Goal: Task Accomplishment & Management: Manage account settings

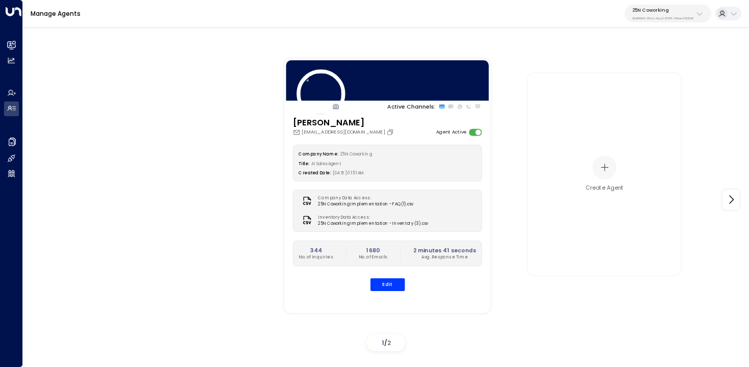
click at [650, 18] on p "3b9800f4-81ca-4ec0-8758-72fbe4763f36" at bounding box center [662, 18] width 61 height 4
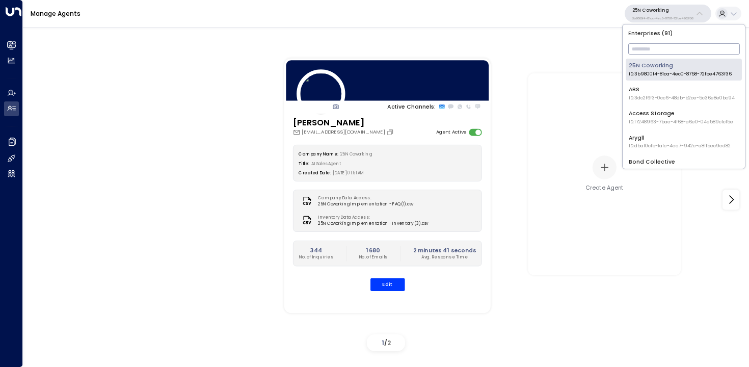
click at [643, 47] on input "text" at bounding box center [684, 49] width 112 height 16
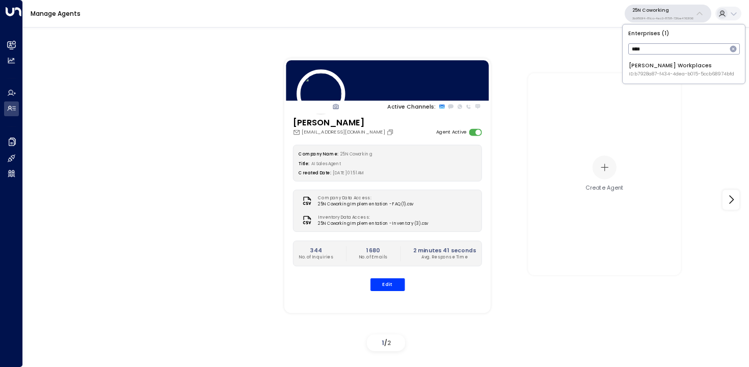
type input "****"
click at [637, 68] on div "Carr Workplaces ID: b7928a87-f434-4dea-b015-5ccb68974bfd" at bounding box center [680, 70] width 105 height 16
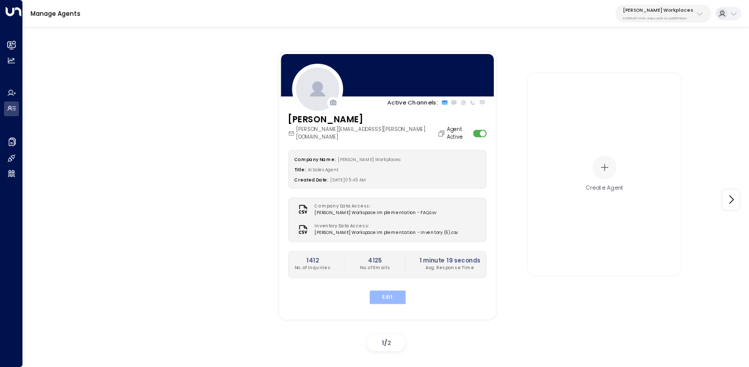
click at [392, 290] on button "Edit" at bounding box center [387, 296] width 36 height 13
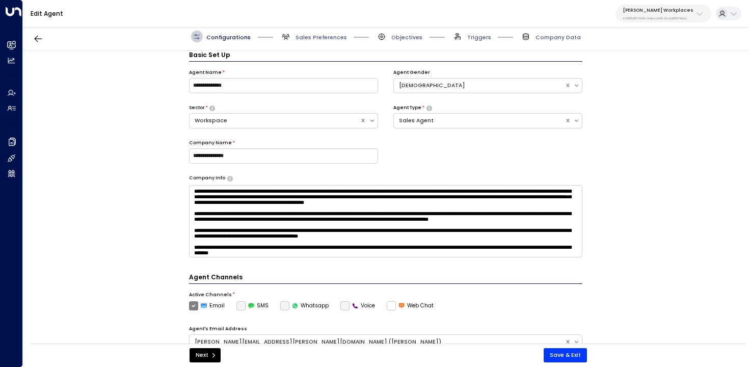
scroll to position [11, 0]
click at [480, 37] on span "Triggers" at bounding box center [479, 38] width 24 height 8
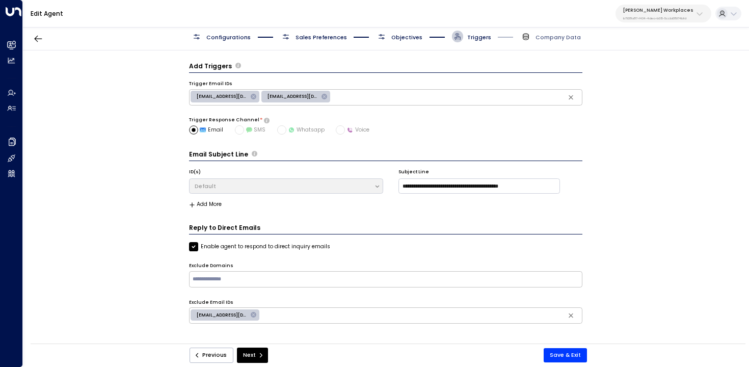
click at [414, 39] on span "Objectives" at bounding box center [406, 38] width 31 height 8
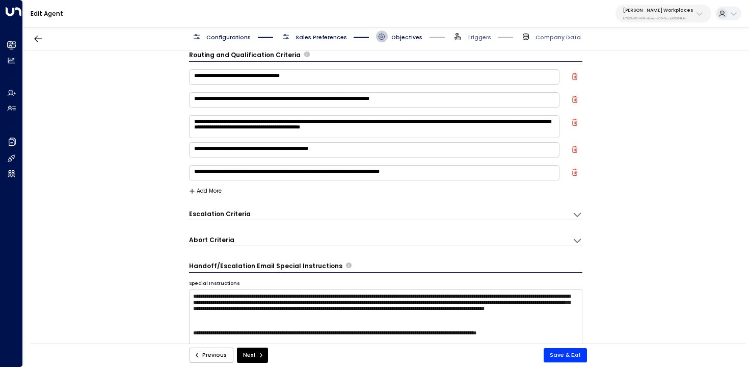
click at [483, 41] on span "Triggers" at bounding box center [471, 37] width 39 height 12
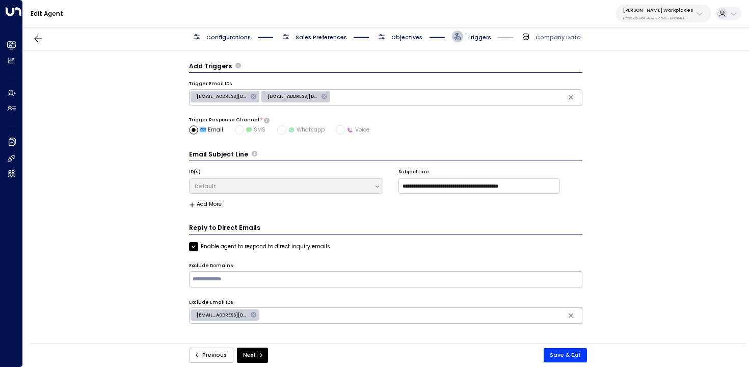
scroll to position [0, 0]
click at [291, 281] on input "text" at bounding box center [385, 278] width 390 height 13
click at [291, 319] on input "text" at bounding box center [420, 315] width 319 height 13
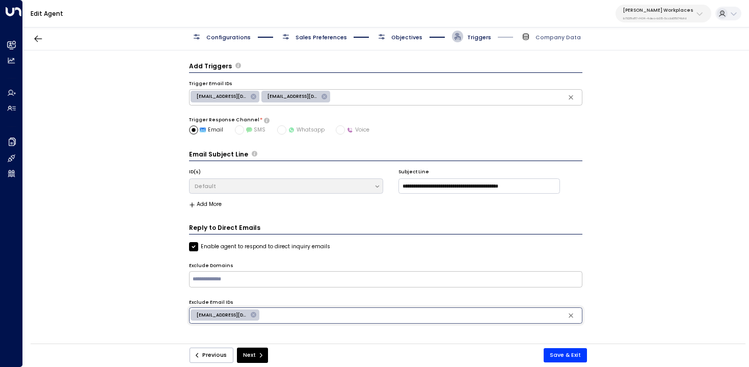
paste input "**********"
type input "**********"
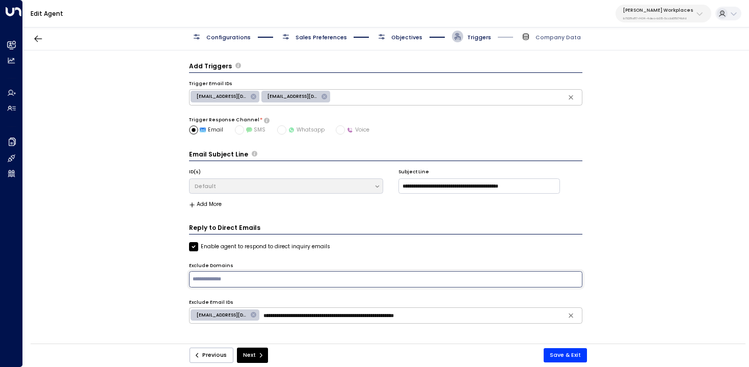
click at [335, 277] on input "text" at bounding box center [385, 278] width 390 height 13
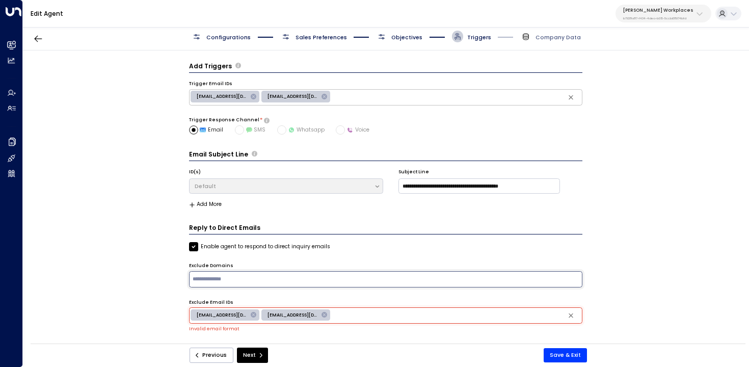
paste input "**********"
type input "**********"
click at [324, 314] on icon at bounding box center [324, 315] width 6 height 6
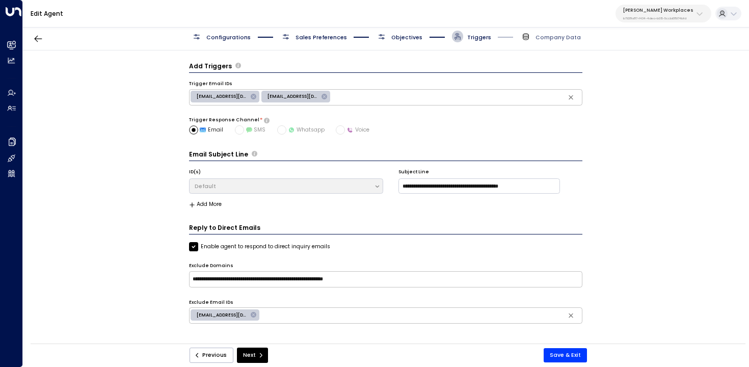
click at [241, 279] on input "**********" at bounding box center [385, 278] width 390 height 13
click at [266, 287] on div "**********" at bounding box center [386, 288] width 394 height 93
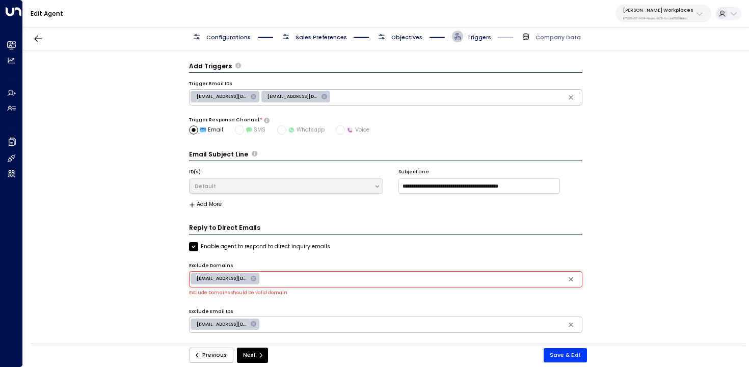
click at [255, 278] on icon at bounding box center [254, 279] width 6 height 6
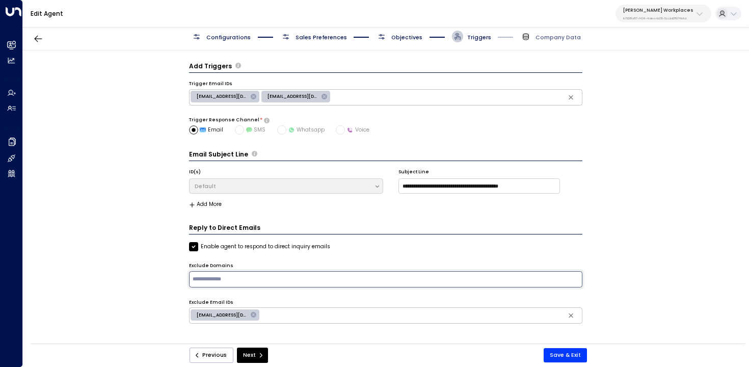
click at [265, 278] on input "text" at bounding box center [385, 278] width 390 height 13
paste input "**********"
type input "**********"
drag, startPoint x: 255, startPoint y: 279, endPoint x: 179, endPoint y: 277, distance: 75.9
click at [175, 277] on div "**********" at bounding box center [385, 199] width 725 height 298
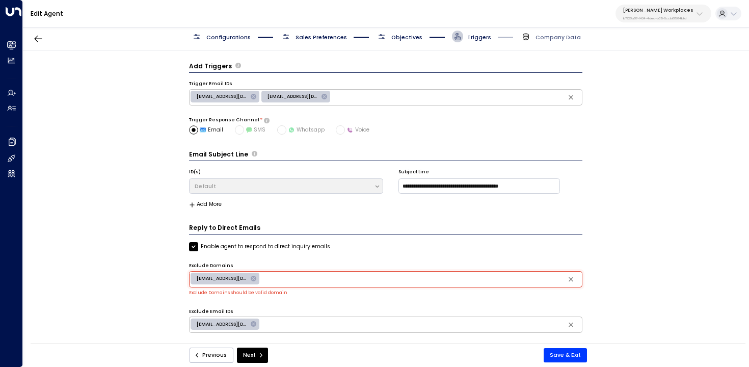
click at [253, 281] on div "lawphdme@gmail.com eternasavor@gmail.com lawphdhui@hotmail.com" at bounding box center [224, 278] width 69 height 12
click at [254, 279] on icon at bounding box center [254, 279] width 6 height 6
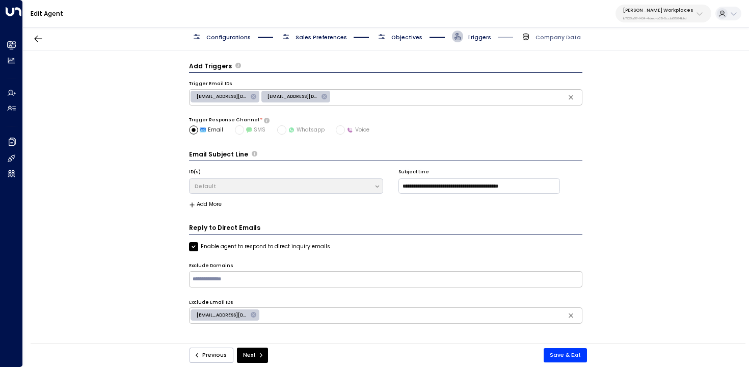
click at [299, 314] on input "text" at bounding box center [420, 315] width 319 height 13
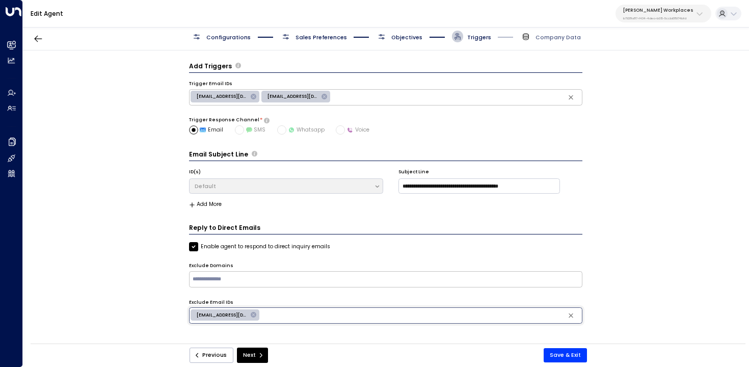
paste input "**********"
type input "**********"
paste input "**********"
type input "**********"
paste input "**********"
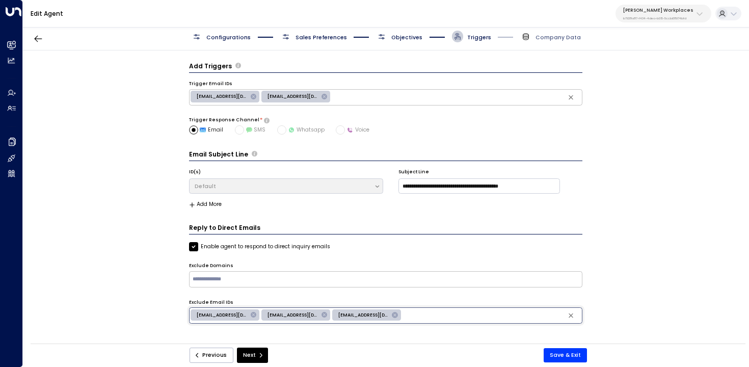
type input "**********"
click at [562, 353] on button "Save & Exit" at bounding box center [564, 355] width 43 height 14
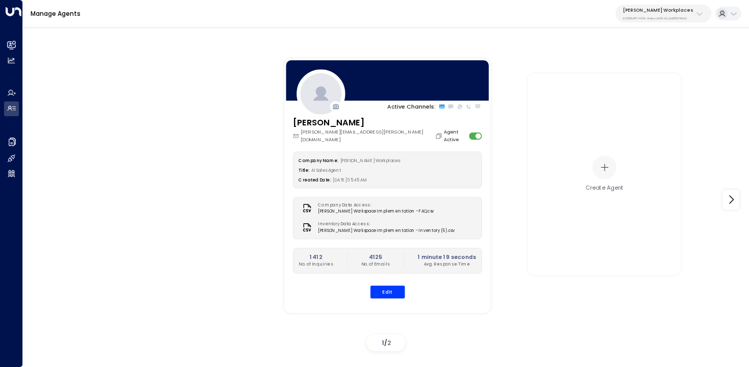
click at [657, 15] on div "Carr Workplaces b7928a87-f434-4dea-b015-5ccb68974bfd" at bounding box center [658, 13] width 70 height 13
type input "*****"
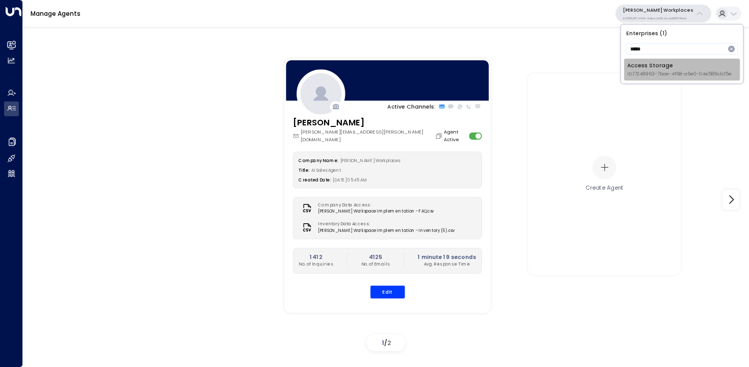
click at [648, 62] on div "Access Storage ID: 17248963-7bae-4f68-a6e0-04e589c1c15e" at bounding box center [679, 70] width 104 height 16
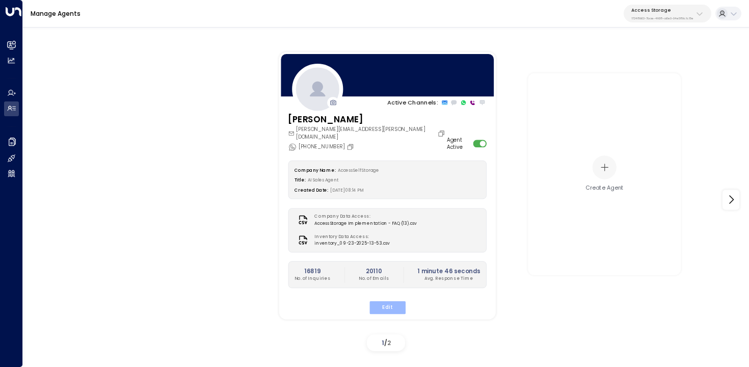
click at [387, 300] on button "Edit" at bounding box center [387, 306] width 36 height 13
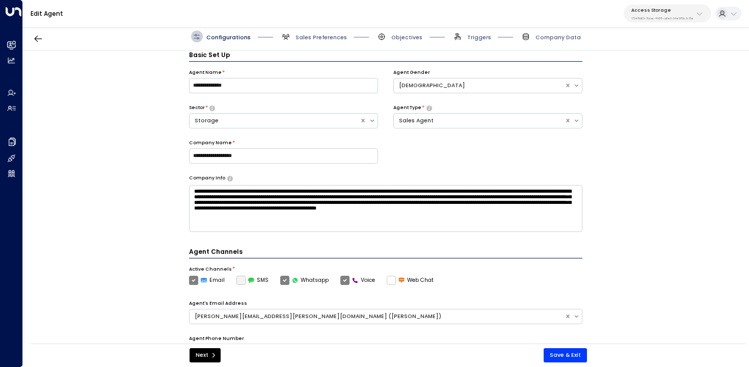
scroll to position [241, 0]
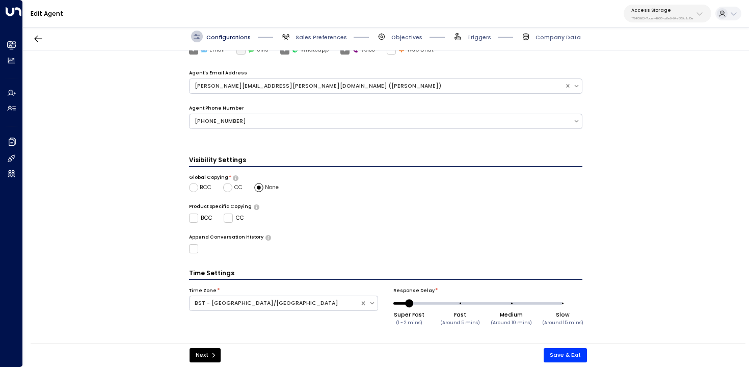
click at [318, 33] on span "Sales Preferences" at bounding box center [313, 37] width 67 height 12
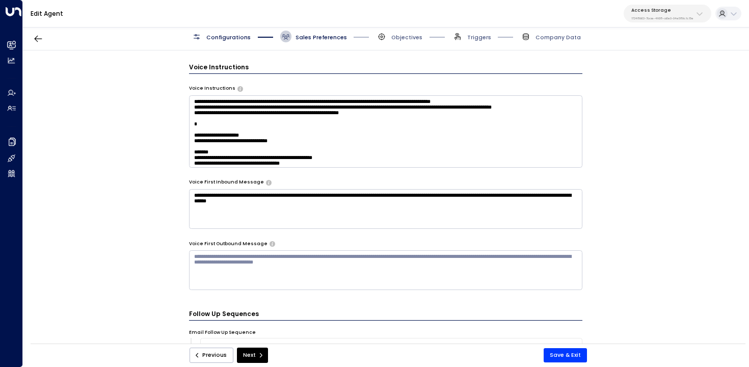
scroll to position [860, 0]
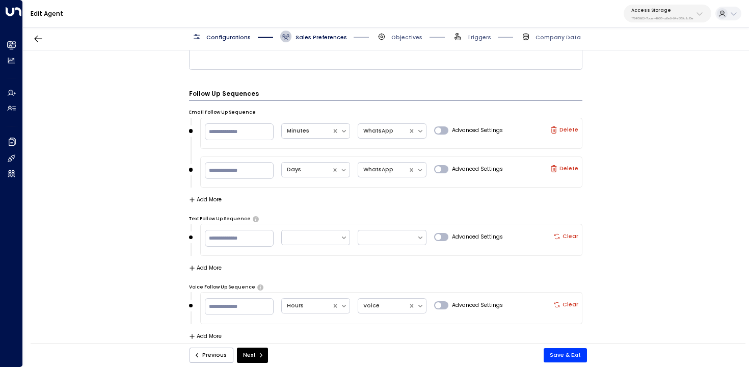
click at [640, 16] on p "17248963-7bae-4f68-a6e0-04e589c1c15e" at bounding box center [662, 18] width 62 height 4
type input "*****"
click at [665, 79] on li "Cinch Storage ID: 20dc0344-df52-49ea-bc2a-8bb80861e769" at bounding box center [683, 70] width 116 height 22
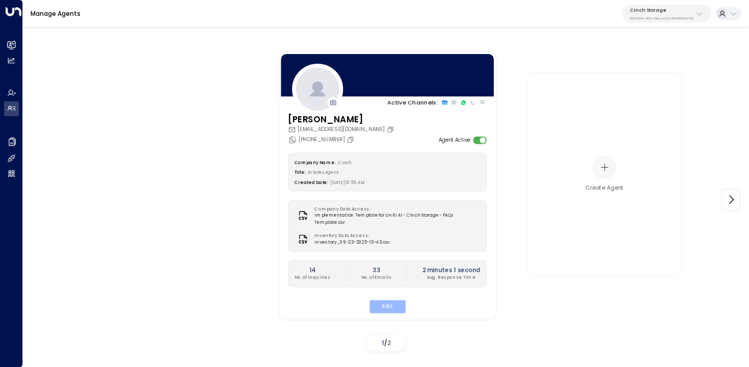
click at [380, 305] on button "Edit" at bounding box center [387, 305] width 36 height 13
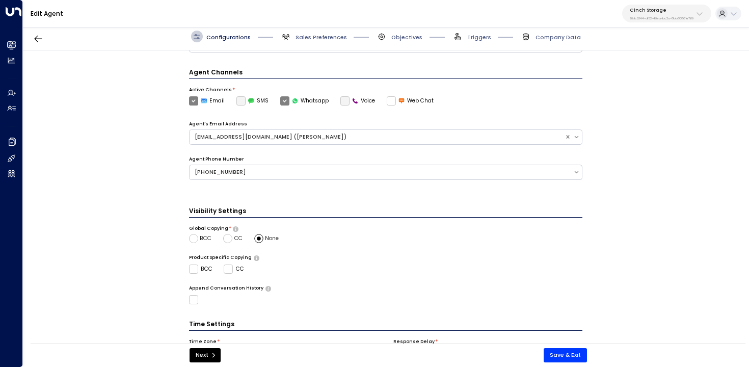
scroll to position [234, 0]
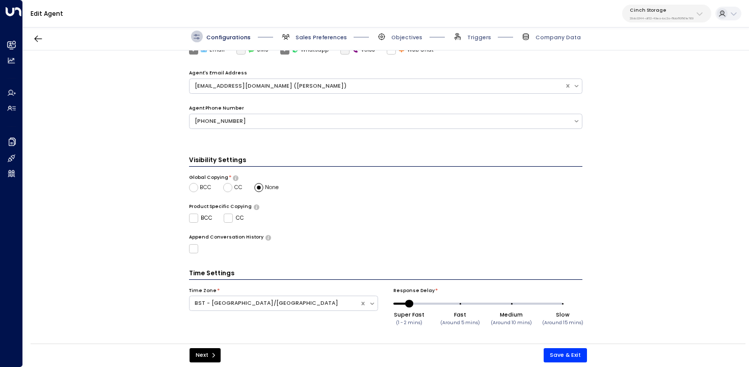
click at [301, 39] on span "Sales Preferences" at bounding box center [320, 38] width 51 height 8
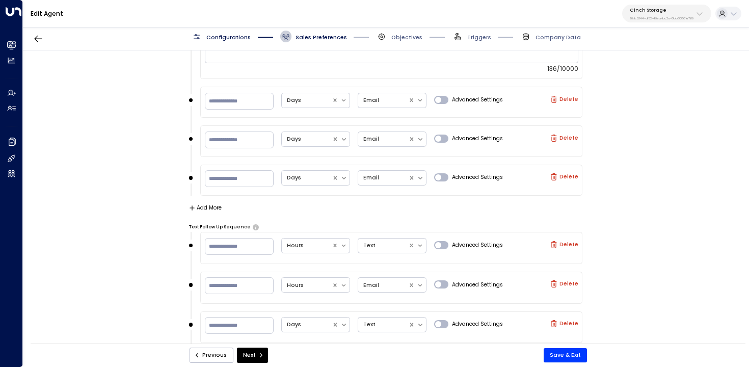
scroll to position [762, 0]
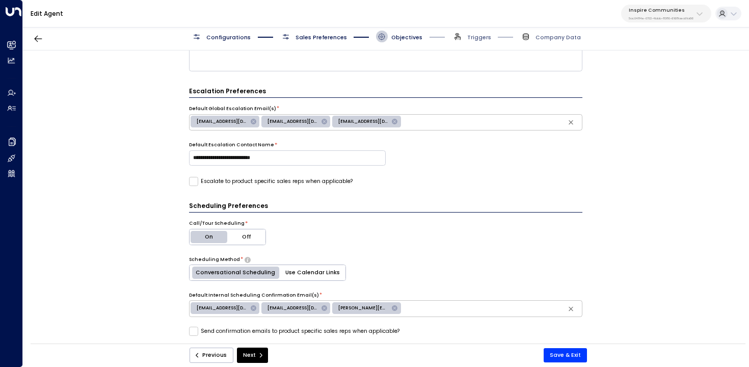
scroll to position [470, 0]
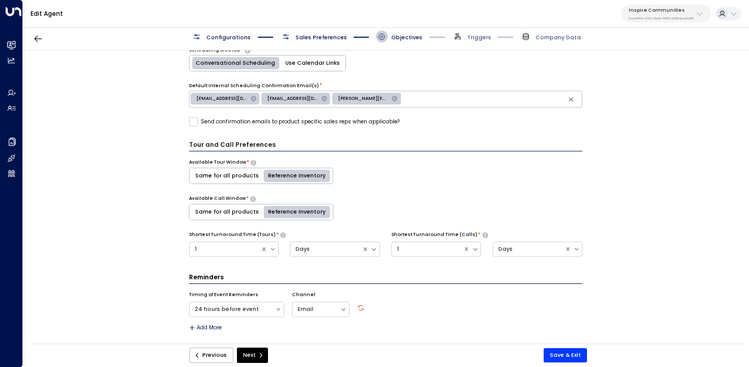
click at [668, 15] on div "Inspire Communities 5ac0484e-0702-4bbb-8380-6168aea91a66" at bounding box center [660, 13] width 65 height 13
type input "*********"
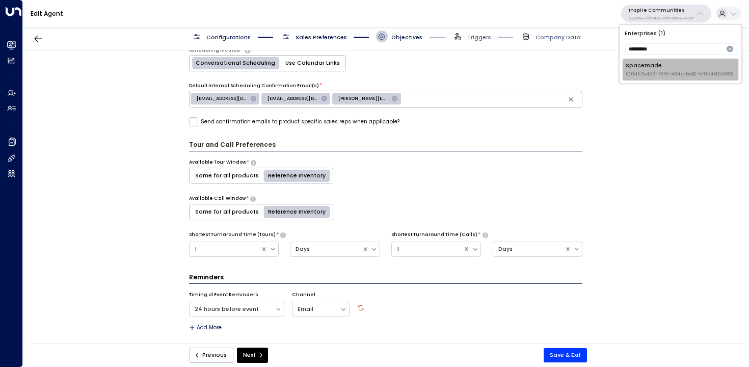
click at [642, 75] on span "ID: 0d57b456-76f9-434b-bc82-bf954502d602" at bounding box center [679, 74] width 108 height 7
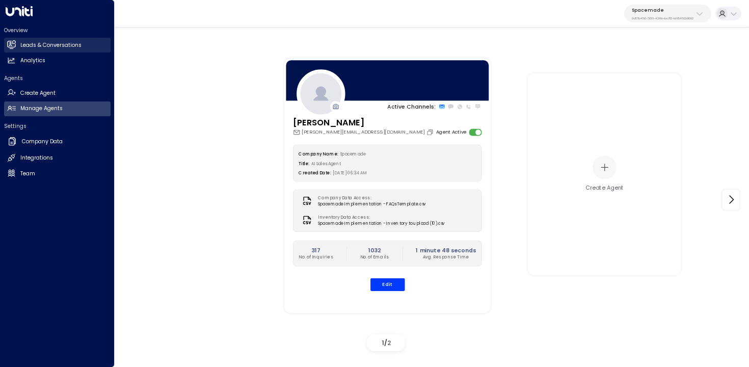
click at [15, 40] on link "Leads & Conversations Leads & Conversations" at bounding box center [57, 45] width 106 height 15
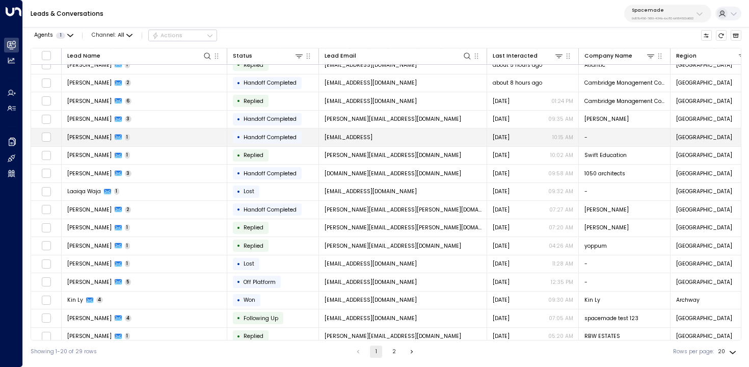
scroll to position [89, 0]
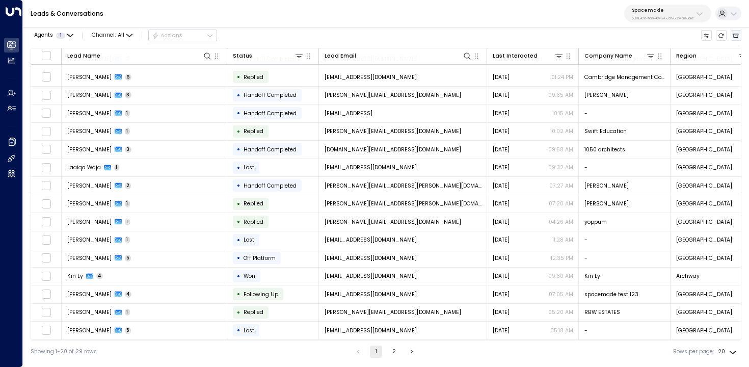
click at [735, 37] on icon "Archived Leads" at bounding box center [736, 36] width 6 height 4
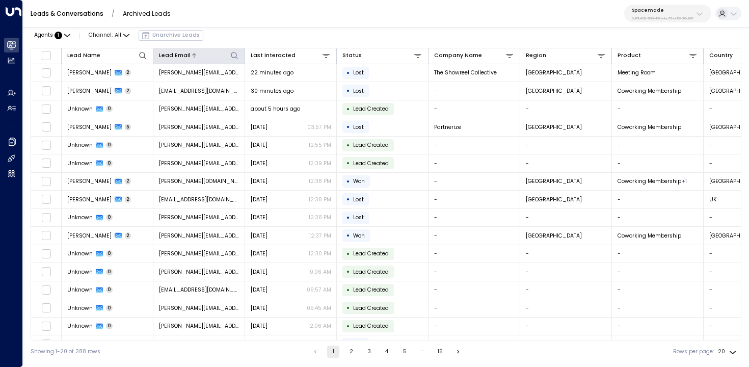
click at [234, 56] on icon at bounding box center [234, 55] width 8 height 8
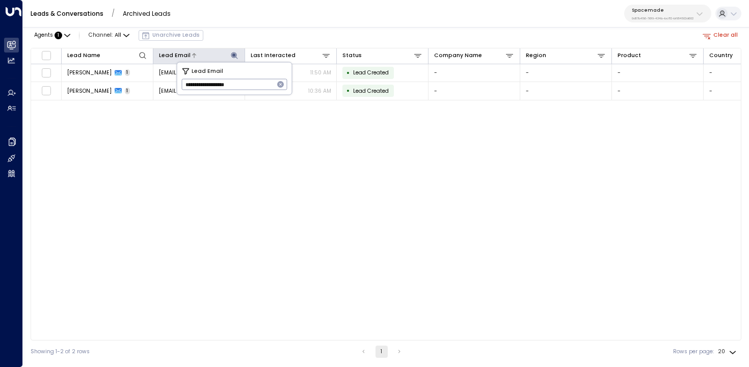
type input "**********"
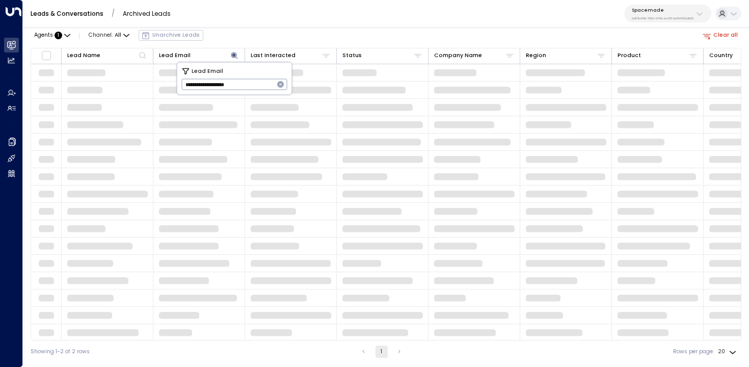
click at [343, 223] on td at bounding box center [383, 228] width 92 height 17
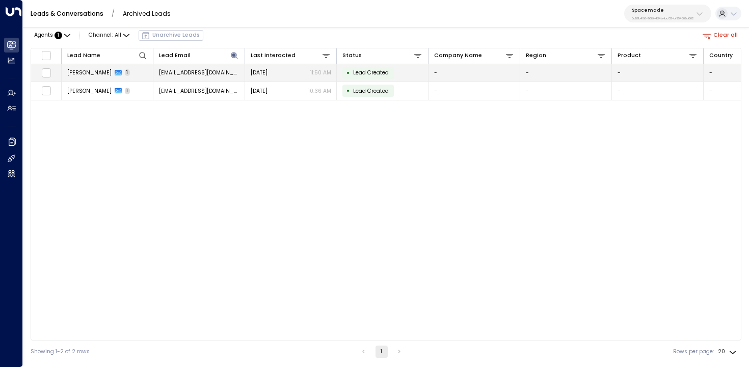
click at [240, 73] on td "nickhunt7@gmail.com" at bounding box center [199, 73] width 92 height 18
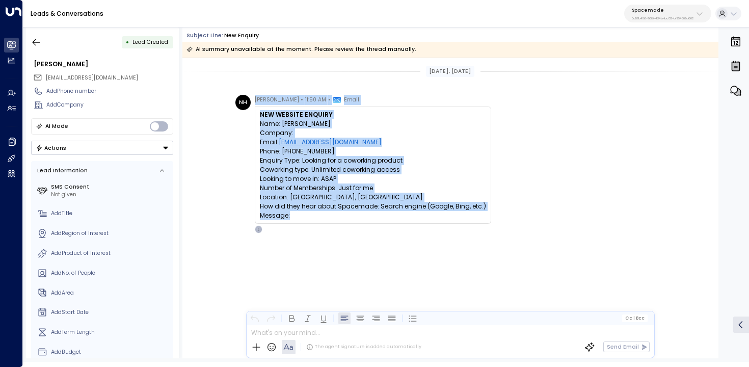
drag, startPoint x: 281, startPoint y: 197, endPoint x: 236, endPoint y: 120, distance: 89.4
click at [236, 120] on div "NH Nicholas Hunt • 11:50 AM • Email NEW WEBSITE ENQUIRY Name: Edward Cho Compan…" at bounding box center [363, 164] width 256 height 139
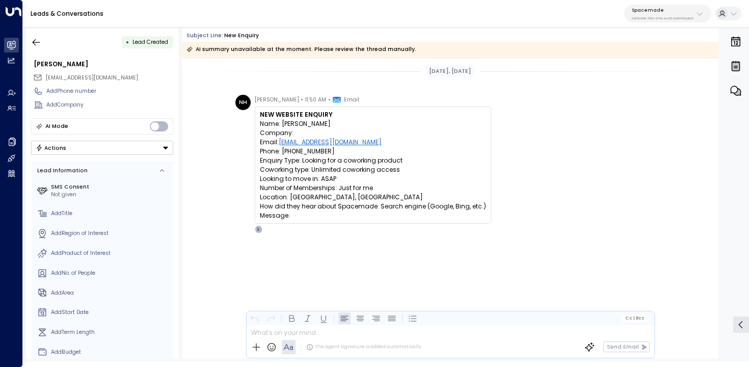
click at [235, 117] on div "NH Nicholas Hunt • 11:50 AM • Email NEW WEBSITE ENQUIRY Name: Edward Cho Compan…" at bounding box center [363, 164] width 256 height 139
click at [43, 43] on button "button" at bounding box center [36, 42] width 18 height 18
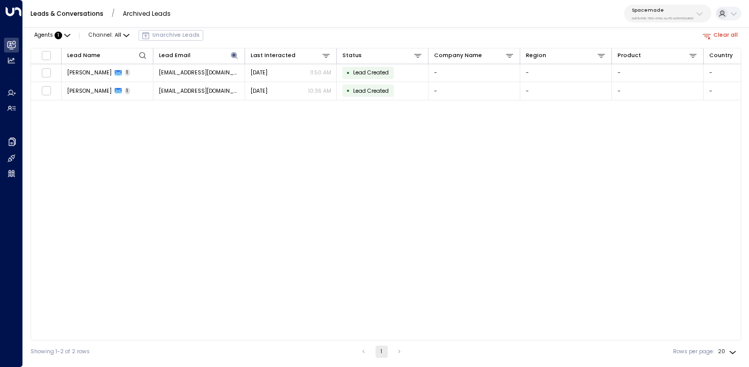
click at [731, 33] on button "Clear all" at bounding box center [720, 35] width 42 height 11
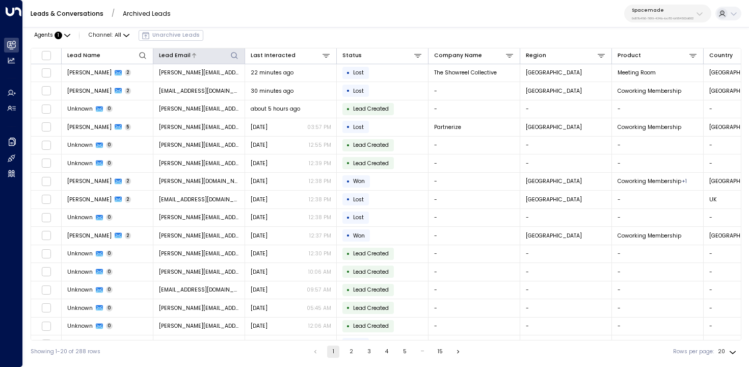
click at [237, 53] on icon at bounding box center [234, 55] width 8 height 8
type input "**********"
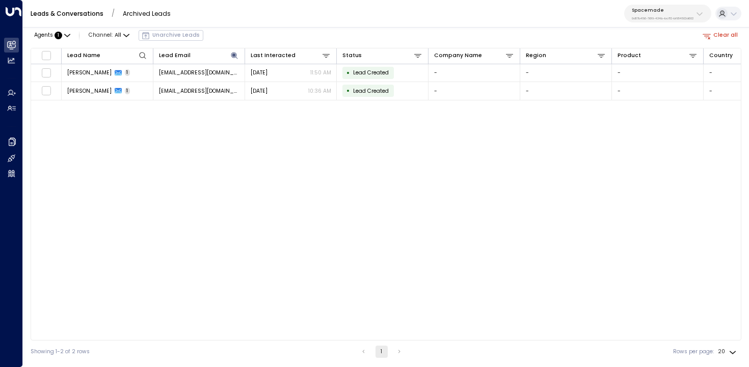
click at [261, 17] on div "Leads & Conversations / Archived Leads Spacemade 0d57b456-76f9-434b-bc82-bf9545…" at bounding box center [386, 14] width 726 height 28
click at [57, 12] on link "Leads & Conversations" at bounding box center [67, 13] width 73 height 9
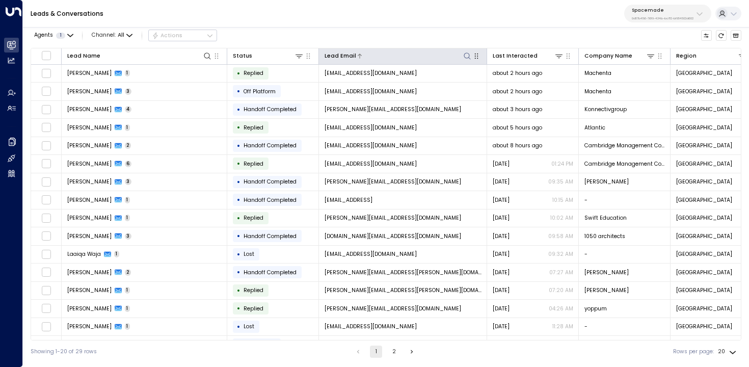
click at [465, 58] on icon at bounding box center [467, 56] width 8 height 8
type input "**********"
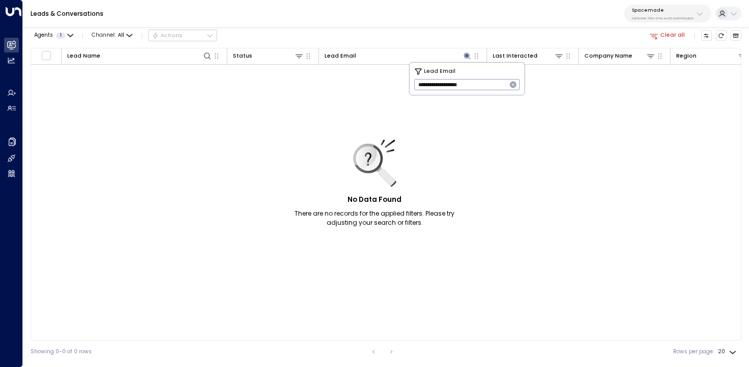
click at [365, 13] on div "Leads & Conversations Spacemade 0d57b456-76f9-434b-bc82-bf954502d602" at bounding box center [386, 14] width 726 height 28
click at [668, 36] on button "Clear all" at bounding box center [667, 35] width 42 height 11
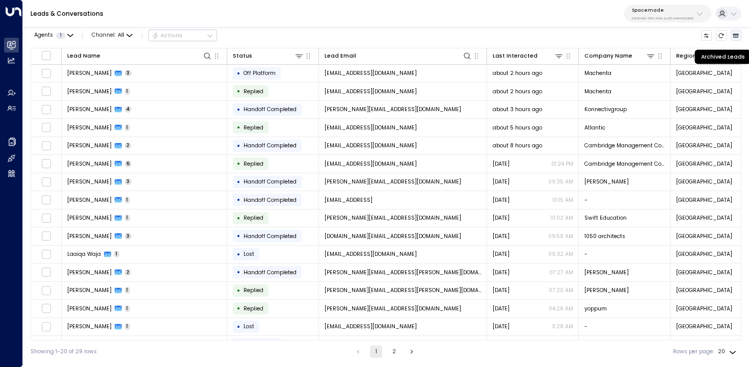
click at [735, 34] on icon "Archived Leads" at bounding box center [736, 36] width 6 height 4
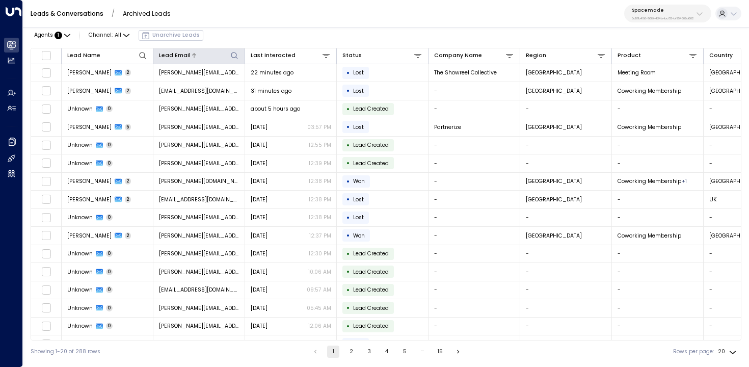
click at [234, 54] on icon at bounding box center [234, 55] width 8 height 8
type input "**********"
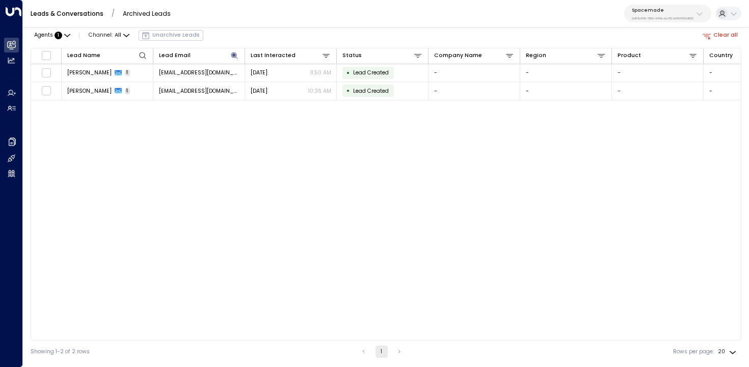
click at [345, 20] on div "Leads & Conversations / Archived Leads Spacemade 0d57b456-76f9-434b-bc82-bf9545…" at bounding box center [386, 14] width 726 height 28
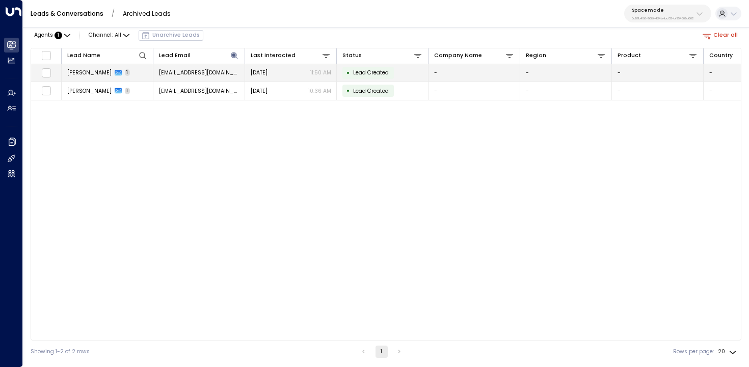
click at [297, 76] on div "Sep 19, 2025 11:50 AM" at bounding box center [291, 73] width 80 height 8
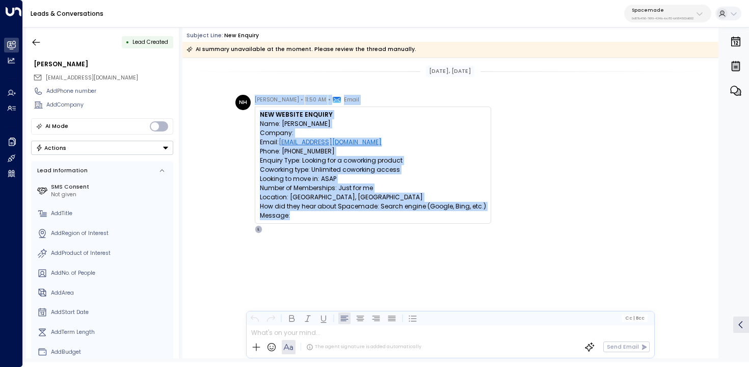
drag, startPoint x: 336, startPoint y: 212, endPoint x: 237, endPoint y: 112, distance: 140.5
click at [242, 111] on div "NH Nicholas Hunt • 11:50 AM • Email NEW WEBSITE ENQUIRY Name: Edward Cho Compan…" at bounding box center [363, 164] width 256 height 139
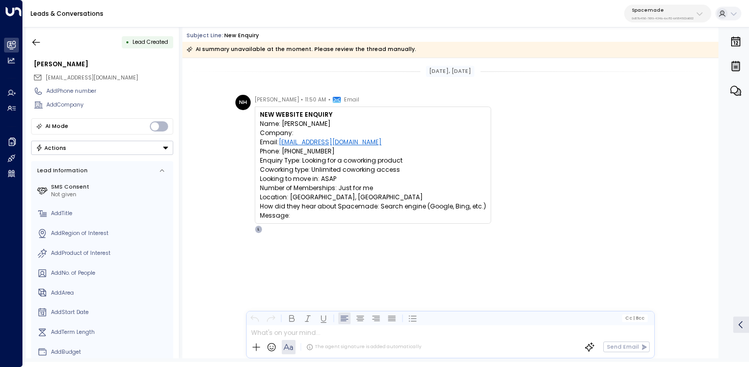
click at [218, 119] on div "NH Nicholas Hunt • 11:50 AM • Email NEW WEBSITE ENQUIRY Name: Edward Cho Compan…" at bounding box center [450, 202] width 536 height 215
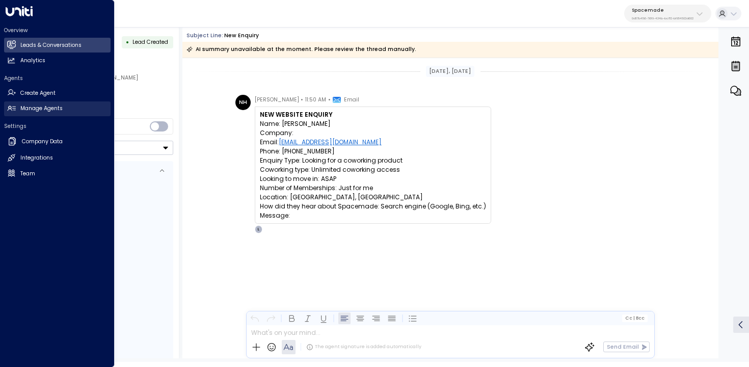
click at [33, 113] on link "Manage Agents Manage Agents" at bounding box center [57, 108] width 106 height 15
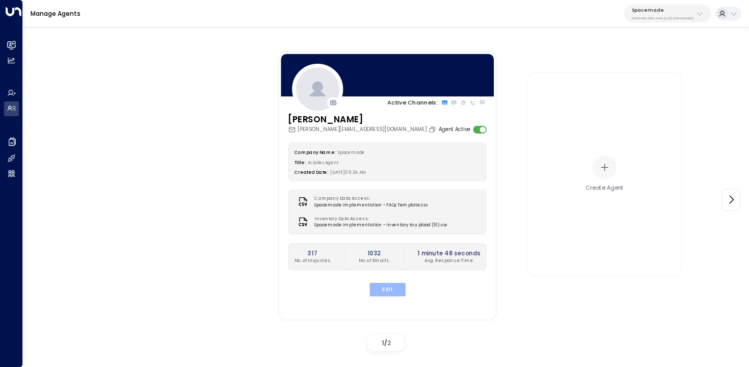
click at [397, 289] on button "Edit" at bounding box center [387, 289] width 36 height 13
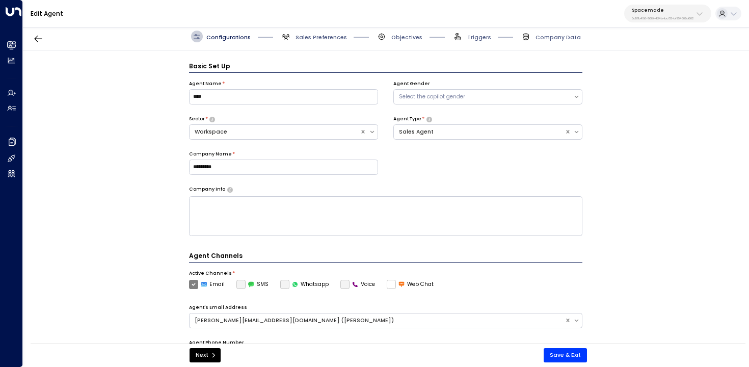
scroll to position [11, 0]
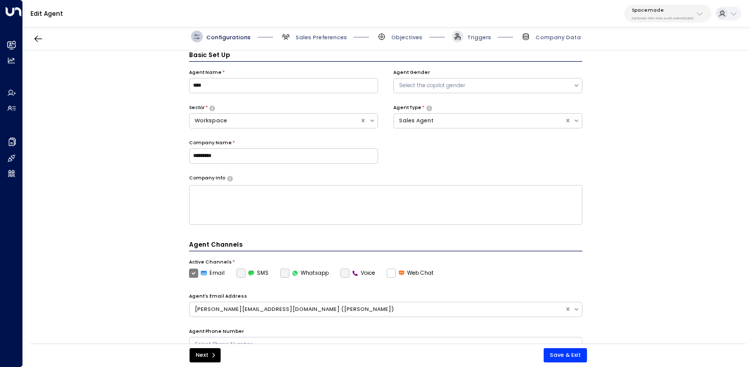
click at [463, 35] on span at bounding box center [458, 37] width 12 height 12
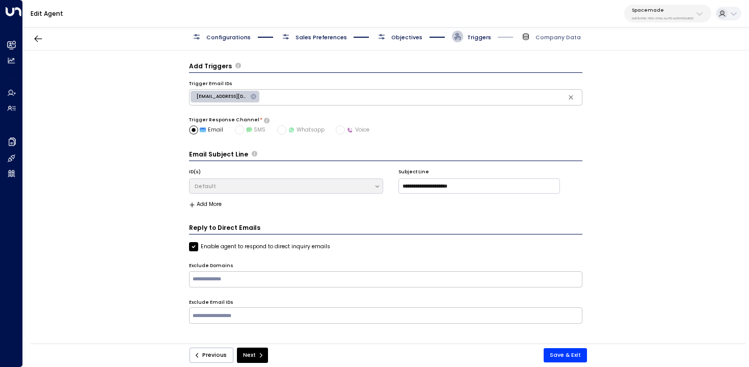
click at [410, 38] on span "Objectives" at bounding box center [406, 38] width 31 height 8
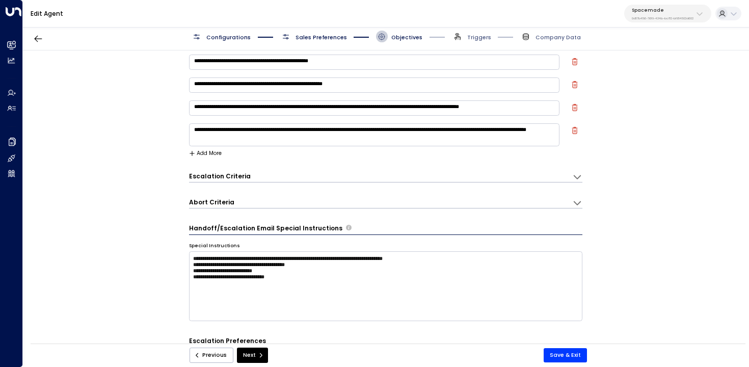
scroll to position [75, 0]
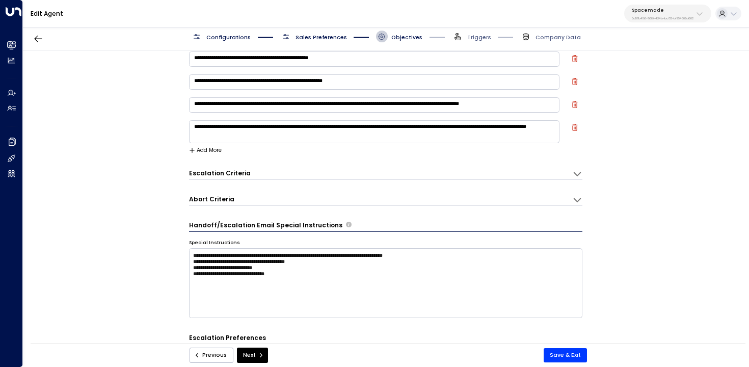
click at [269, 199] on div "Abort Criteria" at bounding box center [380, 200] width 383 height 10
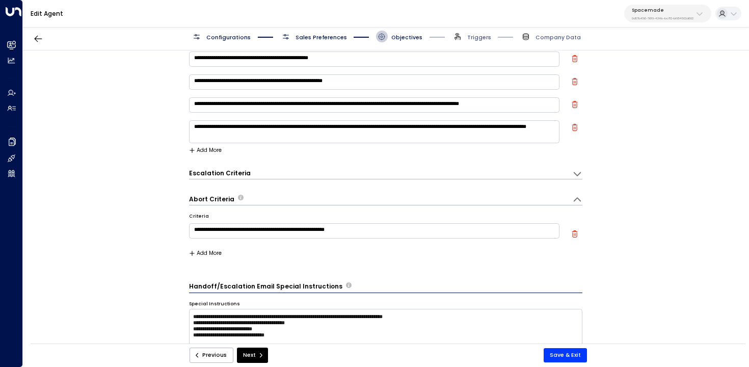
click at [571, 235] on icon "button" at bounding box center [574, 233] width 7 height 7
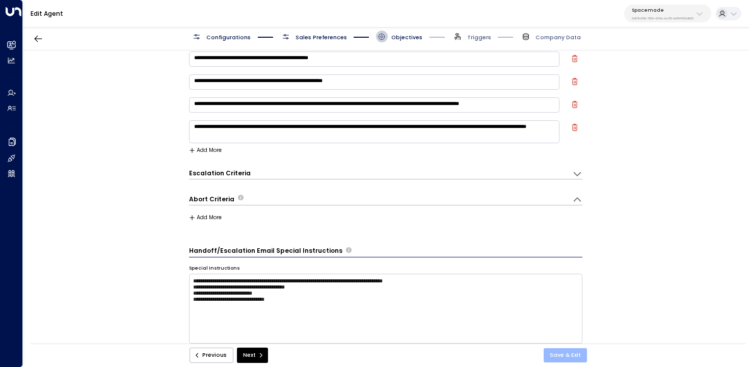
click at [577, 353] on button "Save & Exit" at bounding box center [564, 355] width 43 height 14
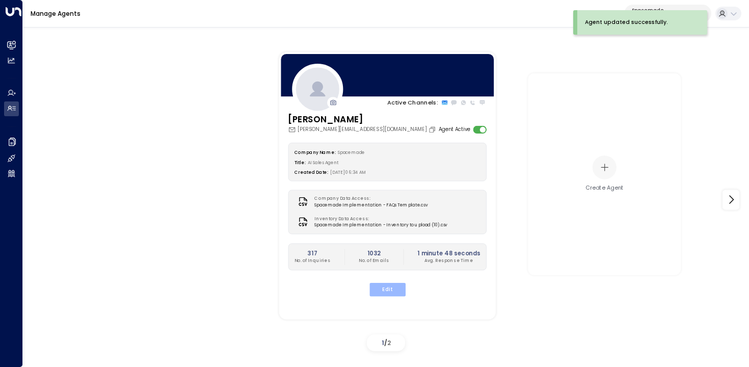
click at [386, 294] on button "Edit" at bounding box center [387, 289] width 36 height 13
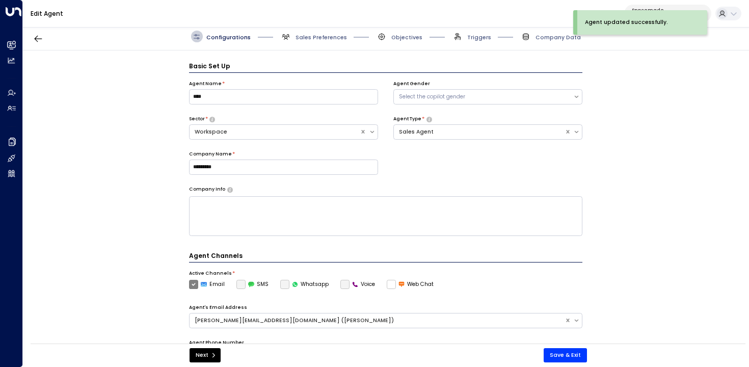
scroll to position [11, 0]
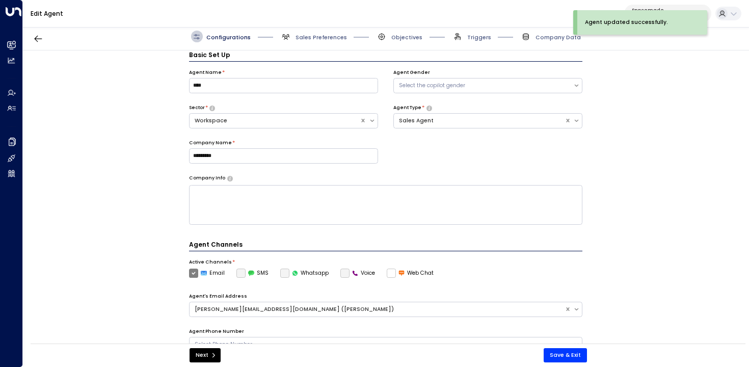
click at [464, 40] on span "Triggers" at bounding box center [471, 37] width 39 height 12
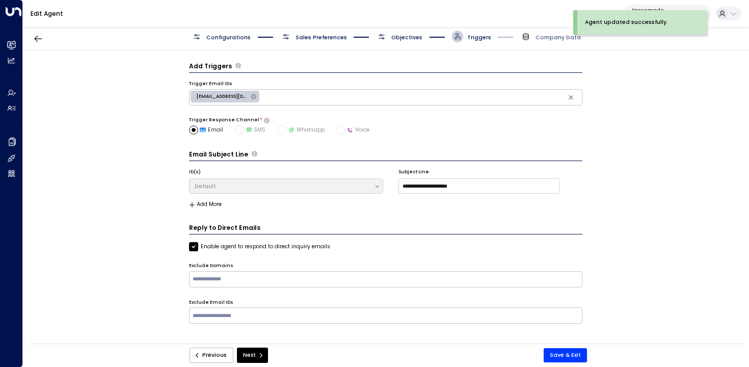
scroll to position [0, 0]
click at [395, 32] on span "Objectives" at bounding box center [399, 37] width 46 height 12
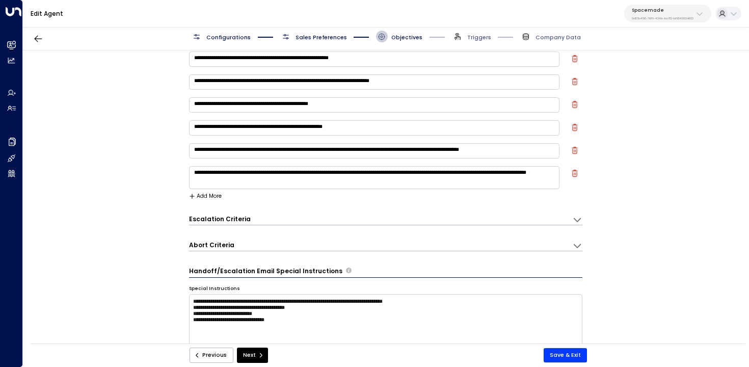
scroll to position [30, 0]
click at [398, 244] on div "Abort Criteria" at bounding box center [380, 245] width 383 height 10
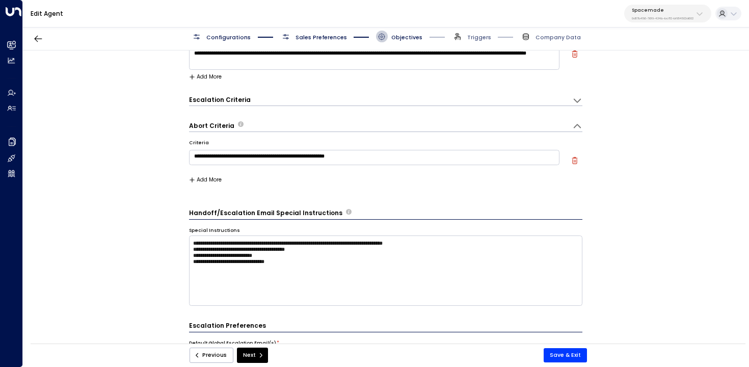
scroll to position [149, 0]
click at [577, 160] on icon "button" at bounding box center [574, 159] width 7 height 7
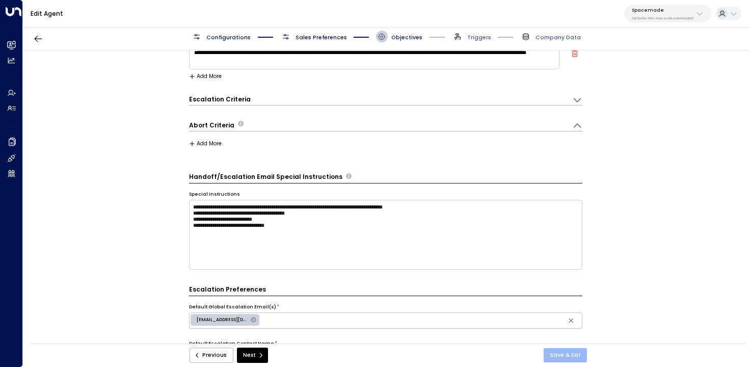
click at [566, 354] on button "Save & Exit" at bounding box center [564, 355] width 43 height 14
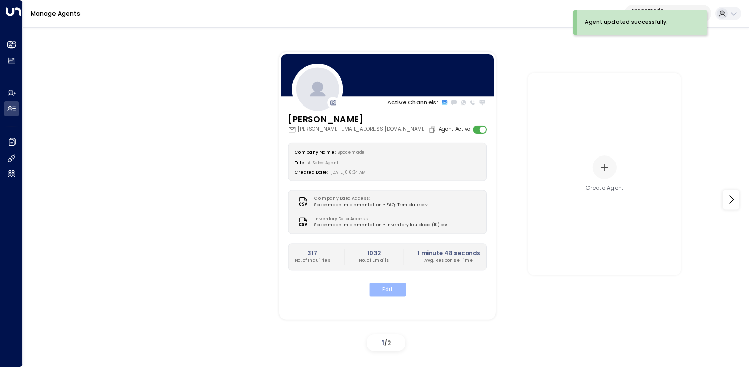
click at [393, 292] on button "Edit" at bounding box center [387, 289] width 36 height 13
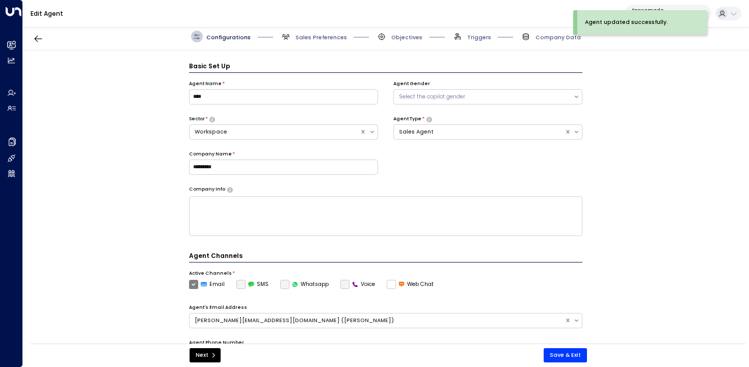
scroll to position [11, 0]
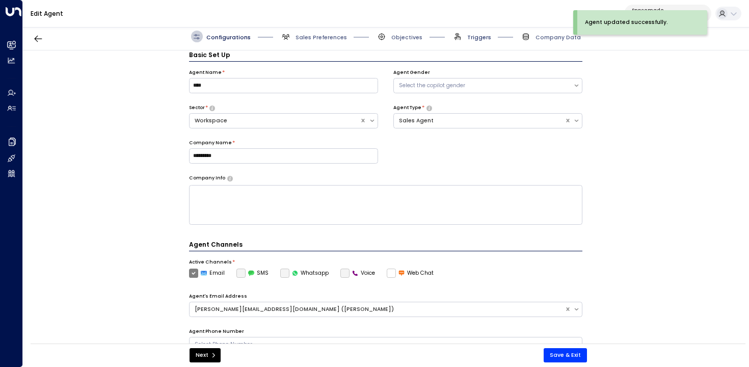
click at [476, 34] on span "Triggers" at bounding box center [479, 38] width 24 height 8
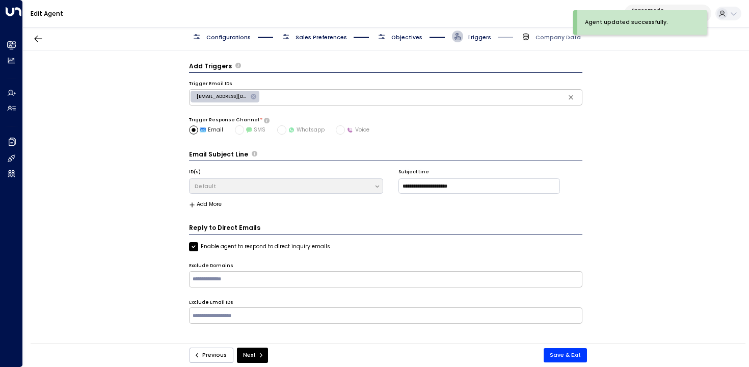
scroll to position [0, 0]
click at [531, 42] on span at bounding box center [526, 37] width 12 height 12
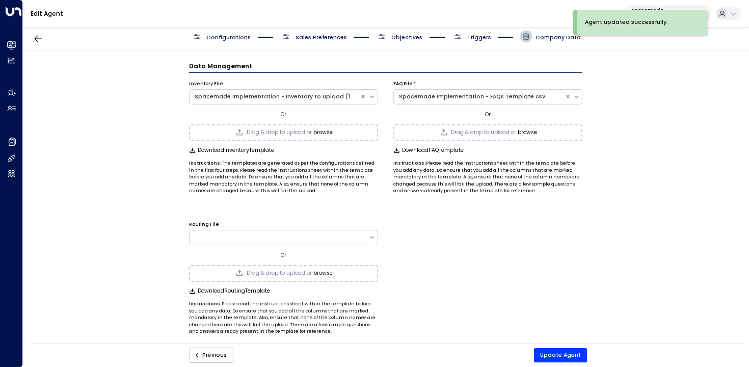
click at [406, 35] on span "Objectives" at bounding box center [406, 38] width 31 height 8
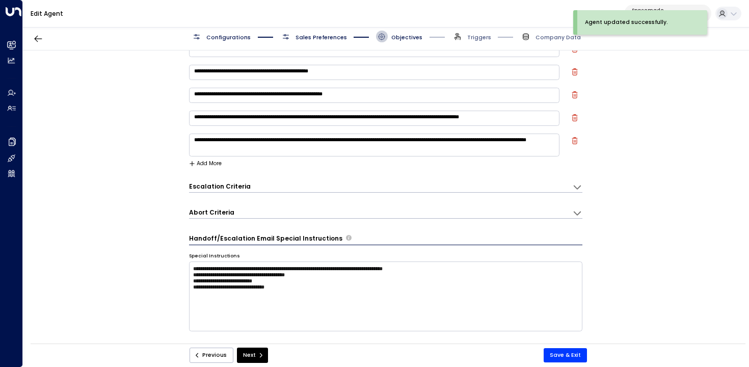
scroll to position [66, 0]
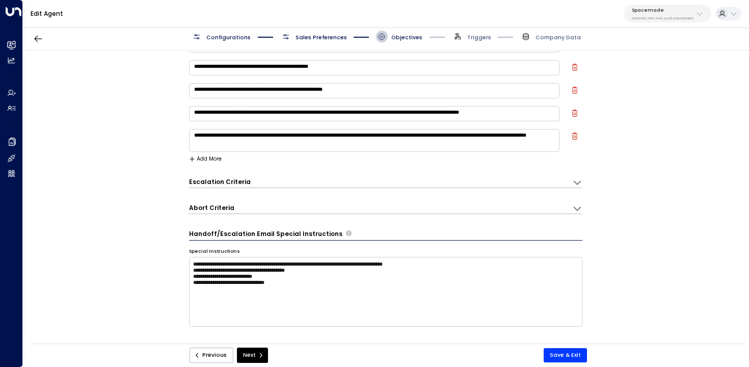
click at [490, 208] on div "Abort Criteria" at bounding box center [380, 208] width 383 height 10
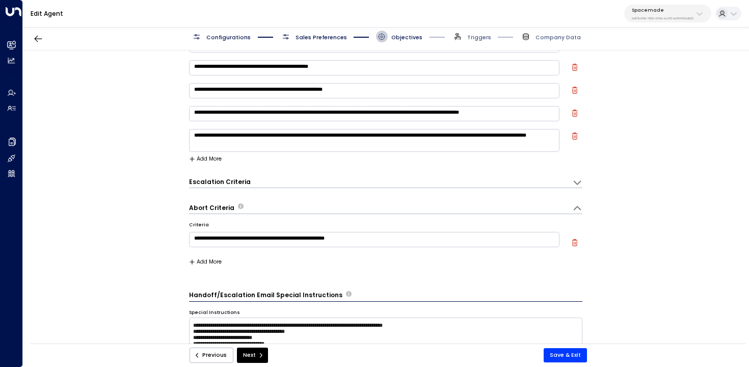
click at [635, 204] on div "**********" at bounding box center [385, 199] width 725 height 298
click at [177, 205] on div "**********" at bounding box center [385, 199] width 725 height 298
click at [179, 194] on div "**********" at bounding box center [385, 199] width 725 height 298
click at [574, 241] on icon "button" at bounding box center [574, 242] width 7 height 7
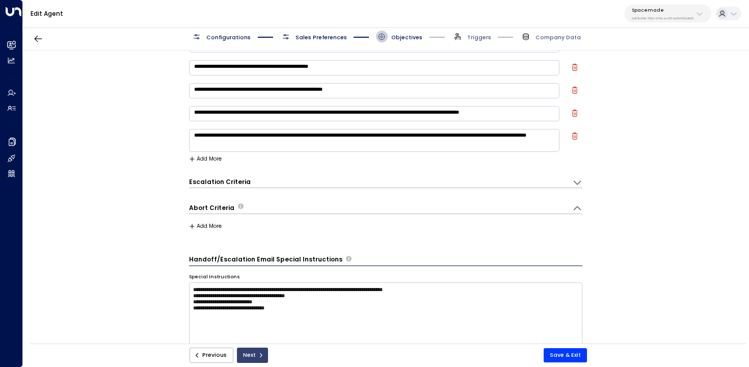
click at [258, 358] on icon "submit" at bounding box center [261, 355] width 6 height 6
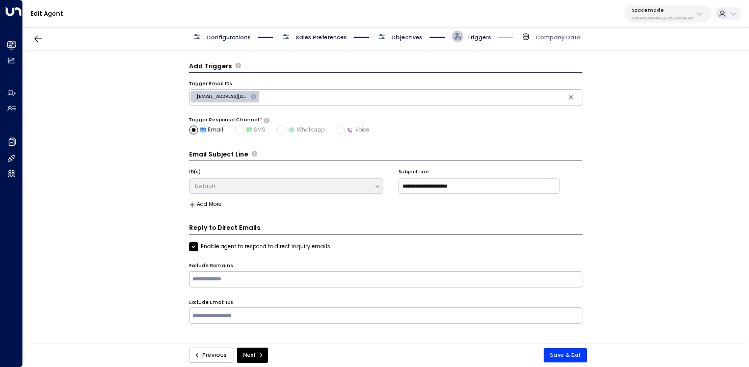
scroll to position [0, 0]
click at [570, 353] on button "Save & Exit" at bounding box center [564, 355] width 43 height 14
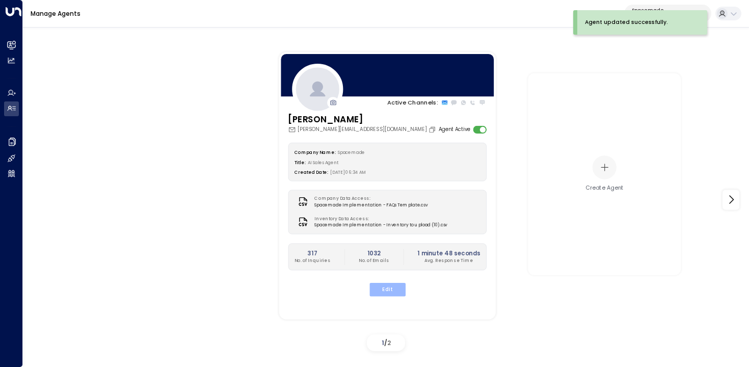
click at [392, 286] on button "Edit" at bounding box center [387, 289] width 36 height 13
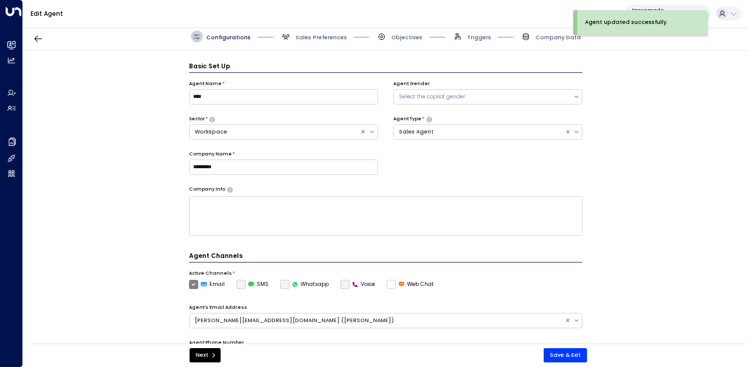
scroll to position [11, 0]
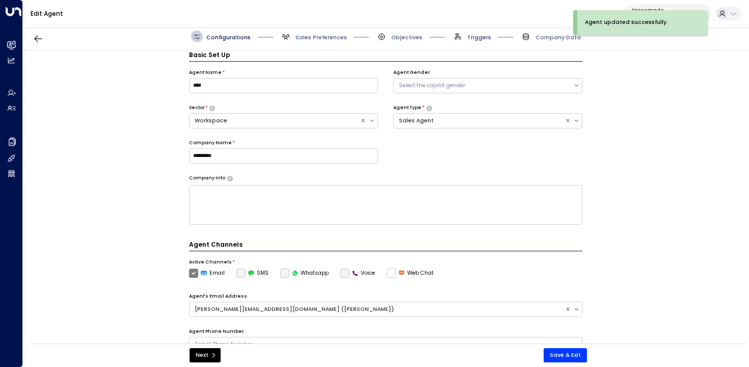
click at [485, 40] on span "Triggers" at bounding box center [479, 38] width 24 height 8
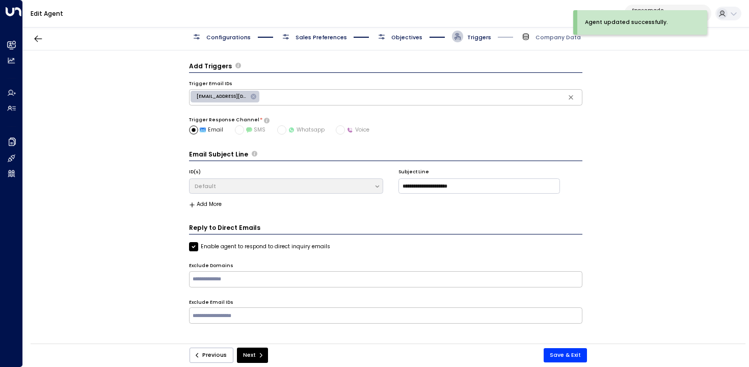
click at [414, 37] on span "Objectives" at bounding box center [406, 38] width 31 height 8
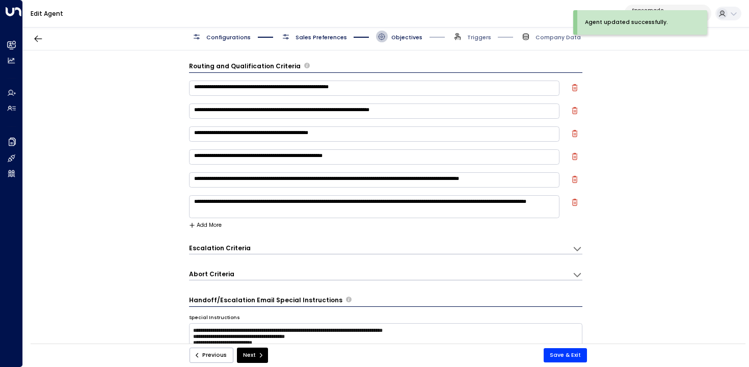
scroll to position [11, 0]
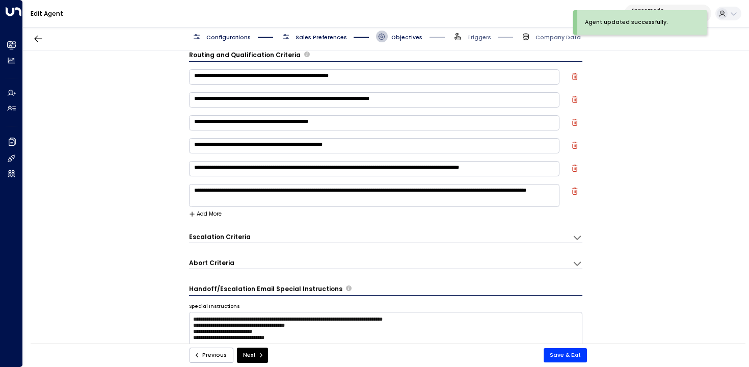
click at [253, 263] on div "Abort Criteria" at bounding box center [380, 263] width 383 height 10
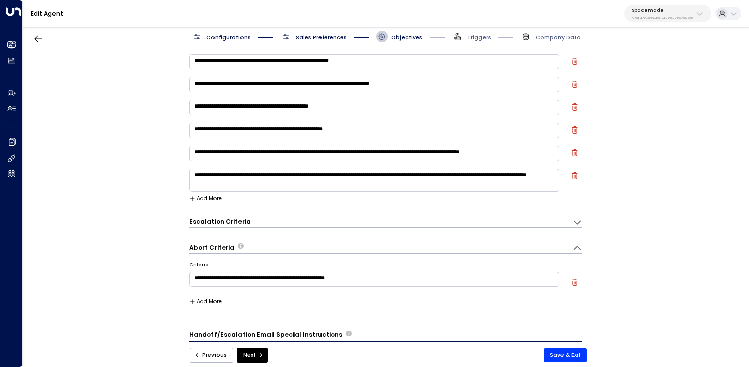
scroll to position [26, 0]
click at [656, 8] on p "Spacemade" at bounding box center [663, 10] width 62 height 6
type input "***"
click at [655, 70] on div "U Store It ID: 58c4b32c-92b1-4356-be9b-1247e2c02228" at bounding box center [678, 70] width 105 height 16
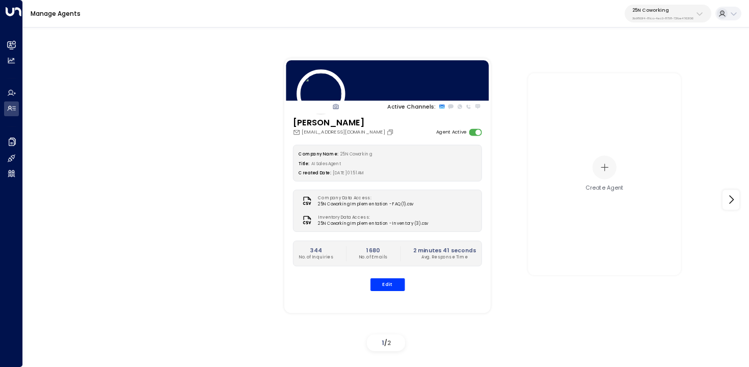
click at [657, 23] on div "Manage Agents 25N Coworking 3b9800f4-81ca-4ec0-8758-72fbe4763f36" at bounding box center [386, 14] width 726 height 28
click at [657, 14] on div "25N Coworking 3b9800f4-81ca-4ec0-8758-72fbe4763f36" at bounding box center [662, 13] width 61 height 13
type input "*******"
click at [636, 69] on div "U Store It ID: 58c4b32c-92b1-4356-be9b-1247e2c02228" at bounding box center [680, 70] width 105 height 16
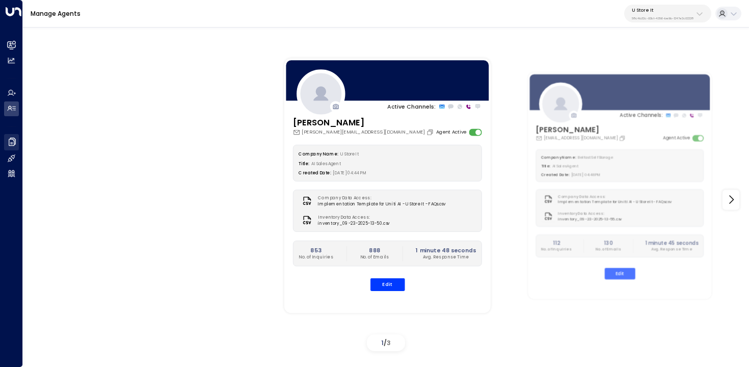
click at [10, 139] on icon at bounding box center [12, 141] width 10 height 10
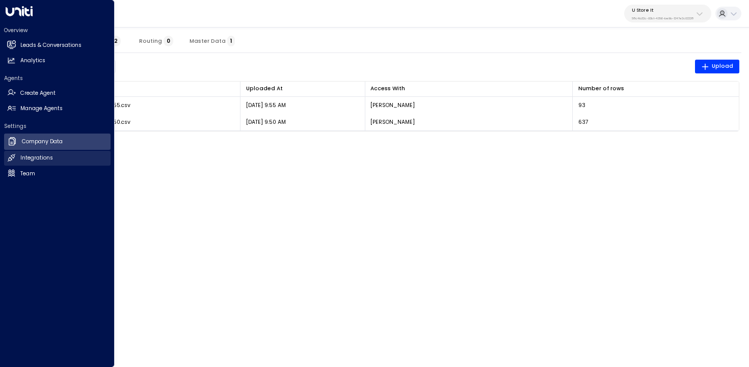
click at [11, 160] on icon at bounding box center [11, 157] width 9 height 9
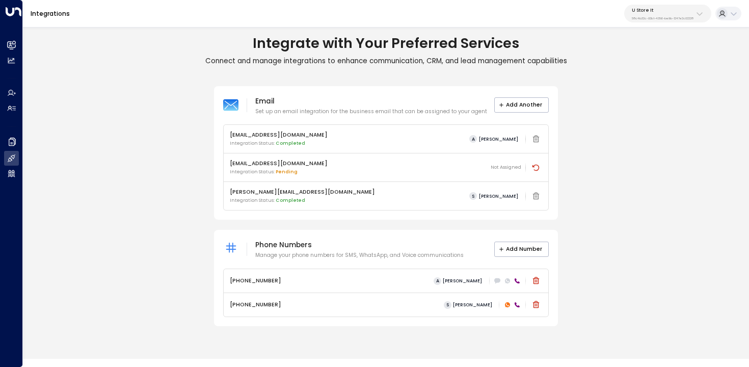
click at [507, 310] on div "S [PERSON_NAME]" at bounding box center [491, 304] width 101 height 13
click at [507, 307] on icon at bounding box center [507, 304] width 5 height 5
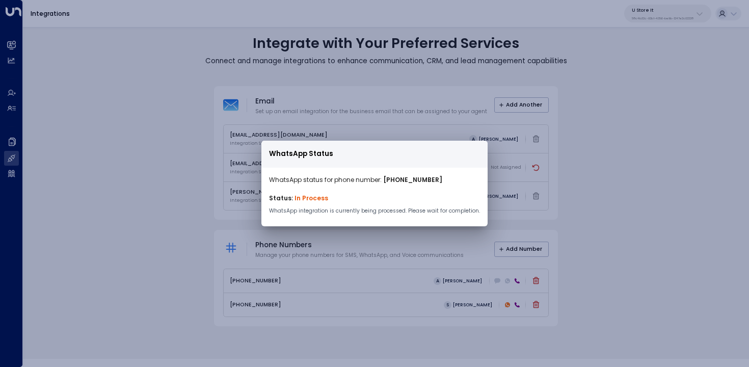
click at [623, 210] on div "WhatsApp Status WhatsApp status for phone number: [PHONE_NUMBER] Status: In Pro…" at bounding box center [374, 183] width 749 height 367
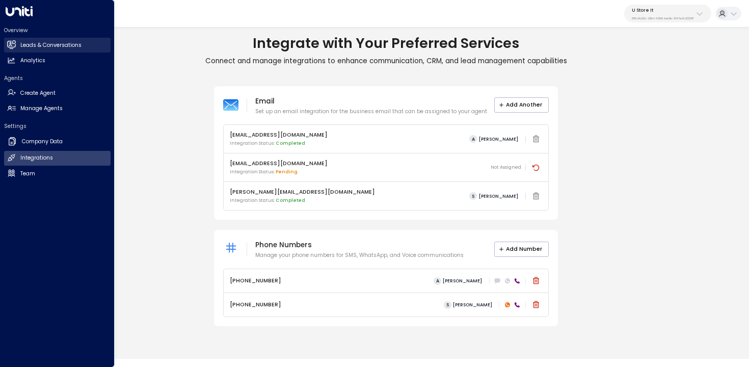
click at [16, 47] on link "Leads & Conversations Leads & Conversations" at bounding box center [57, 45] width 106 height 15
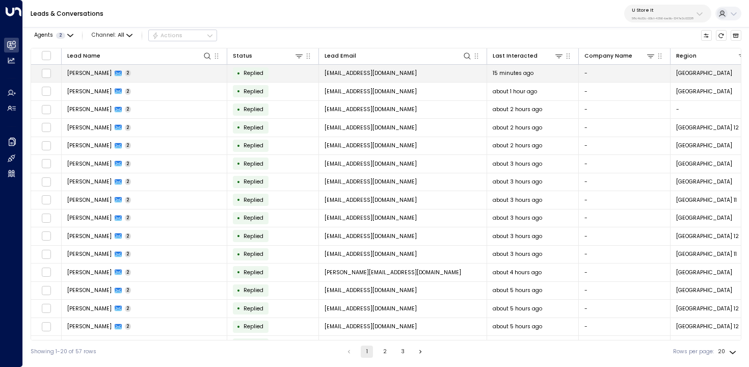
click at [142, 70] on td "[PERSON_NAME] 2" at bounding box center [145, 74] width 166 height 18
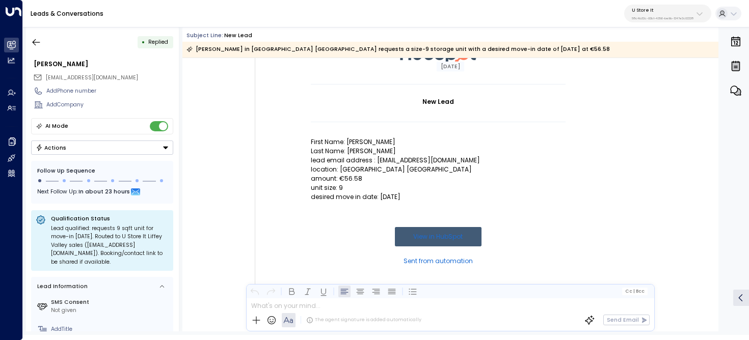
scroll to position [86, 0]
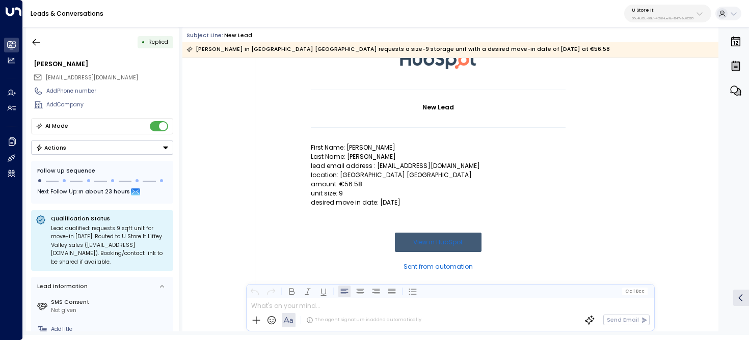
drag, startPoint x: 307, startPoint y: 149, endPoint x: 416, endPoint y: 201, distance: 120.5
click at [416, 201] on td "New Lead First Name: [PERSON_NAME] Last Name: [PERSON_NAME] lead email address …" at bounding box center [438, 160] width 356 height 273
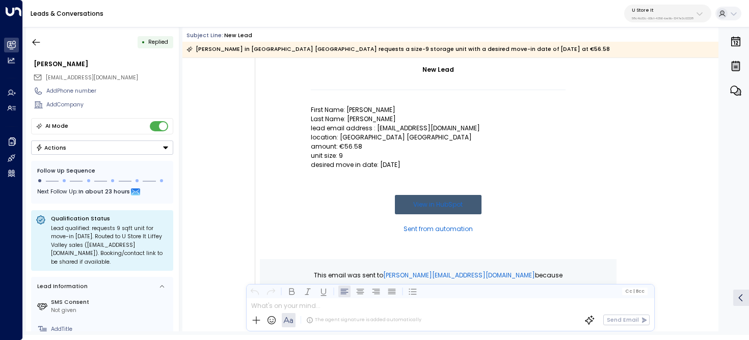
scroll to position [112, 0]
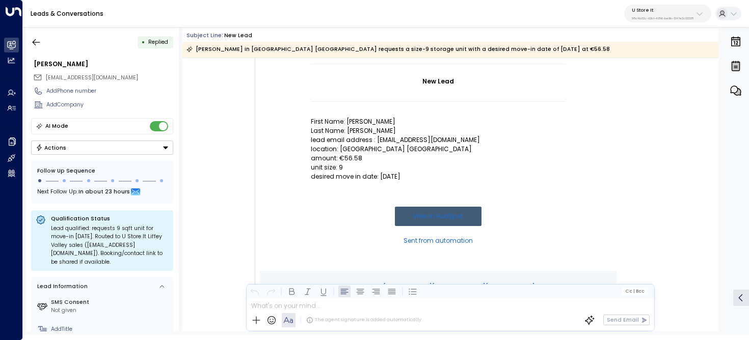
click at [355, 159] on p "amount: €56.58" at bounding box center [438, 158] width 255 height 9
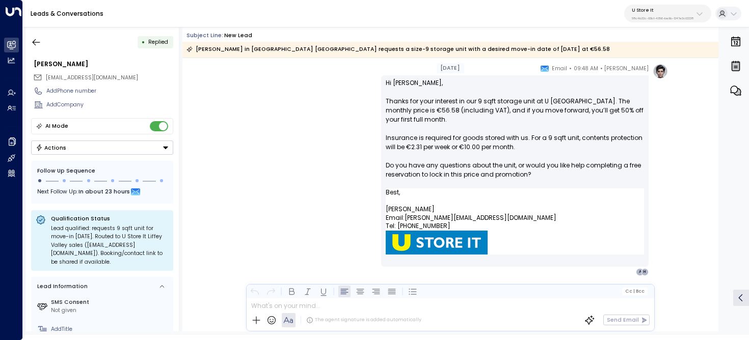
scroll to position [510, 0]
drag, startPoint x: 526, startPoint y: 123, endPoint x: 583, endPoint y: 111, distance: 57.7
click at [583, 111] on p "Hi [PERSON_NAME], Thanks for your interest in our 9 sqft storage unit at U [GEO…" at bounding box center [515, 134] width 258 height 110
drag, startPoint x: 469, startPoint y: 119, endPoint x: 382, endPoint y: 101, distance: 88.3
click at [382, 101] on div "Hi [PERSON_NAME], Thanks for your interest in our 9 sqft storage unit at U [GEO…" at bounding box center [514, 171] width 267 height 191
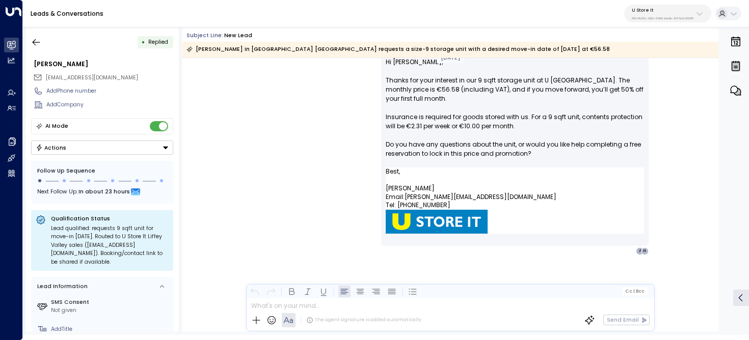
scroll to position [511, 0]
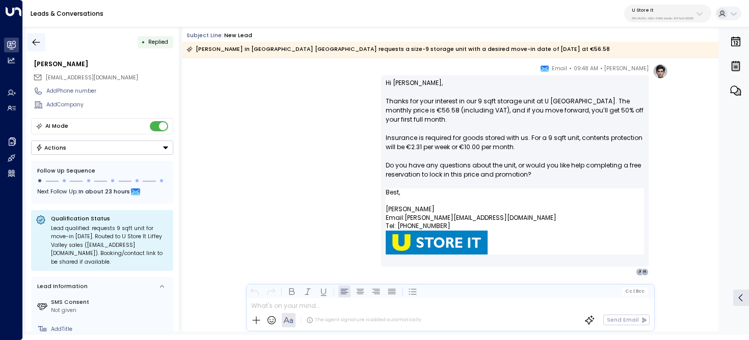
click at [34, 41] on icon "button" at bounding box center [37, 42] width 8 height 7
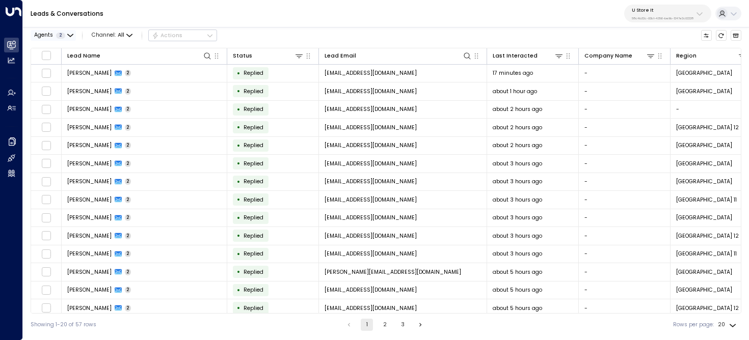
click at [63, 31] on button "Agents 2" at bounding box center [53, 35] width 45 height 11
click at [61, 63] on div "[PERSON_NAME]" at bounding box center [66, 63] width 44 height 8
click at [66, 49] on div "[PERSON_NAME]" at bounding box center [66, 51] width 44 height 8
click at [69, 64] on div "[PERSON_NAME]" at bounding box center [66, 63] width 44 height 8
click at [124, 81] on button "Apply" at bounding box center [131, 81] width 22 height 11
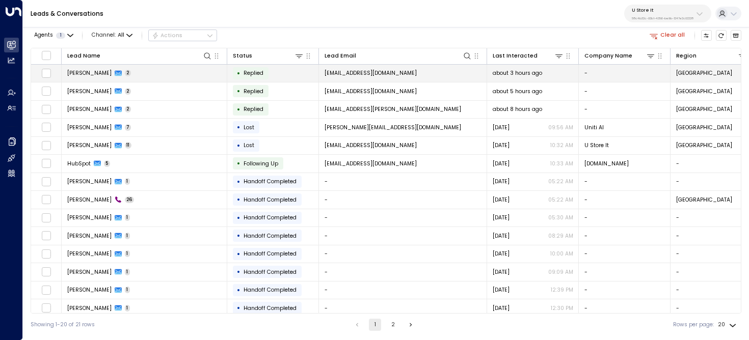
click at [166, 70] on td "[PERSON_NAME] 2" at bounding box center [145, 74] width 166 height 18
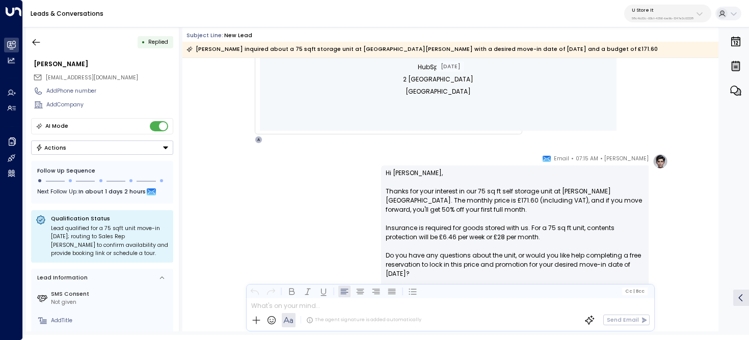
scroll to position [419, 0]
drag, startPoint x: 448, startPoint y: 209, endPoint x: 380, endPoint y: 208, distance: 67.8
click at [381, 208] on div "Hi [PERSON_NAME], Thanks for your interest in our 75 sq ft self storage unit at…" at bounding box center [514, 273] width 267 height 213
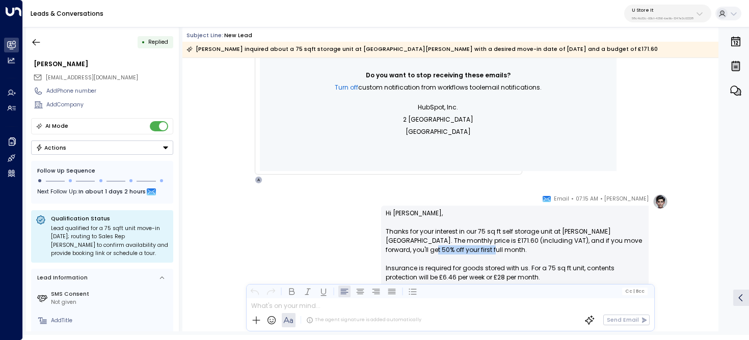
scroll to position [513, 0]
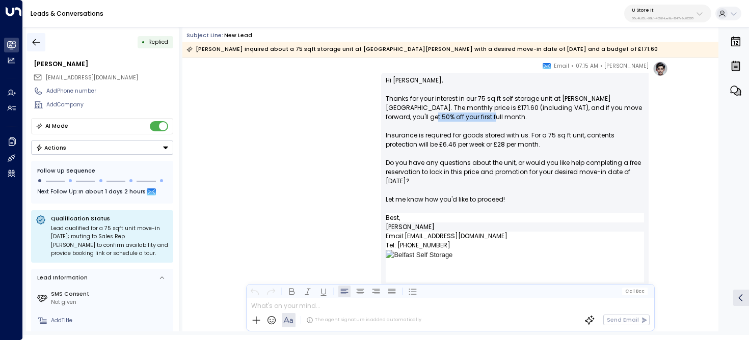
click at [42, 37] on button "button" at bounding box center [36, 42] width 18 height 18
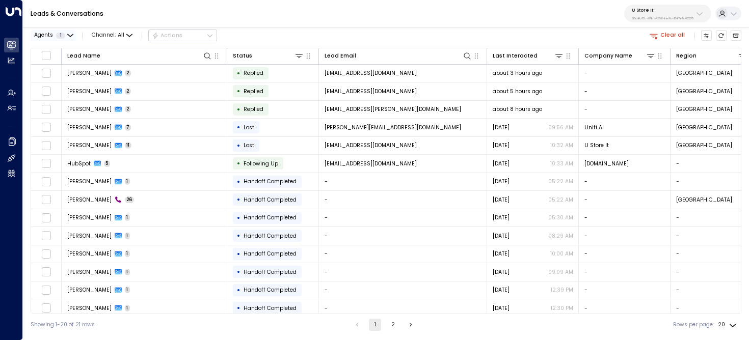
click at [56, 34] on span "1" at bounding box center [60, 36] width 9 height 6
click at [60, 49] on div "[PERSON_NAME]" at bounding box center [66, 51] width 44 height 8
click at [133, 83] on button "Apply" at bounding box center [131, 81] width 22 height 11
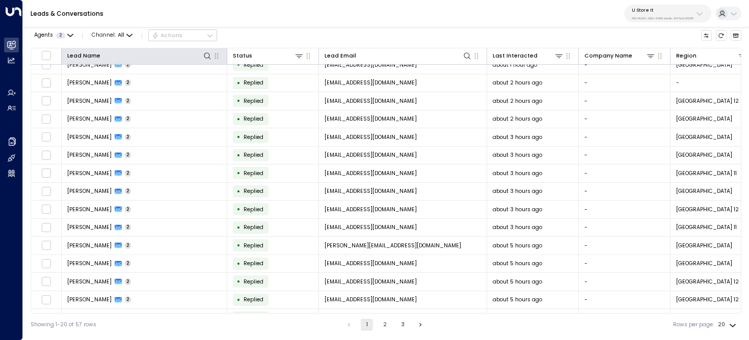
scroll to position [28, 0]
click at [207, 58] on icon at bounding box center [207, 56] width 8 height 8
type input "****"
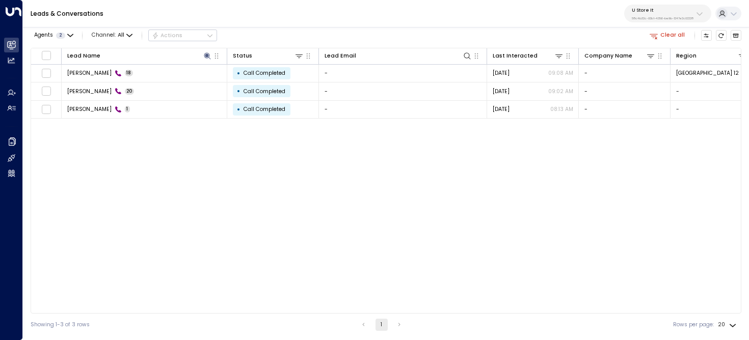
click at [284, 157] on div "Lead Name Status Lead Email Last Interacted Company Name Region Product # of pe…" at bounding box center [386, 181] width 710 height 266
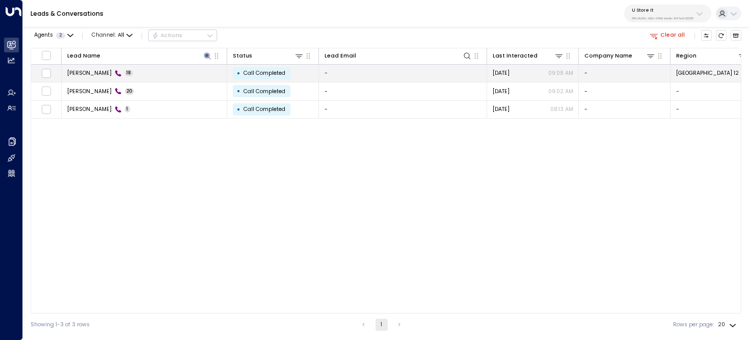
click at [149, 76] on td "Emma 18" at bounding box center [145, 74] width 166 height 18
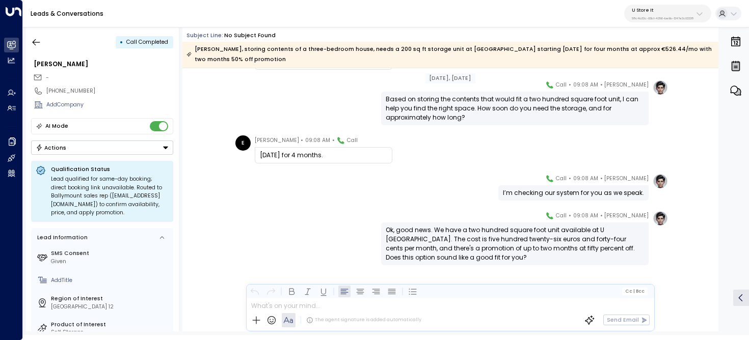
scroll to position [589, 0]
click at [38, 44] on icon "button" at bounding box center [36, 42] width 10 height 10
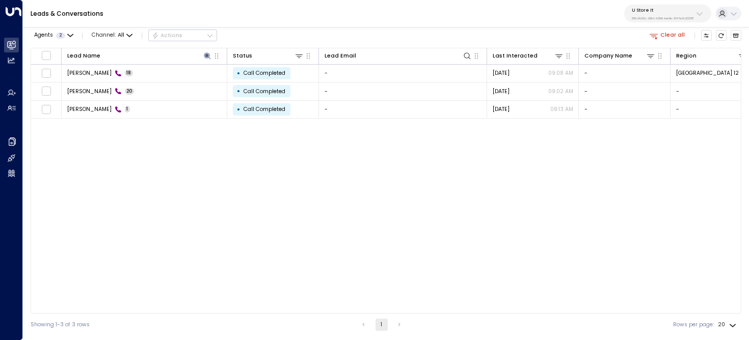
click at [681, 25] on div "Leads & Conversations U Store It 58c4b32c-92b1-4356-be9b-1247e2c02228" at bounding box center [386, 14] width 726 height 28
click at [670, 33] on button "Clear all" at bounding box center [667, 35] width 42 height 11
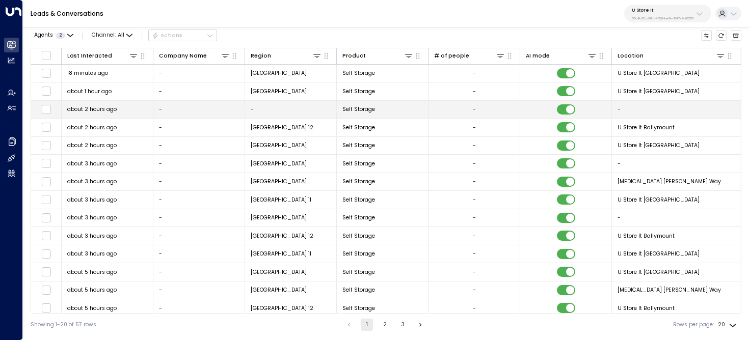
scroll to position [0, 593]
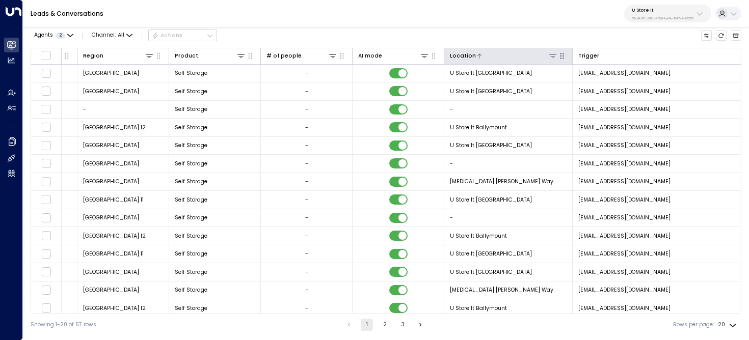
click at [553, 54] on icon at bounding box center [552, 56] width 8 height 8
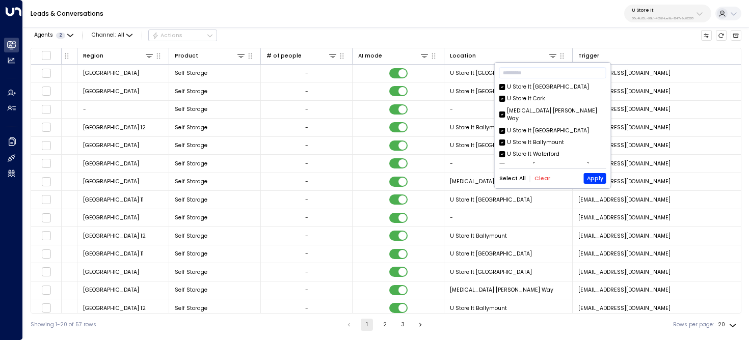
click at [540, 180] on button "Clear" at bounding box center [542, 179] width 16 height 6
click at [541, 139] on div "U Store It Ballymount" at bounding box center [535, 143] width 57 height 8
click at [595, 179] on button "Apply" at bounding box center [595, 178] width 22 height 11
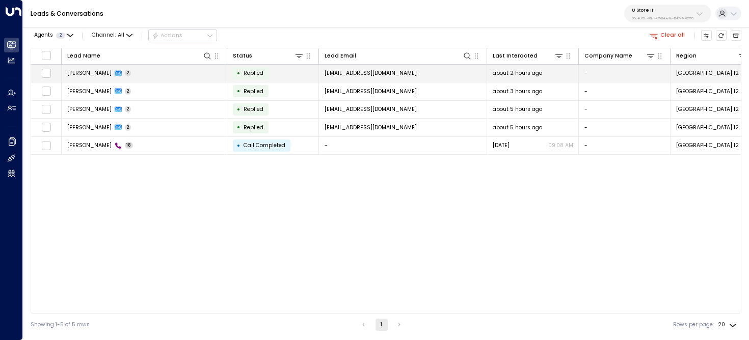
click at [187, 73] on td "Kim Brady 2" at bounding box center [145, 74] width 166 height 18
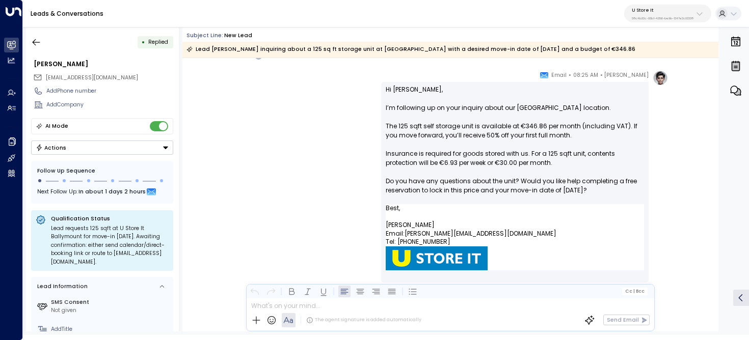
scroll to position [505, 0]
drag, startPoint x: 576, startPoint y: 137, endPoint x: 404, endPoint y: 130, distance: 172.3
click at [404, 130] on p "Hi Kim, I’m following up on your inquiry about our Ballymount location. The 125…" at bounding box center [515, 144] width 258 height 119
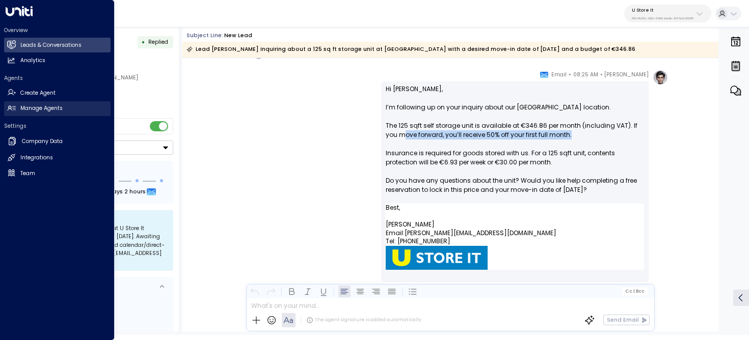
click at [15, 108] on icon at bounding box center [11, 108] width 8 height 5
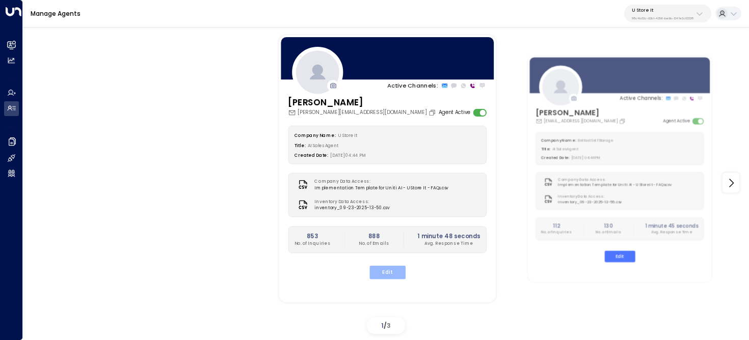
click at [398, 270] on button "Edit" at bounding box center [387, 272] width 36 height 13
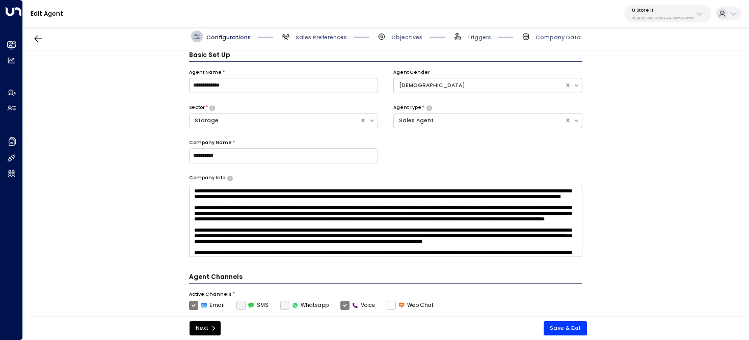
scroll to position [314, 0]
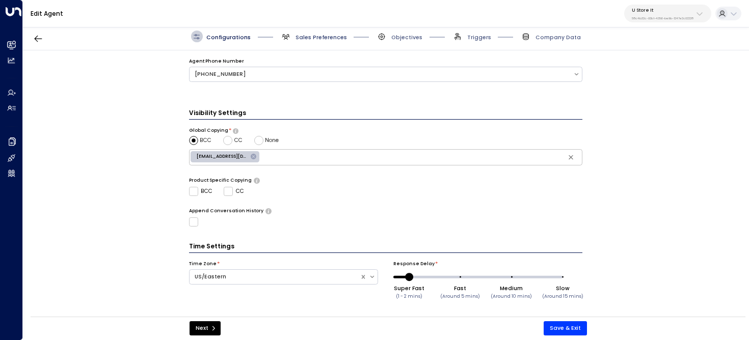
click at [303, 37] on span "Sales Preferences" at bounding box center [320, 38] width 51 height 8
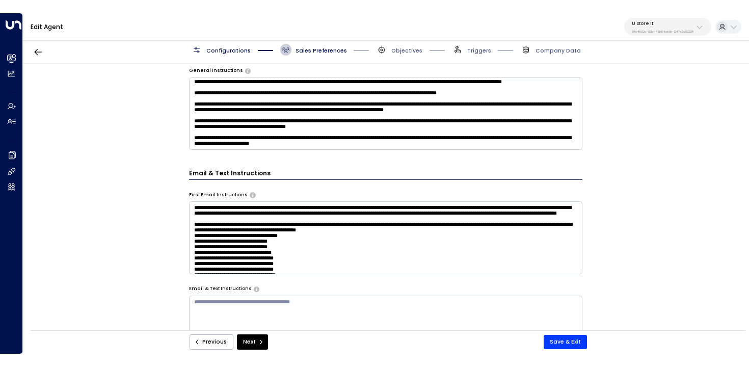
scroll to position [369, 0]
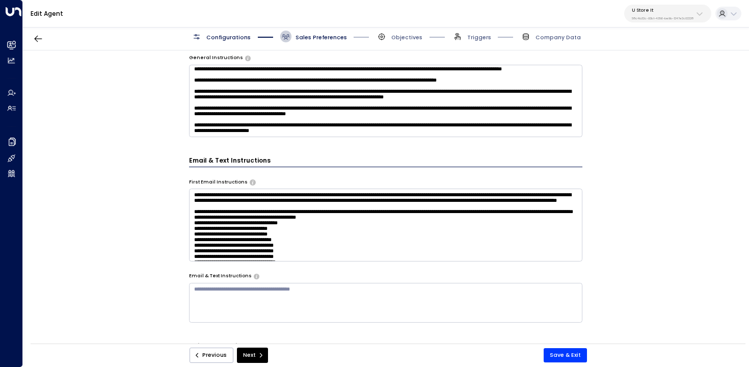
click at [377, 195] on textarea at bounding box center [386, 224] width 394 height 72
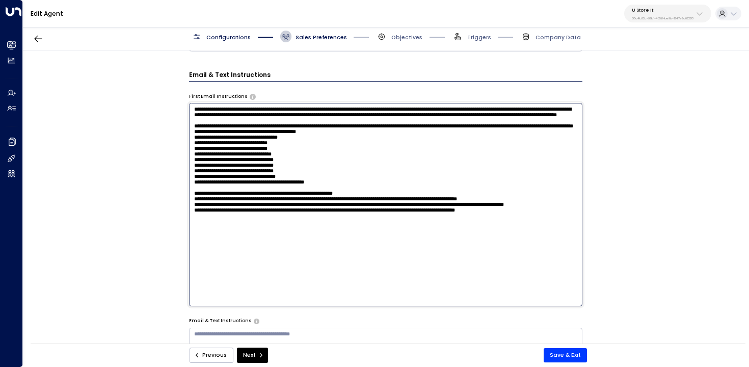
scroll to position [456, 0]
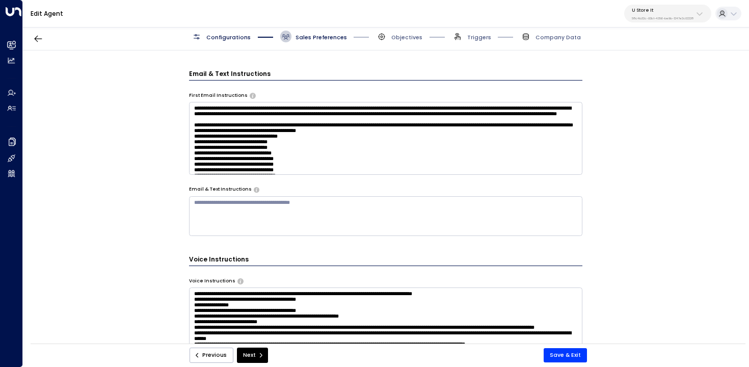
click at [97, 74] on div "**********" at bounding box center [385, 199] width 725 height 298
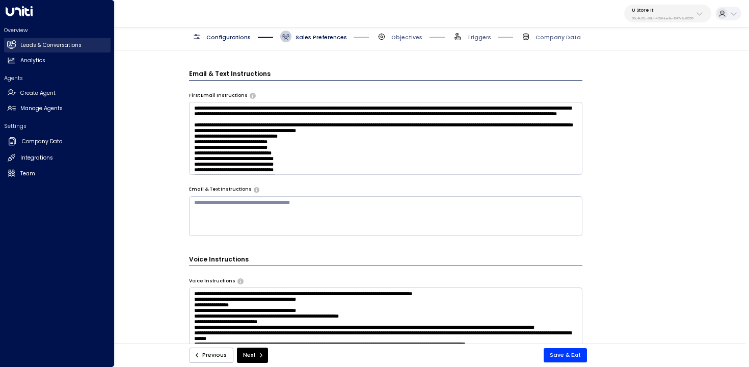
click at [6, 48] on link "Leads & Conversations Leads & Conversations" at bounding box center [57, 45] width 106 height 15
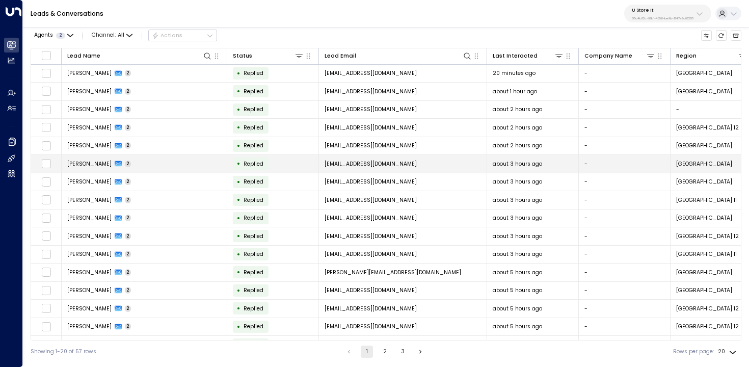
click at [169, 156] on td "Robert Angland 2" at bounding box center [145, 164] width 166 height 18
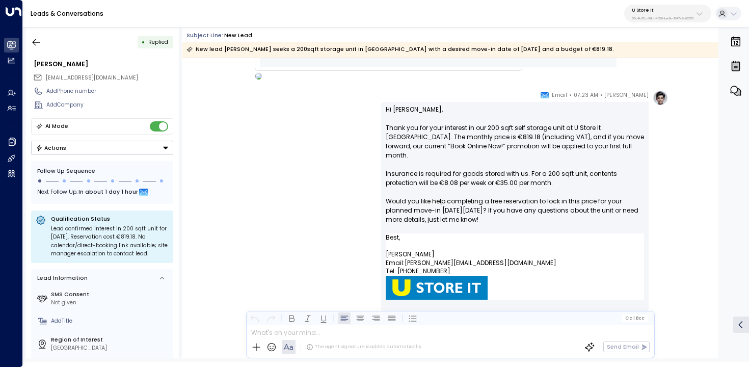
scroll to position [493, 0]
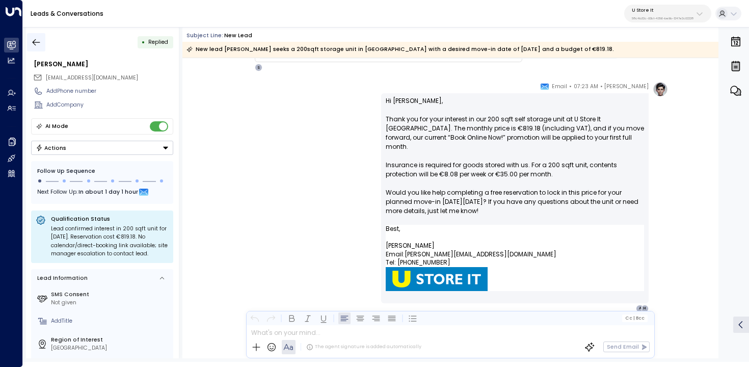
click at [36, 48] on button "button" at bounding box center [36, 42] width 18 height 18
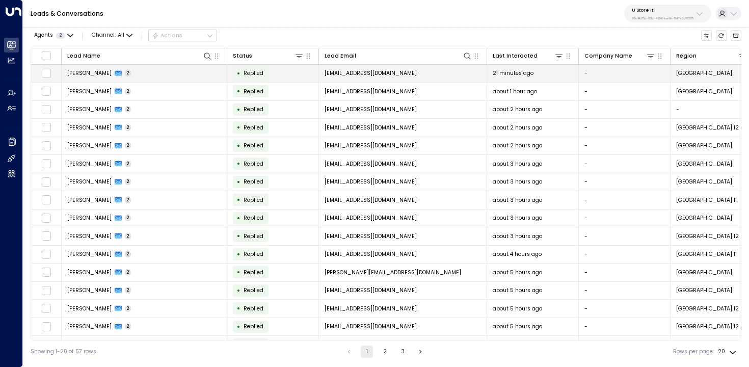
click at [161, 70] on td "Aoife Mc Donnell 2" at bounding box center [145, 74] width 166 height 18
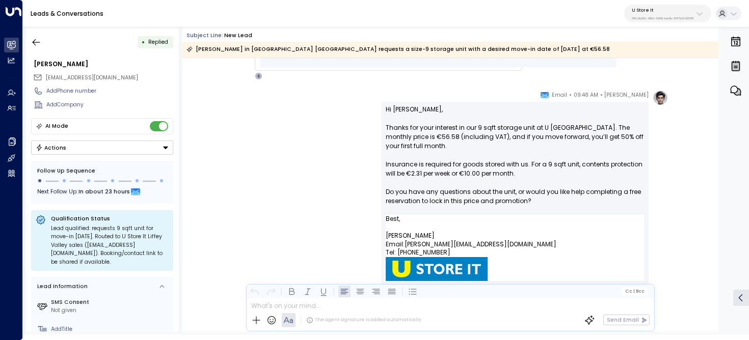
scroll to position [497, 0]
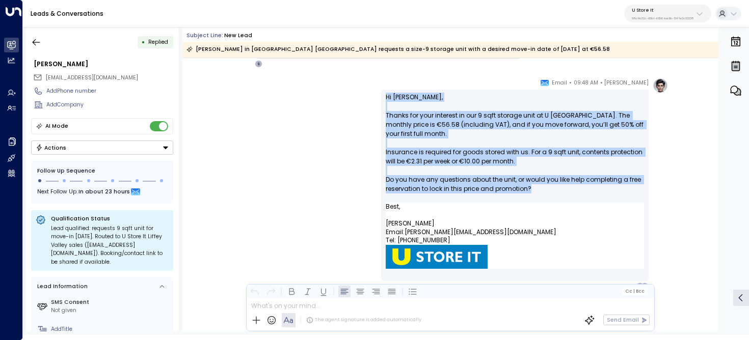
drag, startPoint x: 536, startPoint y: 189, endPoint x: 333, endPoint y: 98, distance: 222.5
click at [333, 98] on div "Sonny Maguire • 09:48 AM • Email Hi Aoife, Thanks for your interest in our 9 sq…" at bounding box center [449, 184] width 435 height 212
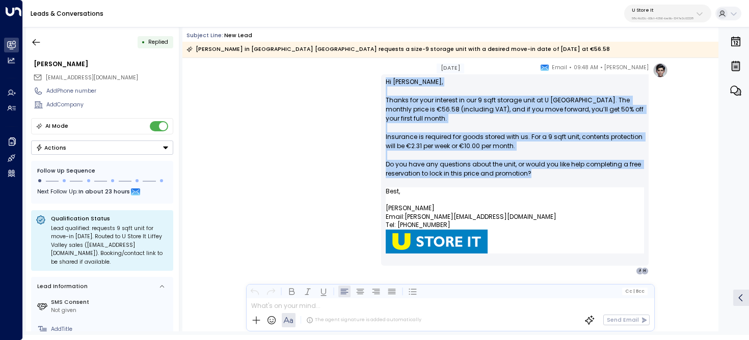
scroll to position [511, 0]
click at [574, 142] on p "Hi Aoife, Thanks for your interest in our 9 sqft storage unit at U Store It Lif…" at bounding box center [515, 133] width 258 height 110
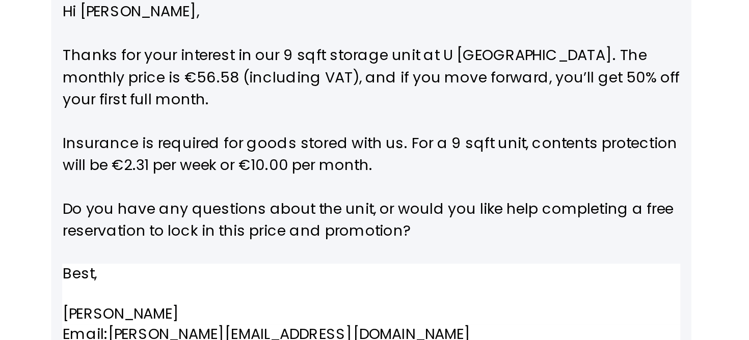
scroll to position [506, 0]
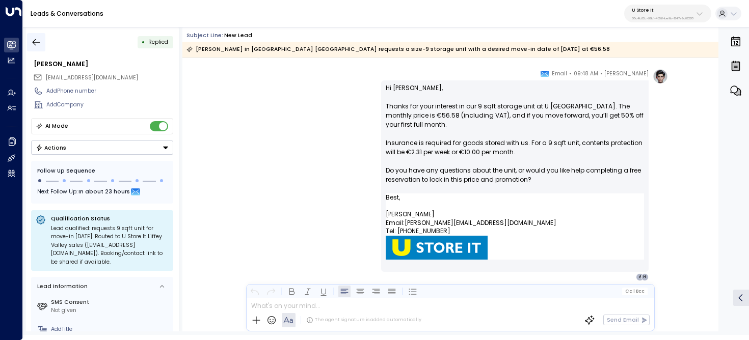
click at [39, 42] on icon "button" at bounding box center [37, 42] width 8 height 7
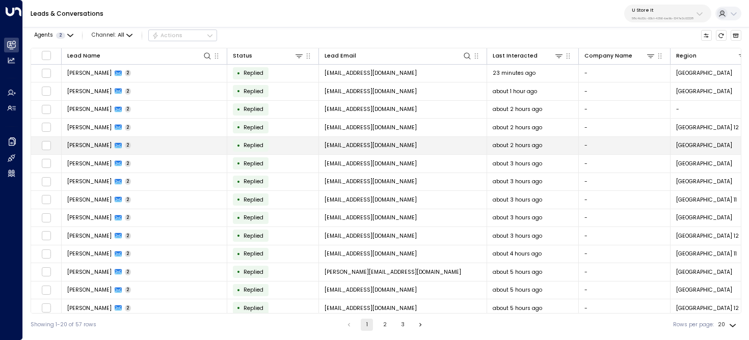
click at [142, 148] on td "AJESH JOSE 2" at bounding box center [145, 146] width 166 height 18
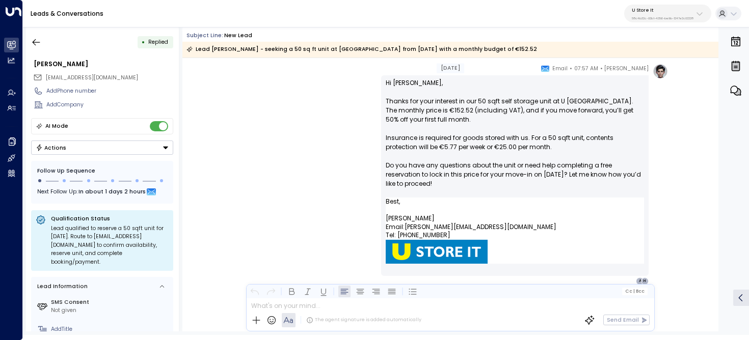
scroll to position [493, 0]
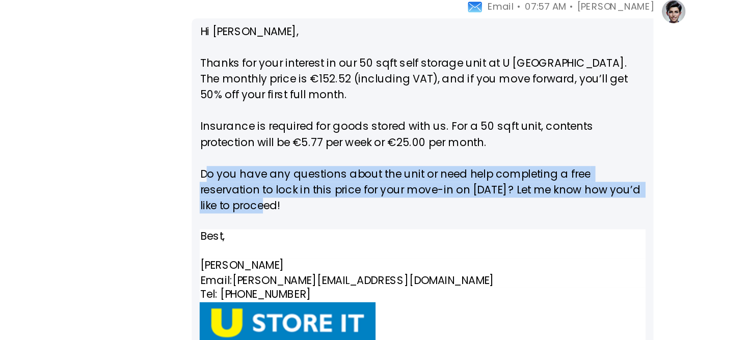
drag, startPoint x: 387, startPoint y: 184, endPoint x: 428, endPoint y: 197, distance: 43.2
click at [427, 197] on p "Hi AJESH, Thanks for your interest in our 50 sqft self storage unit at U Store …" at bounding box center [515, 155] width 258 height 119
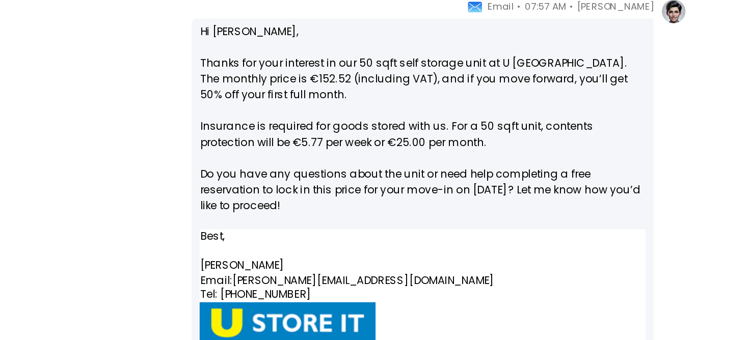
click at [452, 201] on p "Hi AJESH, Thanks for your interest in our 50 sqft self storage unit at U Store …" at bounding box center [515, 155] width 258 height 119
drag, startPoint x: 435, startPoint y: 196, endPoint x: 379, endPoint y: 181, distance: 57.9
click at [379, 181] on div "Sonny Maguire • 07:57 AM • Email Hi AJESH, Thanks for your interest in our 50 s…" at bounding box center [449, 192] width 435 height 222
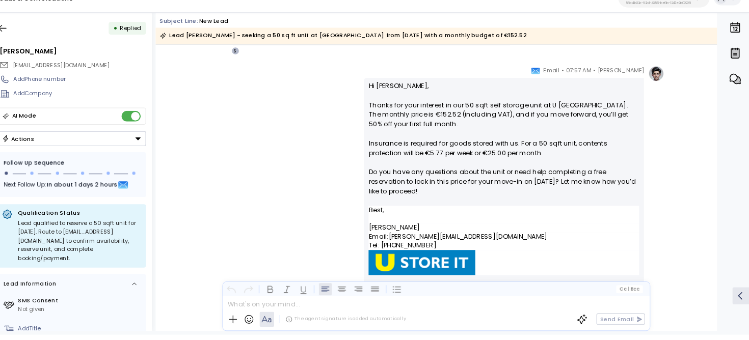
scroll to position [0, 0]
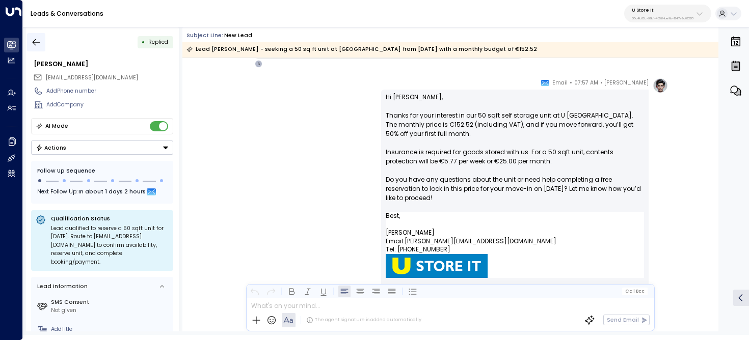
click at [30, 40] on button "button" at bounding box center [36, 42] width 18 height 18
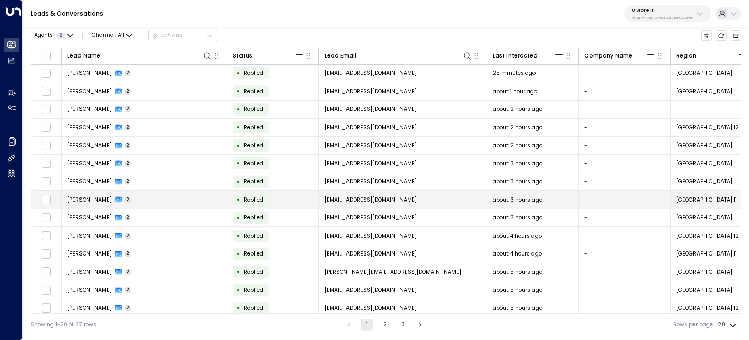
click at [88, 199] on span "Annmarie ocallaghan" at bounding box center [89, 200] width 44 height 8
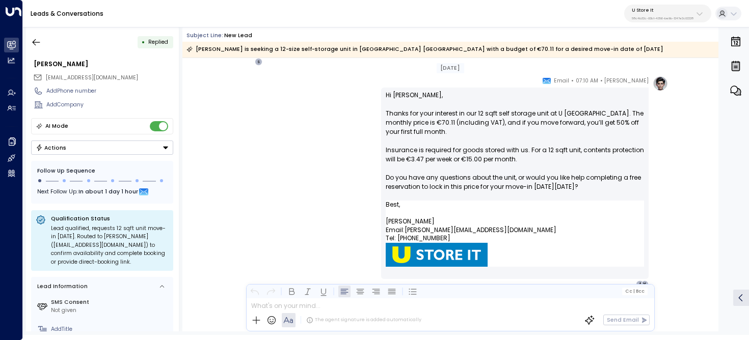
scroll to position [495, 0]
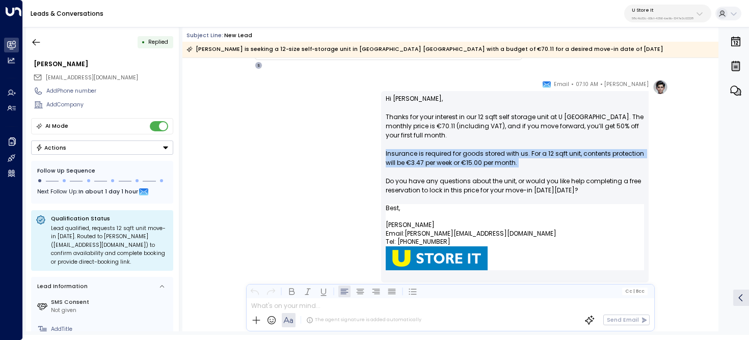
drag, startPoint x: 414, startPoint y: 157, endPoint x: 501, endPoint y: 172, distance: 88.2
click at [501, 172] on div "Hi Annmarie, Thanks for your interest in our 12 sqft self storage unit at U Sto…" at bounding box center [514, 186] width 267 height 191
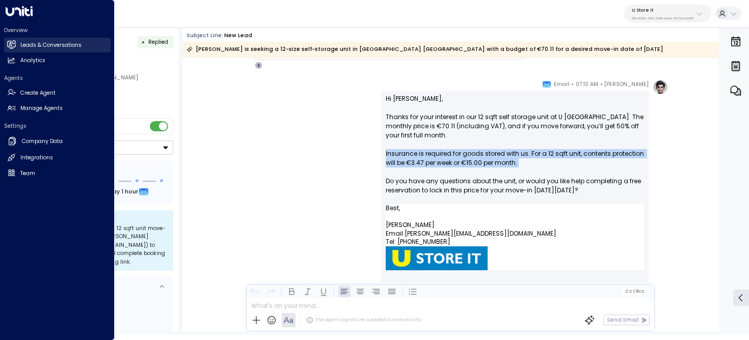
click at [6, 46] on link "Leads & Conversations Leads & Conversations" at bounding box center [57, 45] width 106 height 15
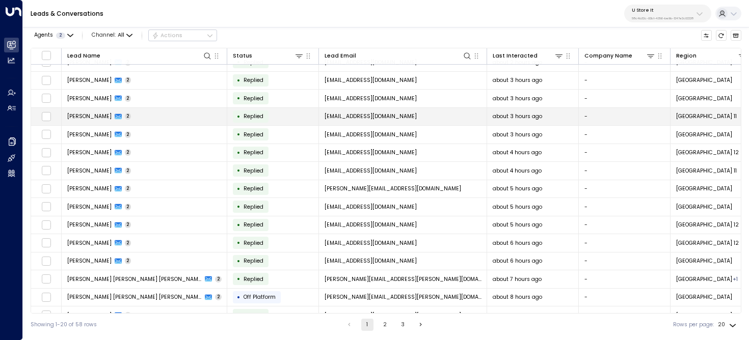
scroll to position [115, 0]
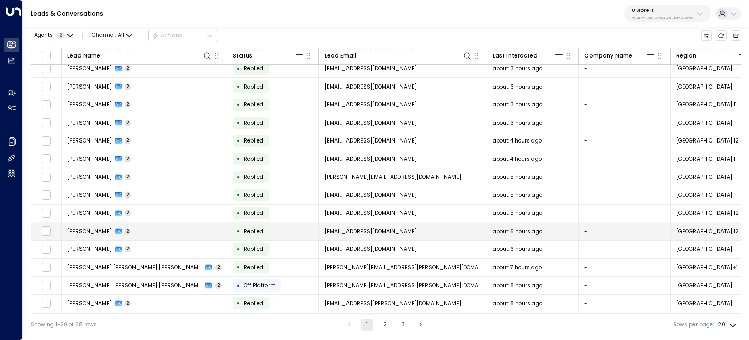
click at [135, 225] on td "Hannah French 2" at bounding box center [145, 232] width 166 height 18
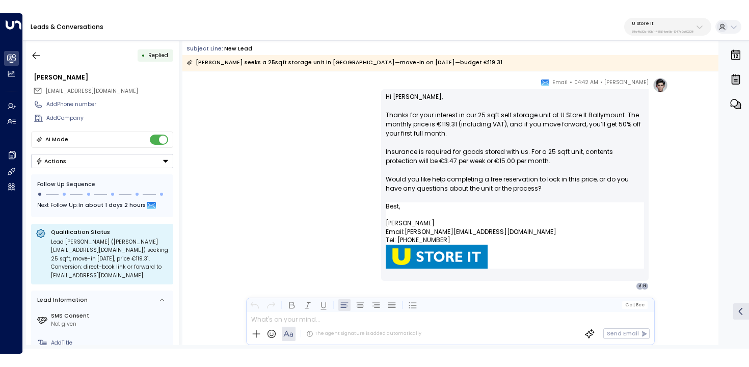
scroll to position [510, 0]
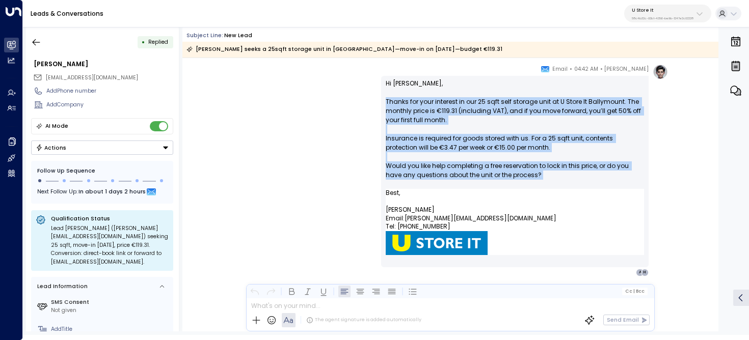
drag, startPoint x: 540, startPoint y: 181, endPoint x: 371, endPoint y: 101, distance: 187.5
click at [371, 101] on div "Sonny Maguire • 04:42 AM • Email Hi Hannah, Thanks for your interest in our 25 …" at bounding box center [449, 170] width 435 height 212
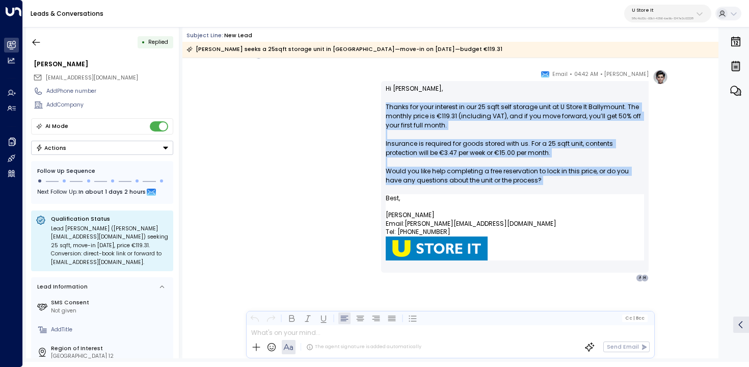
scroll to position [505, 0]
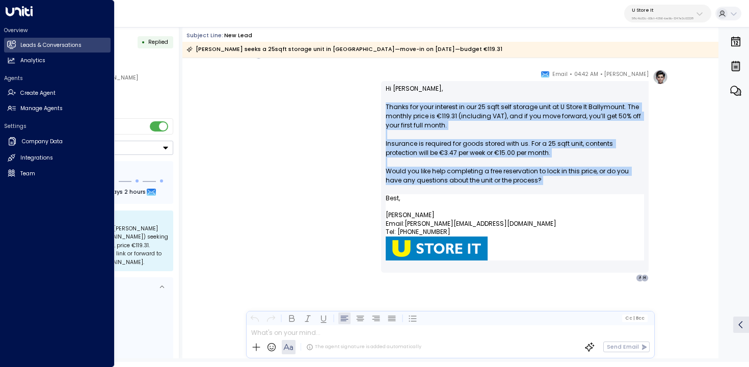
click at [17, 49] on link "Leads & Conversations Leads & Conversations" at bounding box center [57, 45] width 106 height 15
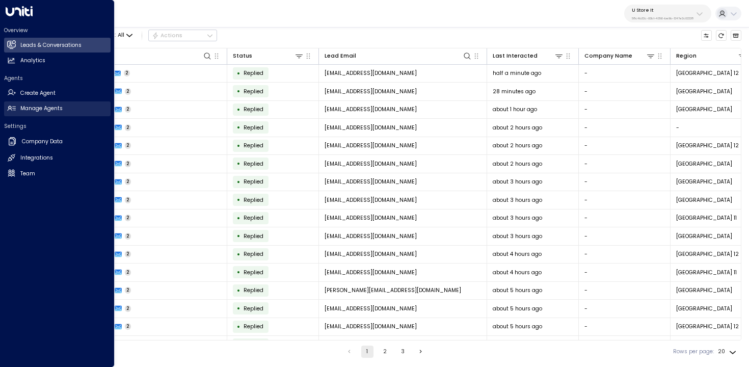
click at [14, 109] on icon at bounding box center [11, 108] width 9 height 9
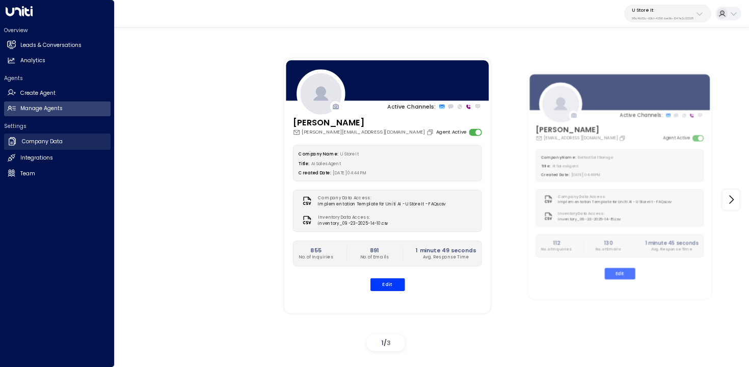
click at [21, 142] on link "Company Data Company Data" at bounding box center [57, 141] width 106 height 16
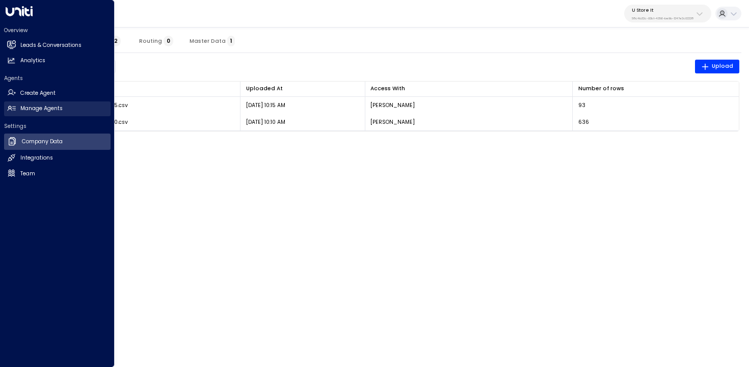
click at [40, 113] on link "Manage Agents Manage Agents" at bounding box center [57, 108] width 106 height 15
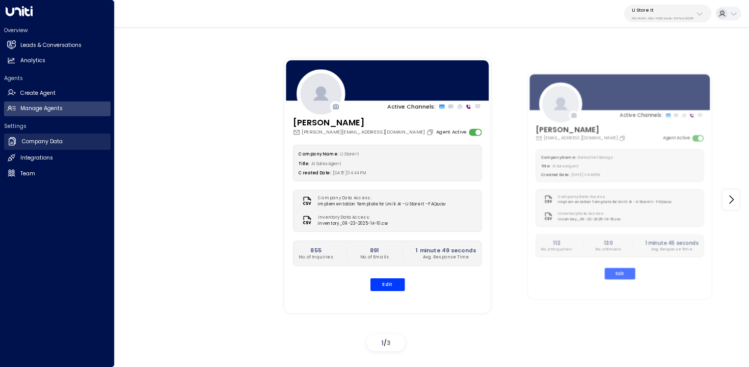
click at [31, 143] on h2 "Company Data" at bounding box center [42, 142] width 41 height 8
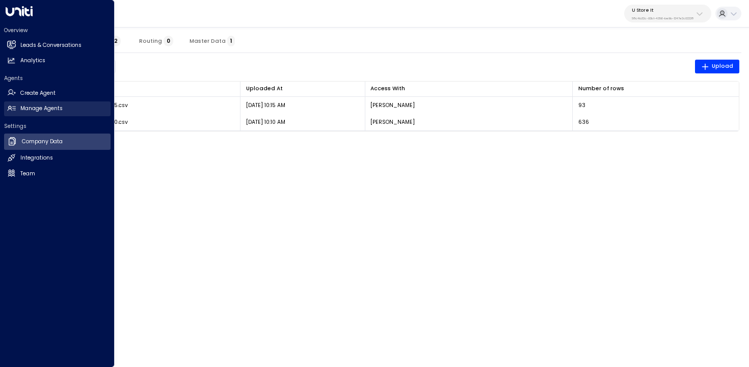
click at [18, 107] on link "Manage Agents Manage Agents" at bounding box center [57, 108] width 106 height 15
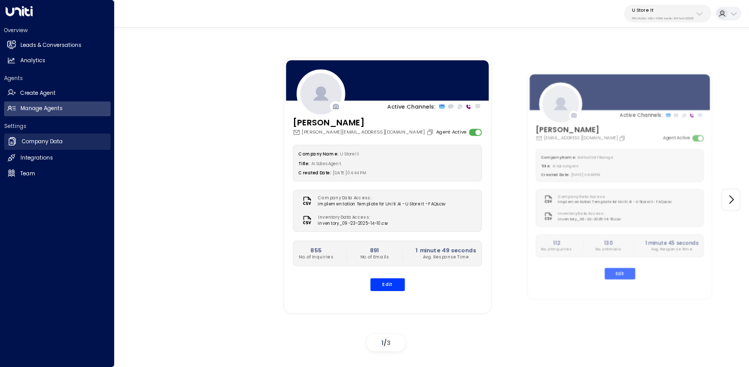
click at [24, 141] on h2 "Company Data" at bounding box center [42, 142] width 41 height 8
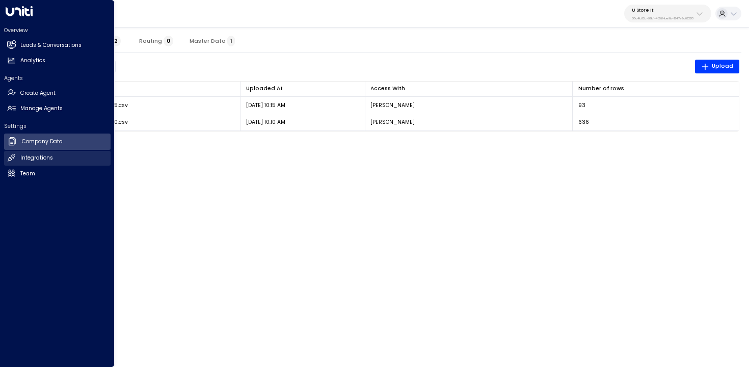
click at [59, 155] on link "Integrations Integrations" at bounding box center [57, 158] width 106 height 15
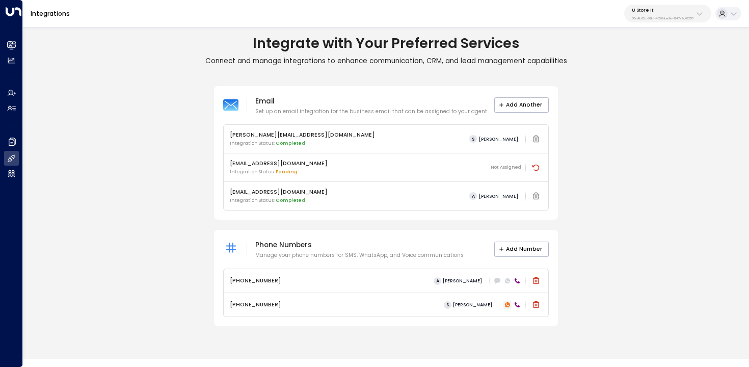
click at [506, 303] on icon at bounding box center [507, 304] width 5 height 5
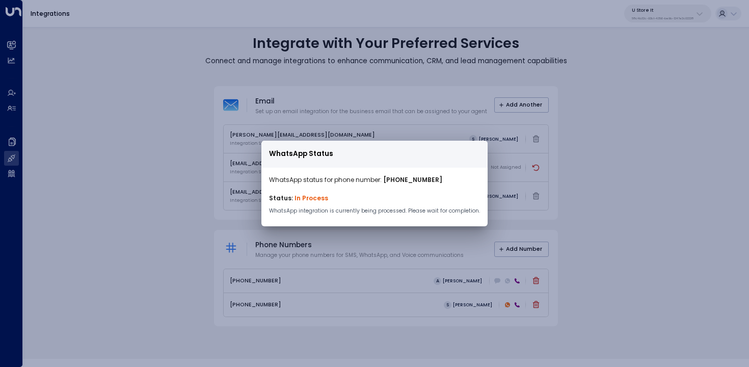
click at [146, 194] on div "WhatsApp Status WhatsApp status for phone number: +35319128565 Status: In Proce…" at bounding box center [374, 183] width 749 height 367
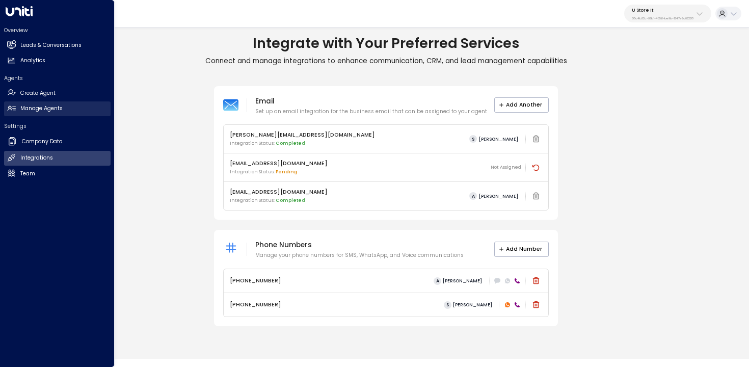
click at [4, 108] on link "Manage Agents Manage Agents" at bounding box center [57, 108] width 106 height 15
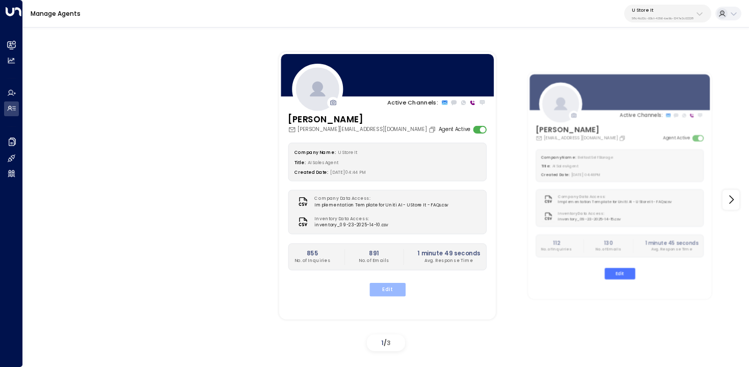
click at [378, 285] on button "Edit" at bounding box center [387, 289] width 36 height 13
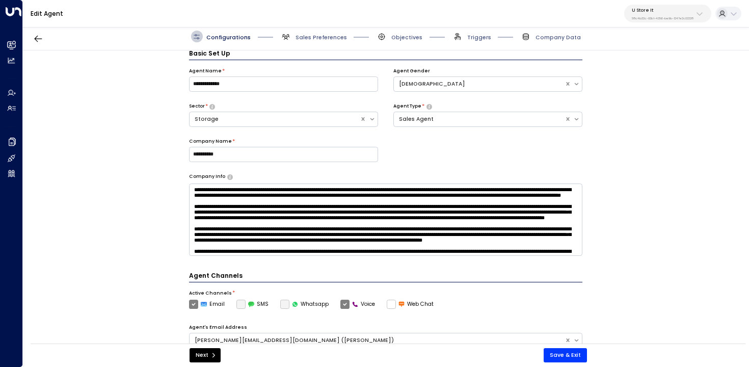
scroll to position [287, 0]
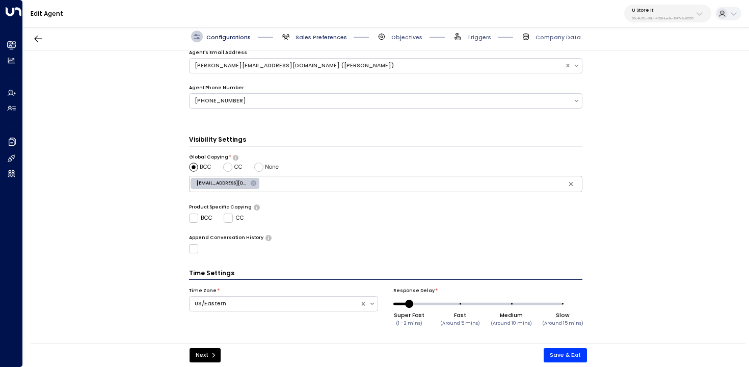
click at [313, 36] on span "Sales Preferences" at bounding box center [320, 38] width 51 height 8
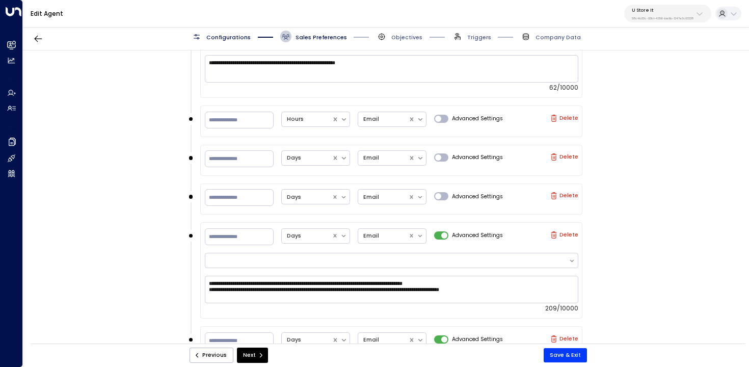
scroll to position [987, 0]
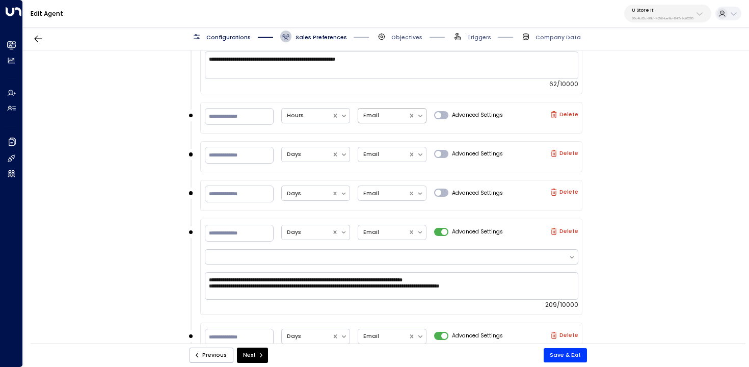
click at [420, 113] on icon at bounding box center [420, 115] width 7 height 7
click at [167, 138] on div "**********" at bounding box center [385, 199] width 725 height 298
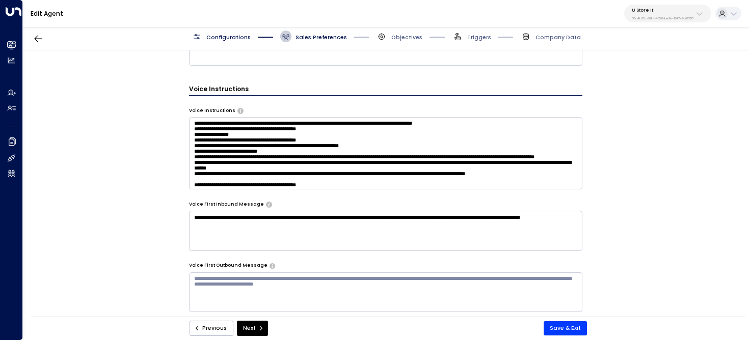
scroll to position [637, 0]
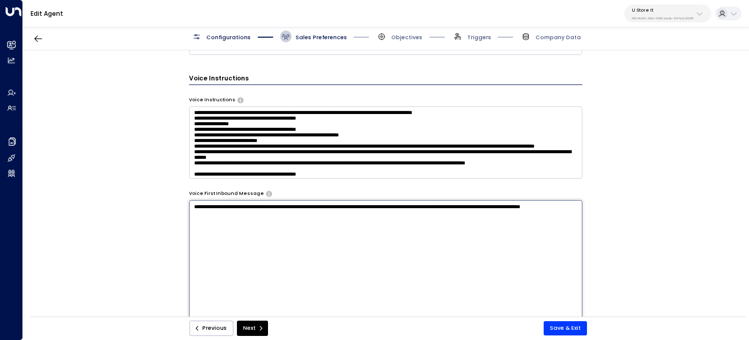
drag, startPoint x: 322, startPoint y: 222, endPoint x: 156, endPoint y: 194, distance: 168.4
click at [156, 194] on div "**********" at bounding box center [385, 185] width 725 height 271
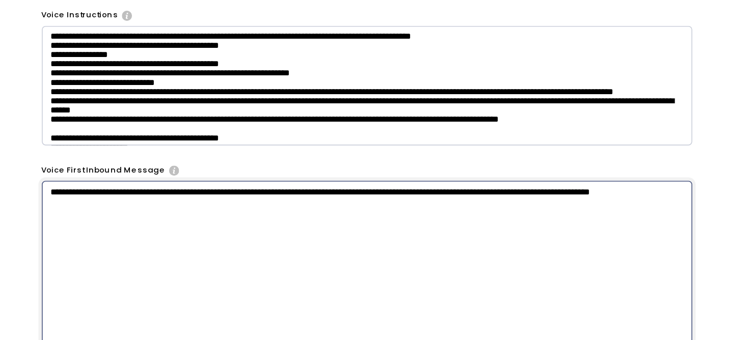
click at [430, 218] on textarea "**********" at bounding box center [386, 301] width 394 height 203
drag, startPoint x: 400, startPoint y: 207, endPoint x: 443, endPoint y: 206, distance: 42.3
click at [443, 206] on textarea "**********" at bounding box center [386, 301] width 394 height 203
click at [266, 209] on textarea "**********" at bounding box center [386, 301] width 394 height 203
click at [461, 208] on textarea "**********" at bounding box center [386, 301] width 394 height 203
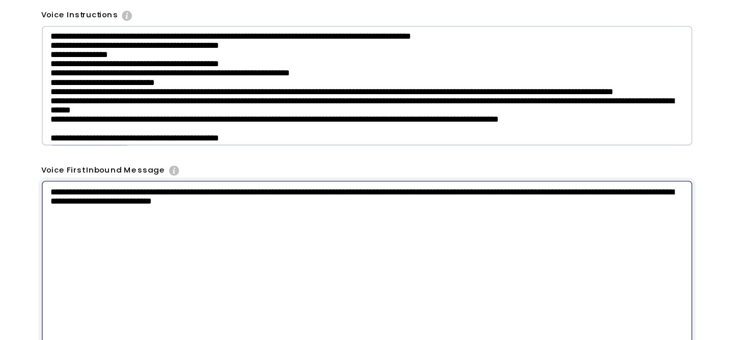
click at [461, 208] on textarea "**********" at bounding box center [386, 301] width 394 height 203
drag, startPoint x: 240, startPoint y: 213, endPoint x: 540, endPoint y: 206, distance: 299.5
click at [540, 206] on textarea "**********" at bounding box center [386, 301] width 394 height 203
drag, startPoint x: 371, startPoint y: 216, endPoint x: 188, endPoint y: 177, distance: 186.5
click at [189, 177] on div "**********" at bounding box center [386, 62] width 394 height 804
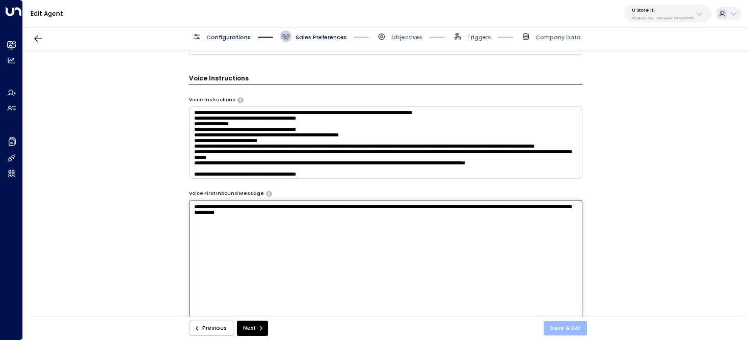
type textarea "**********"
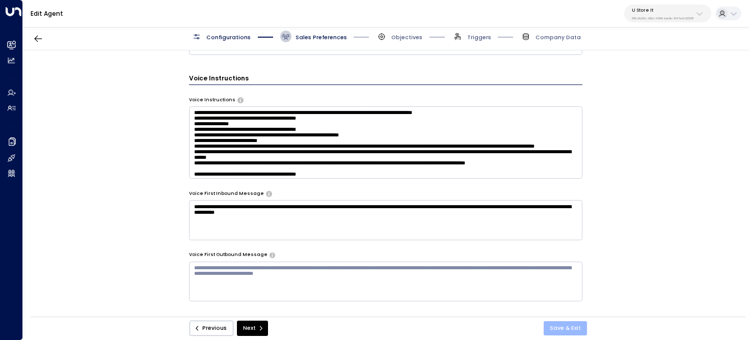
click at [581, 328] on button "Save & Exit" at bounding box center [564, 328] width 43 height 14
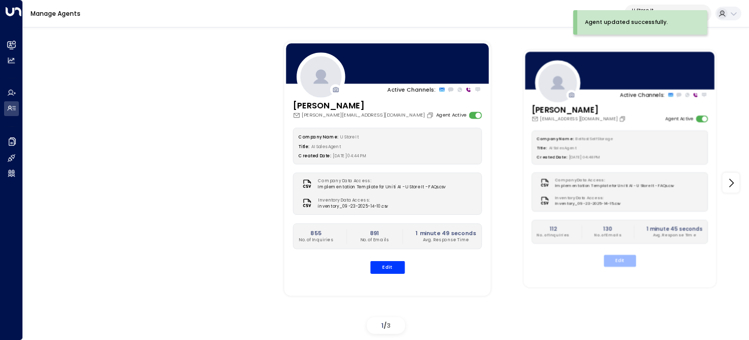
click at [629, 258] on button "Edit" at bounding box center [619, 261] width 32 height 12
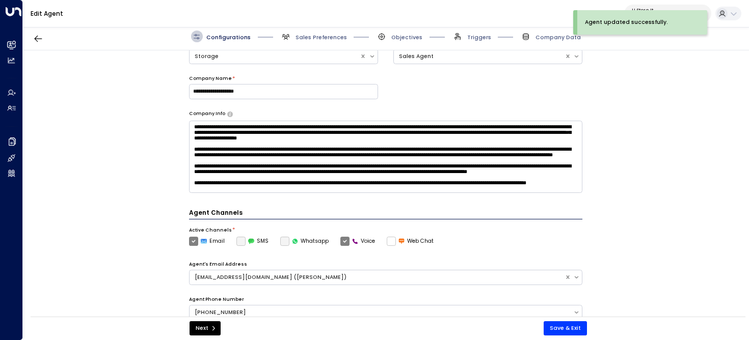
scroll to position [314, 0]
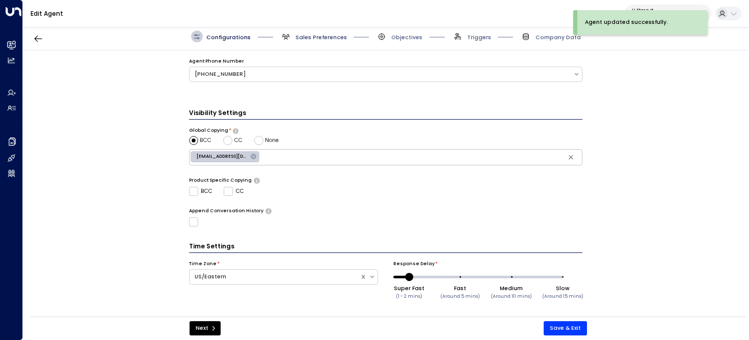
click at [312, 36] on span "Sales Preferences" at bounding box center [320, 38] width 51 height 8
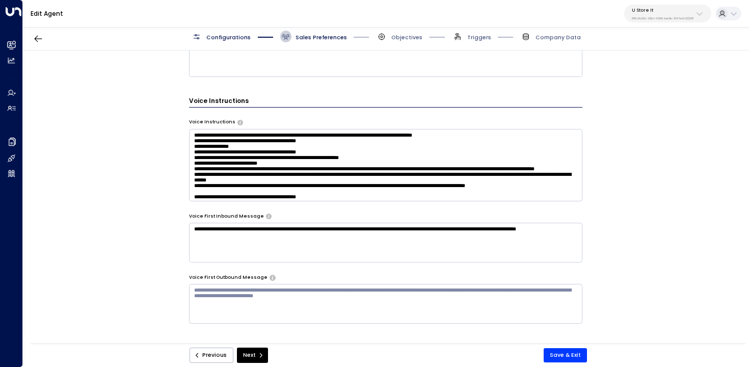
scroll to position [568, 0]
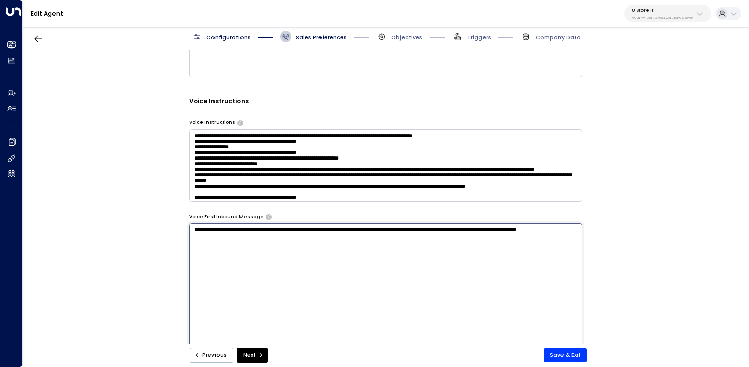
drag, startPoint x: 239, startPoint y: 251, endPoint x: 127, endPoint y: 225, distance: 115.0
click at [127, 225] on div "**********" at bounding box center [385, 199] width 725 height 298
paste textarea "**********"
click at [221, 239] on textarea "**********" at bounding box center [386, 324] width 394 height 203
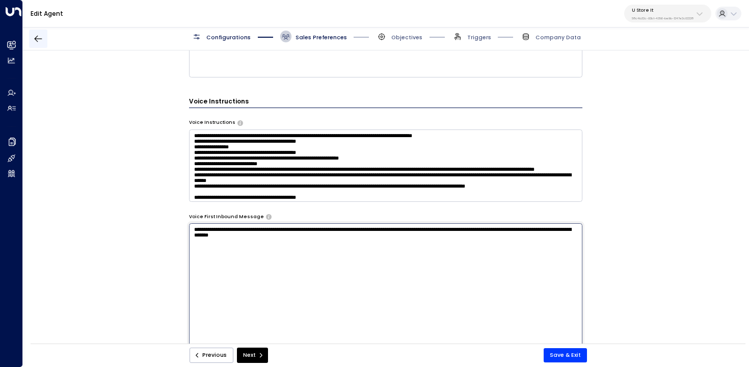
type textarea "**********"
click at [37, 42] on icon "button" at bounding box center [38, 39] width 10 height 10
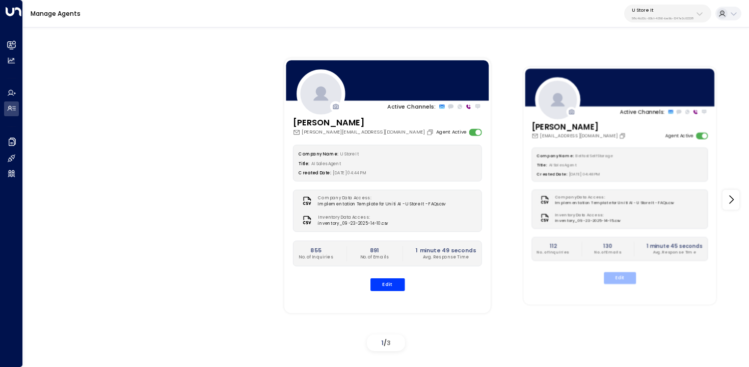
click at [618, 278] on button "Edit" at bounding box center [619, 278] width 32 height 12
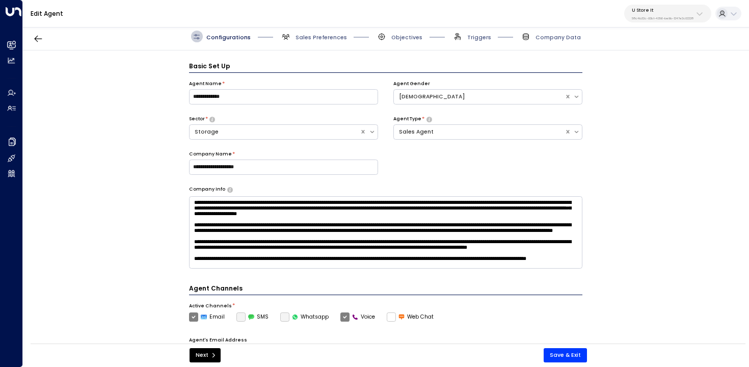
scroll to position [11, 0]
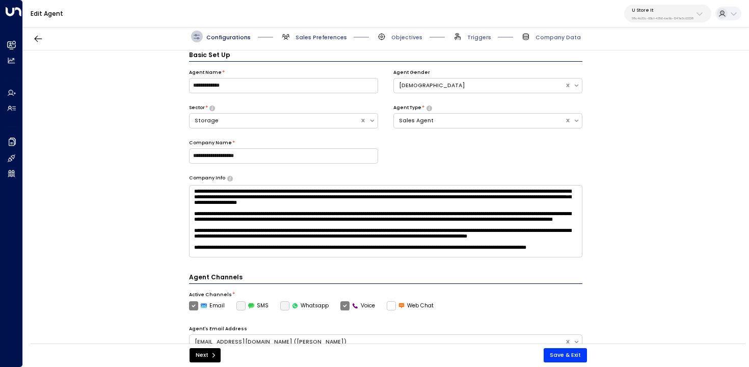
click at [308, 37] on span "Sales Preferences" at bounding box center [320, 38] width 51 height 8
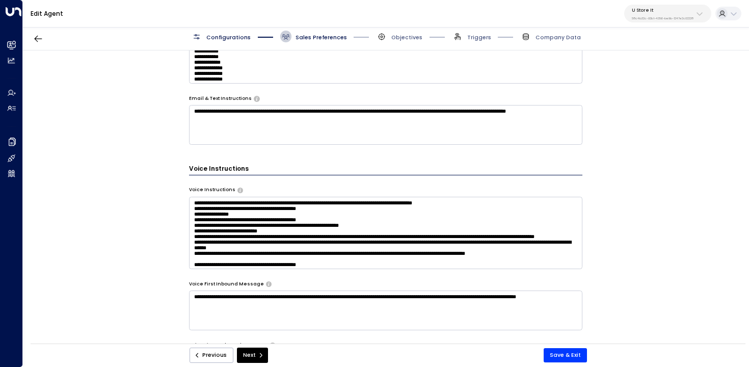
scroll to position [574, 0]
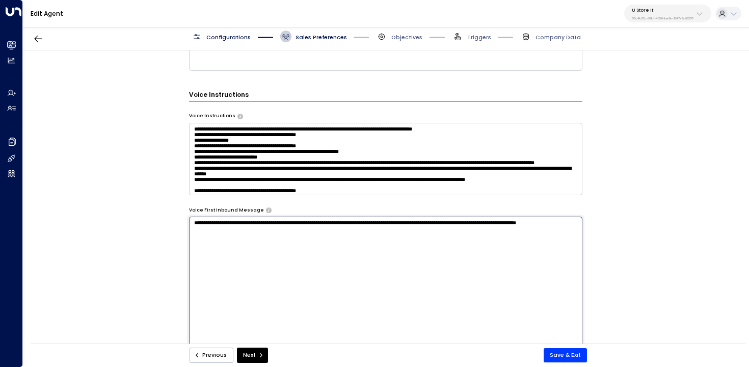
drag, startPoint x: 230, startPoint y: 249, endPoint x: 78, endPoint y: 186, distance: 164.7
click at [78, 186] on div "**********" at bounding box center [385, 199] width 725 height 298
paste textarea "**********"
click at [231, 235] on textarea "**********" at bounding box center [386, 317] width 394 height 203
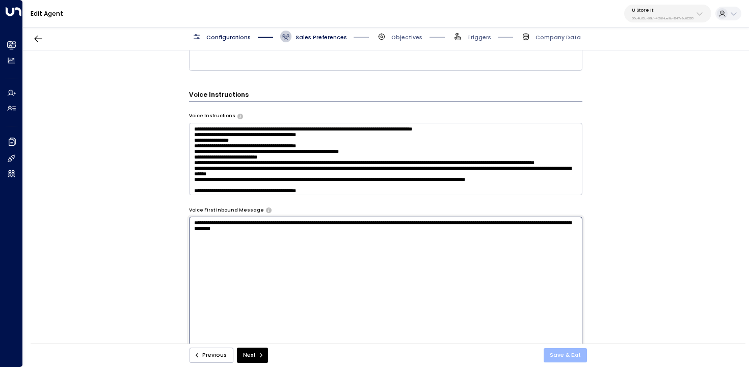
type textarea "**********"
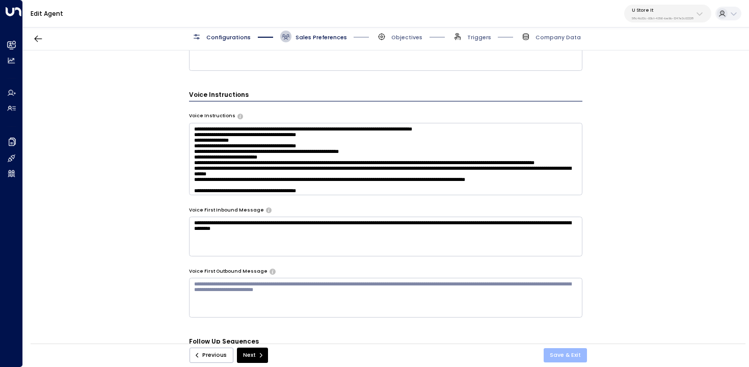
click at [559, 351] on button "Save & Exit" at bounding box center [564, 355] width 43 height 14
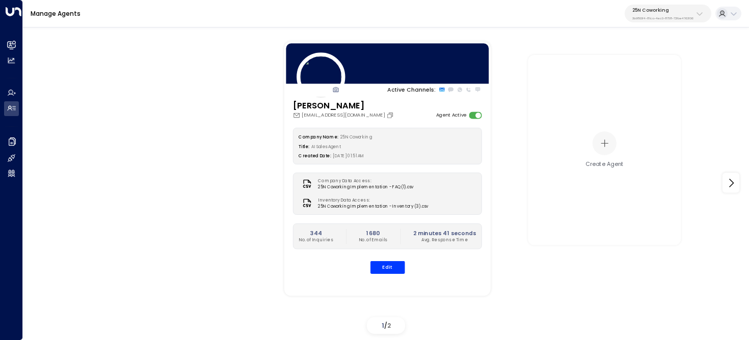
click at [655, 16] on p "3b9800f4-81ca-4ec0-8758-72fbe4763f36" at bounding box center [662, 18] width 61 height 4
type input "***"
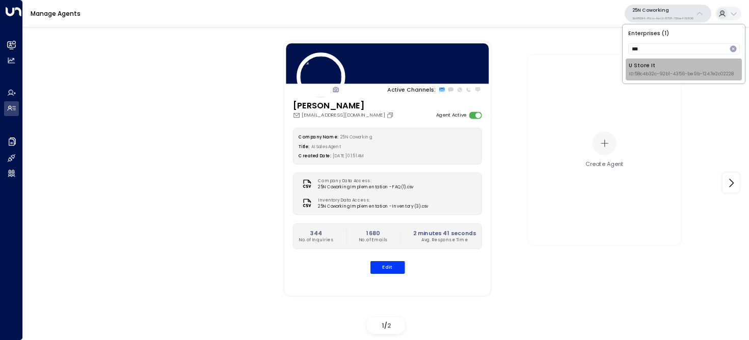
click at [635, 74] on span "ID: 58c4b32c-92b1-4356-be9b-1247e2c02228" at bounding box center [680, 74] width 105 height 7
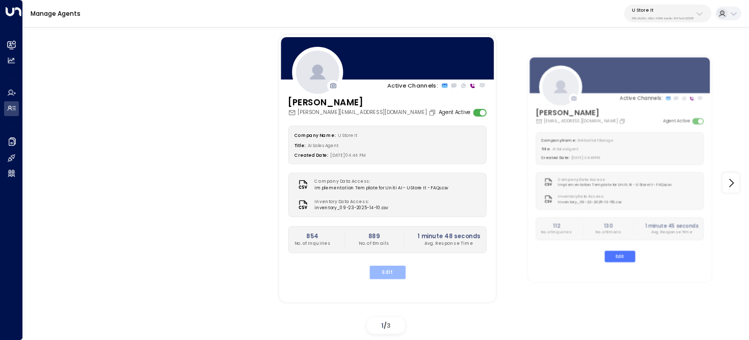
click at [376, 272] on button "Edit" at bounding box center [387, 272] width 36 height 13
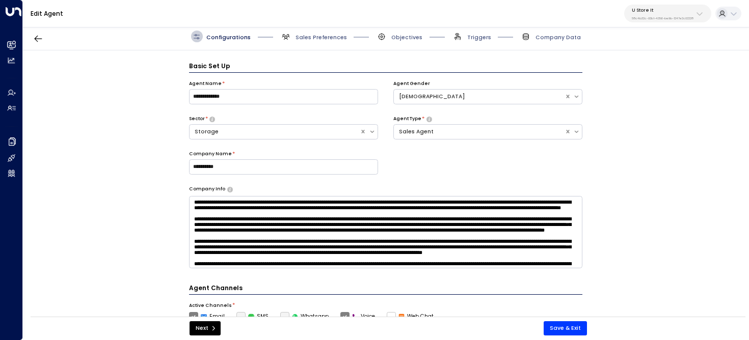
scroll to position [11, 0]
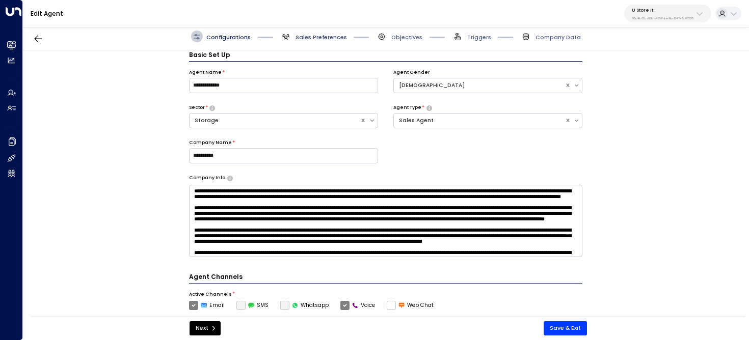
click at [307, 35] on span "Sales Preferences" at bounding box center [320, 38] width 51 height 8
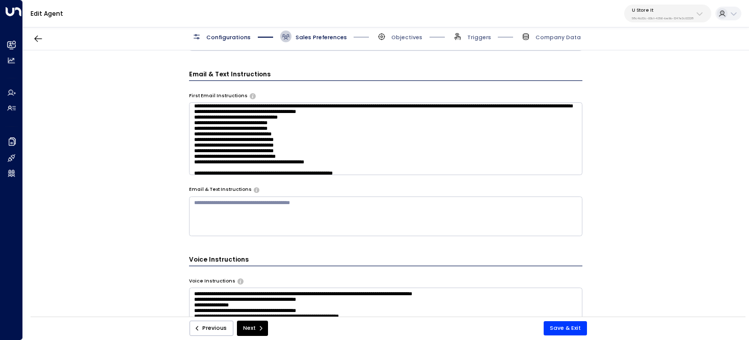
scroll to position [0, 0]
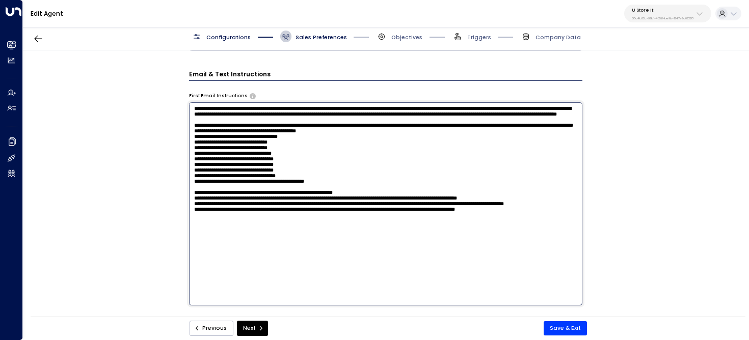
click at [296, 162] on textarea at bounding box center [386, 203] width 394 height 203
drag, startPoint x: 306, startPoint y: 181, endPoint x: 188, endPoint y: 178, distance: 117.7
click at [189, 178] on textarea at bounding box center [386, 203] width 394 height 203
drag, startPoint x: 316, startPoint y: 166, endPoint x: 190, endPoint y: 168, distance: 125.3
click at [190, 168] on textarea at bounding box center [386, 203] width 394 height 203
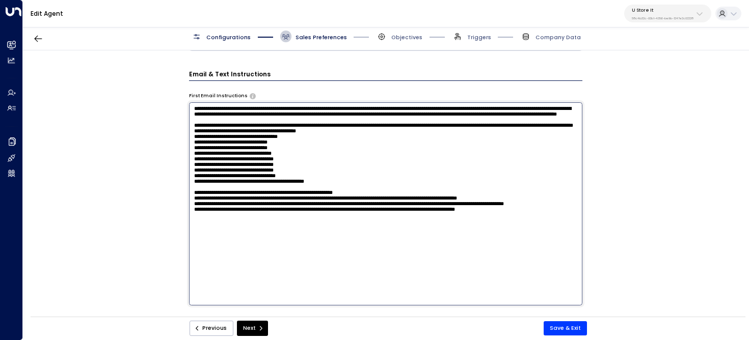
drag, startPoint x: 356, startPoint y: 225, endPoint x: 180, endPoint y: 143, distance: 194.6
click at [180, 143] on div "**********" at bounding box center [385, 185] width 725 height 271
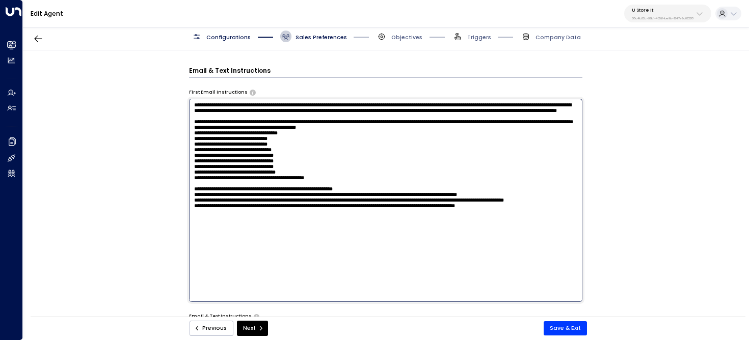
scroll to position [459, 0]
click at [260, 174] on textarea at bounding box center [386, 199] width 394 height 203
drag, startPoint x: 193, startPoint y: 162, endPoint x: 300, endPoint y: 170, distance: 107.3
click at [300, 170] on textarea at bounding box center [386, 199] width 394 height 203
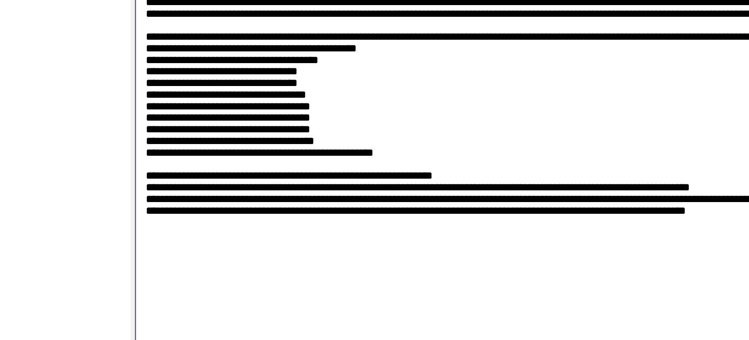
scroll to position [484, 0]
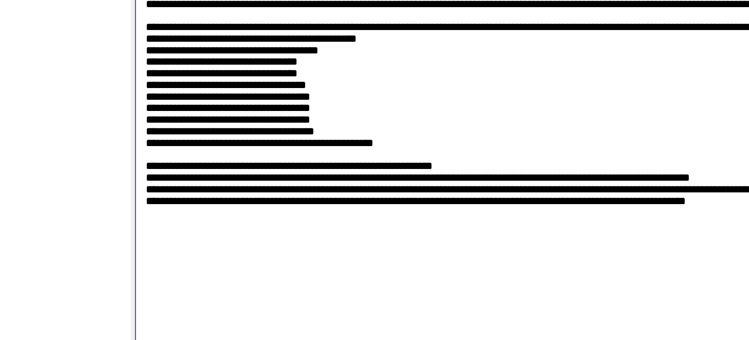
click at [197, 142] on textarea at bounding box center [386, 175] width 394 height 203
click at [193, 150] on textarea at bounding box center [386, 175] width 394 height 203
click at [194, 160] on textarea at bounding box center [386, 175] width 394 height 203
drag, startPoint x: 200, startPoint y: 167, endPoint x: 192, endPoint y: 167, distance: 7.6
click at [192, 167] on textarea at bounding box center [386, 175] width 394 height 203
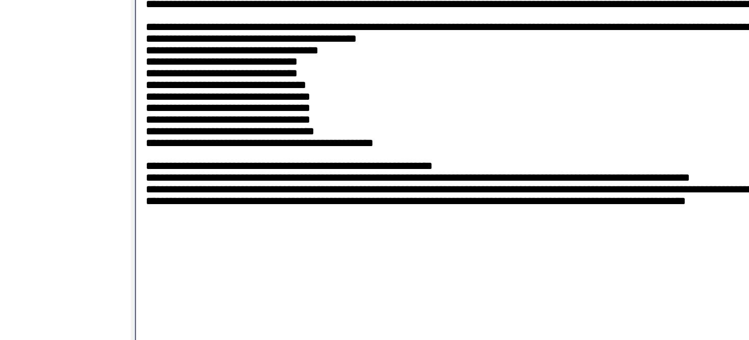
drag, startPoint x: 201, startPoint y: 175, endPoint x: 193, endPoint y: 175, distance: 8.1
click at [193, 175] on textarea at bounding box center [386, 175] width 394 height 203
drag, startPoint x: 202, startPoint y: 181, endPoint x: 193, endPoint y: 181, distance: 9.7
click at [193, 181] on textarea at bounding box center [386, 175] width 394 height 203
drag, startPoint x: 202, startPoint y: 191, endPoint x: 193, endPoint y: 191, distance: 9.2
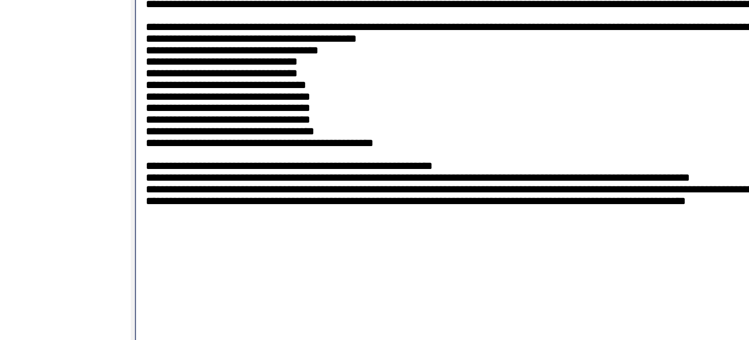
click at [193, 191] on textarea at bounding box center [386, 175] width 394 height 203
drag, startPoint x: 202, startPoint y: 199, endPoint x: 187, endPoint y: 199, distance: 14.8
click at [189, 199] on textarea at bounding box center [386, 175] width 394 height 203
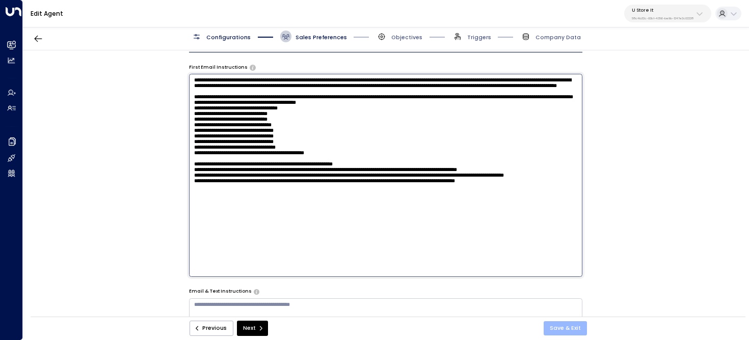
type textarea "**********"
click at [573, 326] on button "Save & Exit" at bounding box center [564, 328] width 43 height 14
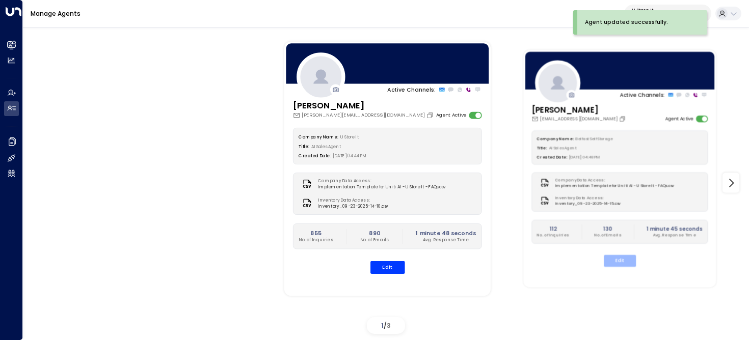
click at [621, 265] on button "Edit" at bounding box center [619, 261] width 32 height 12
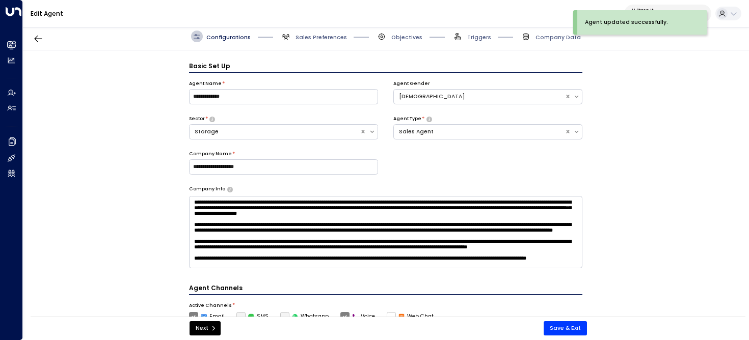
scroll to position [11, 0]
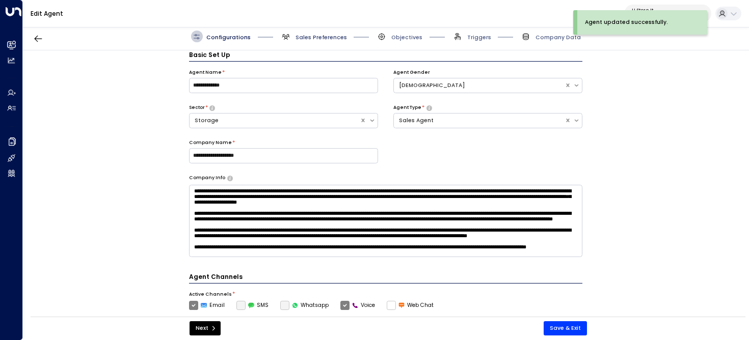
click at [322, 34] on span "Sales Preferences" at bounding box center [320, 38] width 51 height 8
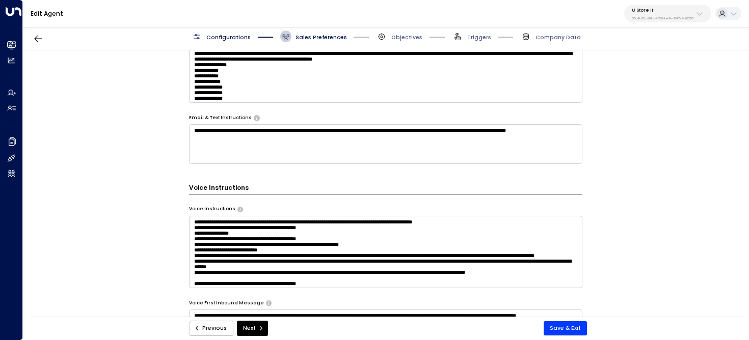
scroll to position [483, 0]
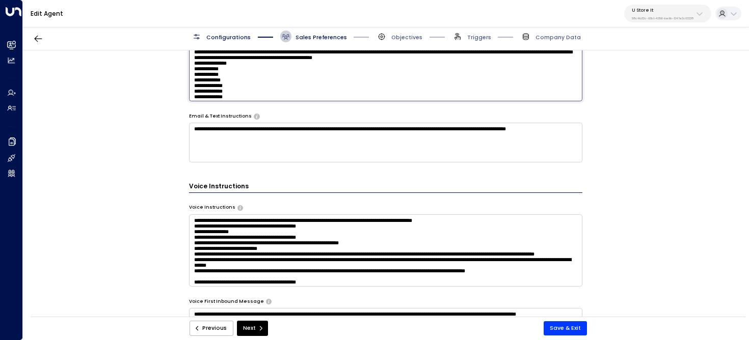
click at [290, 89] on textarea at bounding box center [386, 65] width 394 height 72
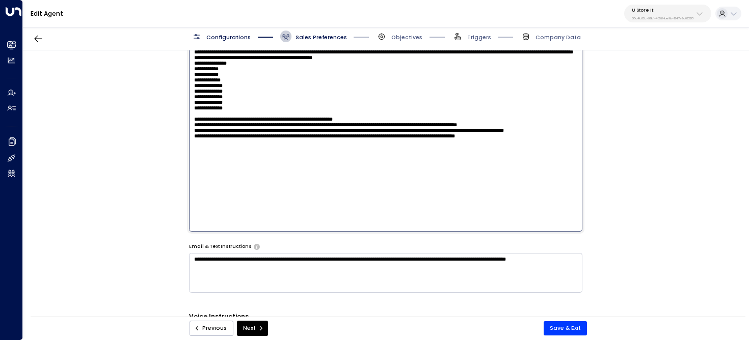
click at [290, 89] on textarea at bounding box center [386, 130] width 394 height 203
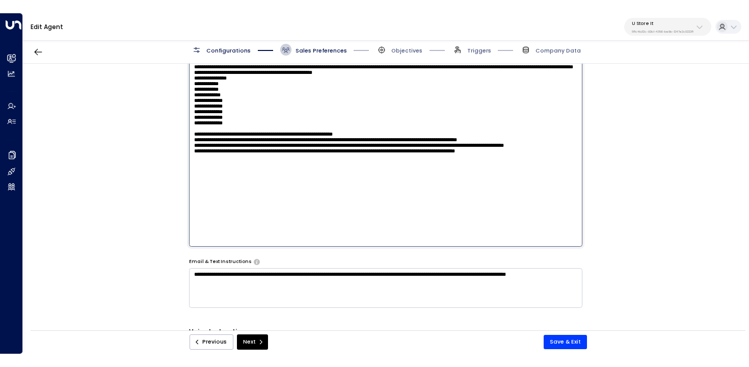
scroll to position [481, 0]
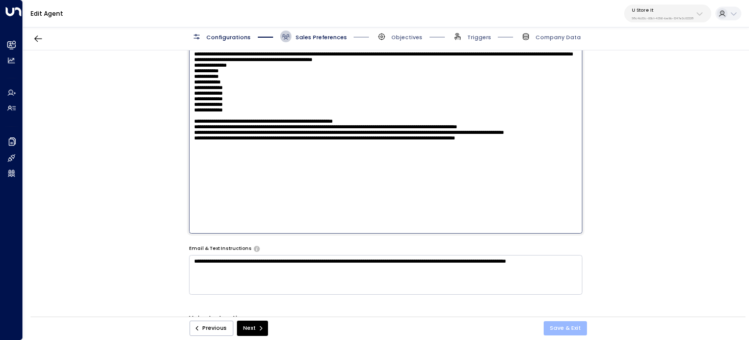
click at [567, 326] on button "Save & Exit" at bounding box center [564, 328] width 43 height 14
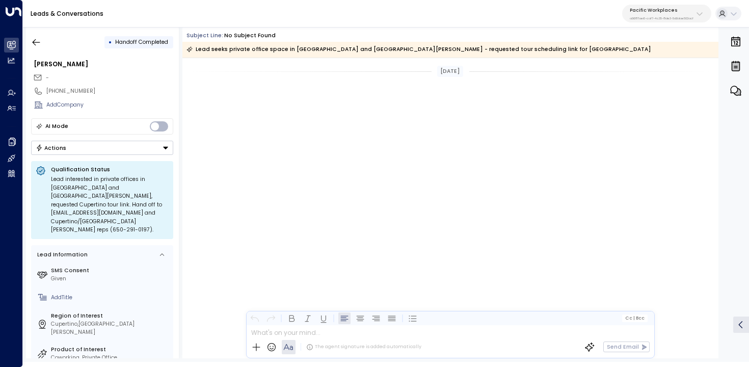
scroll to position [1319, 0]
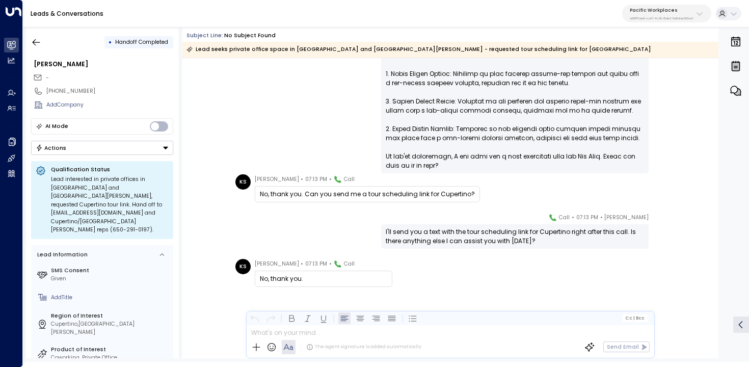
click at [651, 19] on p "a0687ae6-caf7-4c35-8de3-5d0dae502acf" at bounding box center [661, 18] width 64 height 4
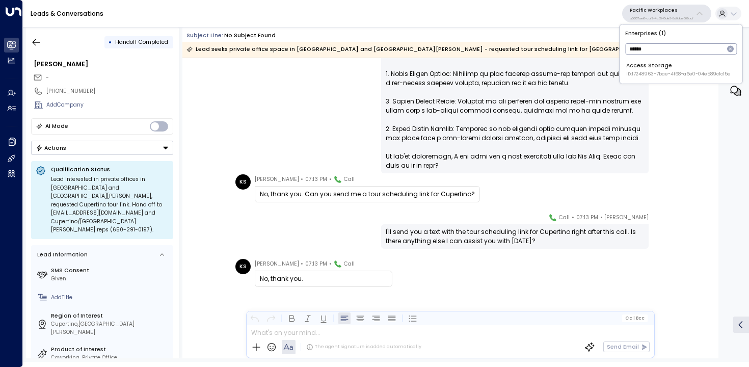
type input "******"
click at [665, 64] on div "Access Storage ID: 17248963-7bae-4f68-a6e0-04e589c1c15e" at bounding box center [678, 70] width 104 height 16
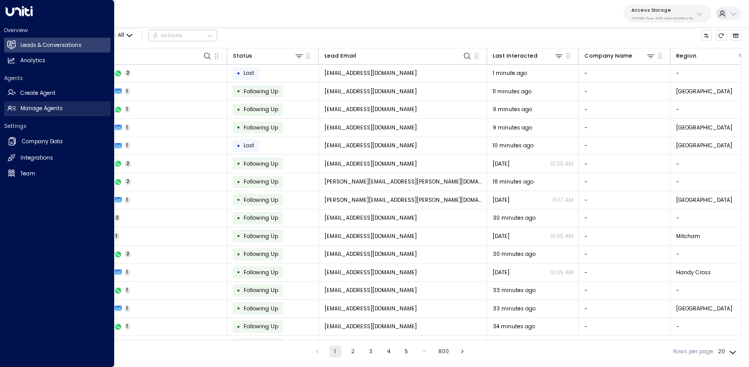
click at [42, 106] on h2 "Manage Agents" at bounding box center [41, 108] width 42 height 8
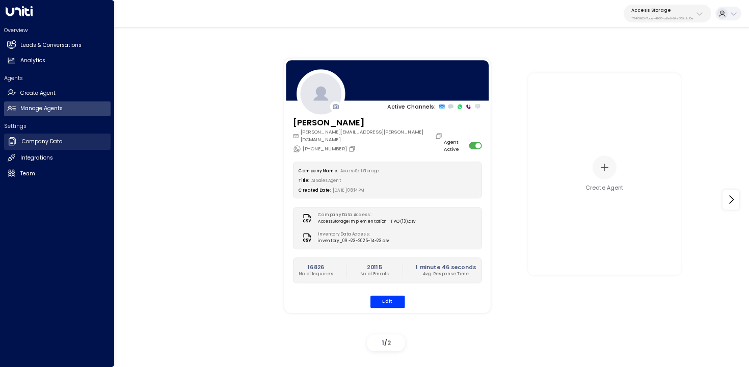
click at [7, 145] on icon at bounding box center [12, 141] width 10 height 10
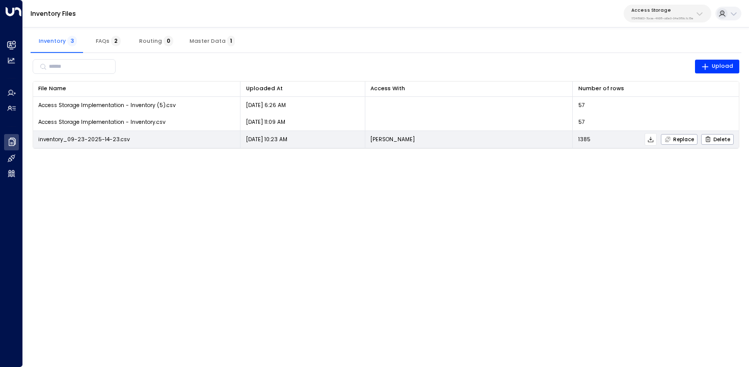
click at [653, 141] on icon at bounding box center [650, 139] width 7 height 7
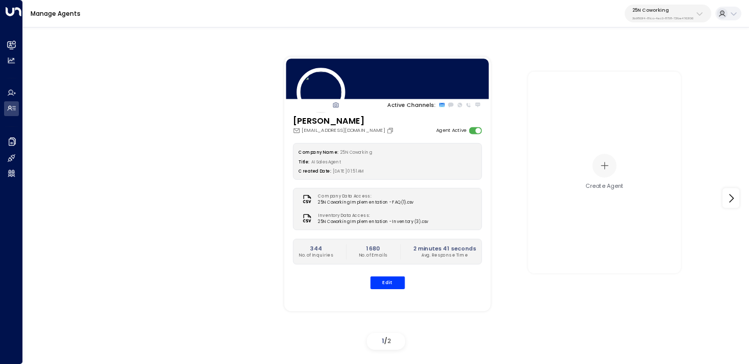
click at [670, 12] on p "25N Coworking" at bounding box center [662, 10] width 61 height 6
type input "*******"
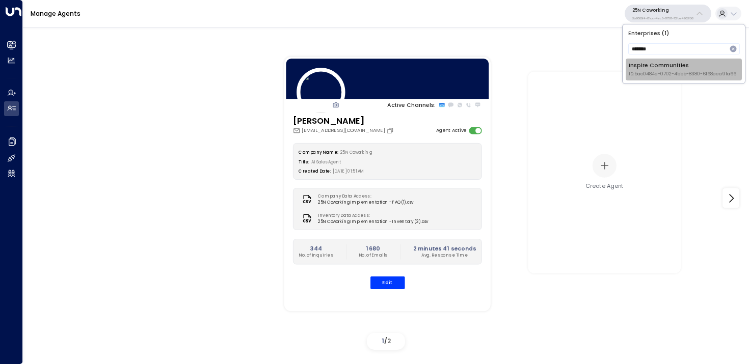
click at [645, 73] on span "ID: 5ac0484e-0702-4bbb-8380-6168aea91a66" at bounding box center [681, 74] width 107 height 7
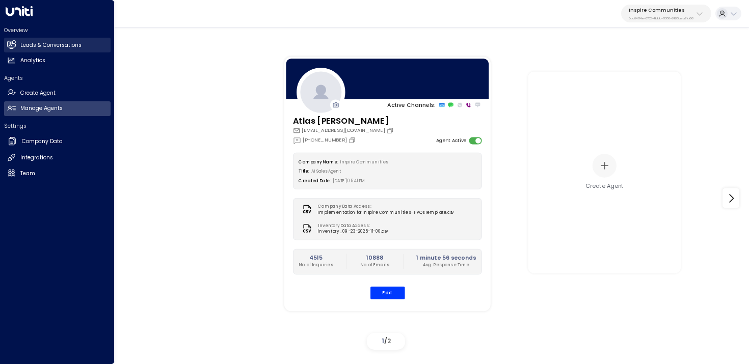
click at [73, 44] on h2 "Leads & Conversations" at bounding box center [50, 45] width 61 height 8
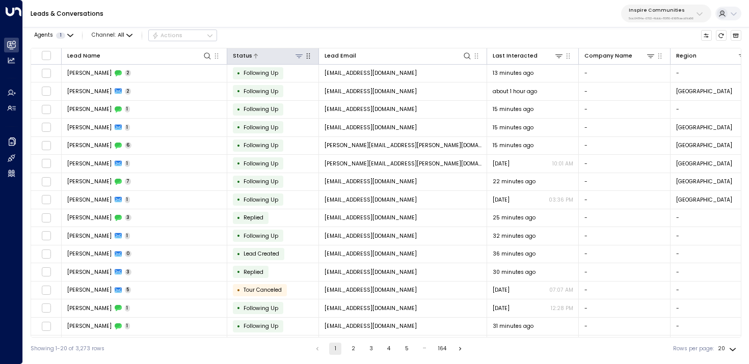
click at [292, 53] on div at bounding box center [278, 56] width 52 height 10
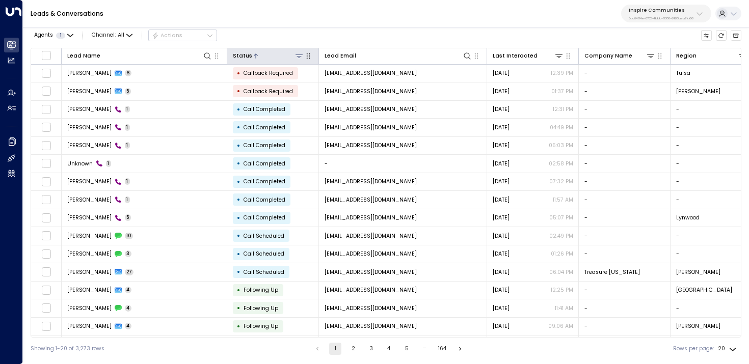
click at [299, 53] on icon at bounding box center [299, 56] width 8 height 8
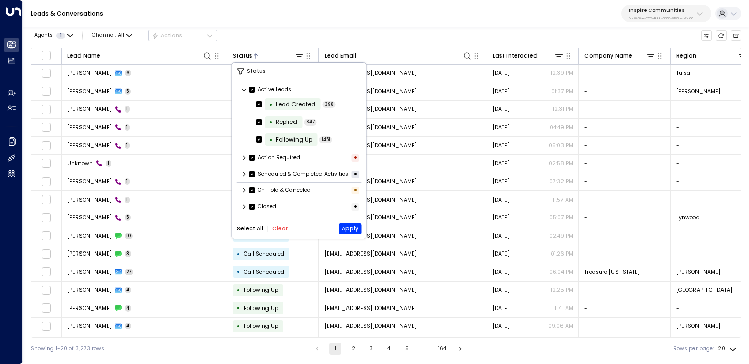
click at [276, 232] on button "Clear" at bounding box center [280, 229] width 16 height 6
click at [242, 157] on icon at bounding box center [244, 158] width 6 height 6
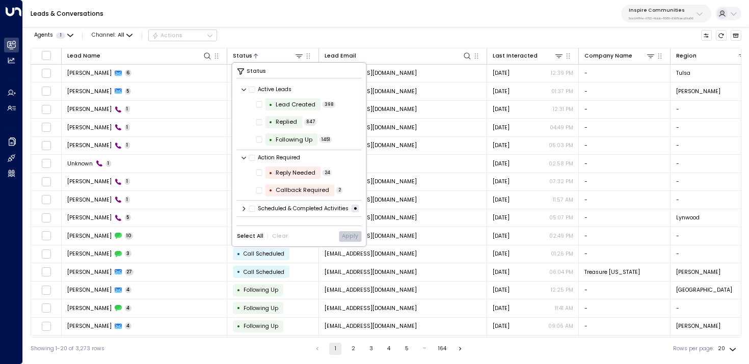
click at [244, 210] on icon at bounding box center [244, 209] width 6 height 6
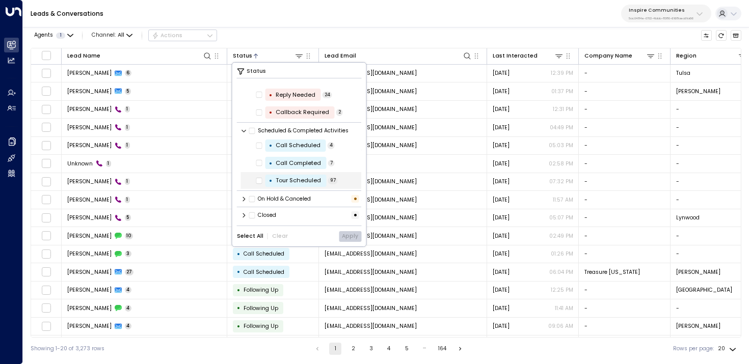
click at [284, 179] on div "Tour Scheduled" at bounding box center [298, 180] width 45 height 9
click at [348, 241] on button "Apply" at bounding box center [350, 236] width 22 height 11
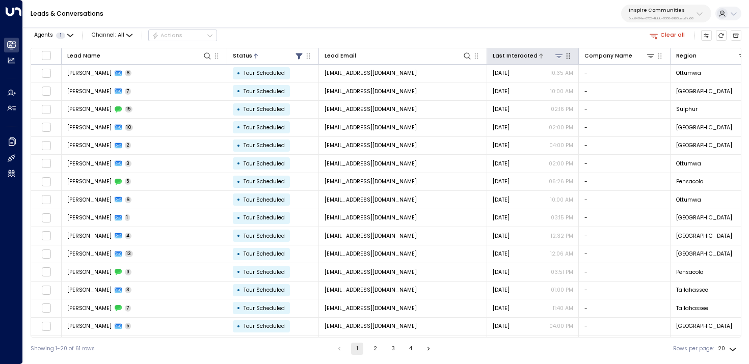
click at [550, 59] on div at bounding box center [550, 56] width 26 height 10
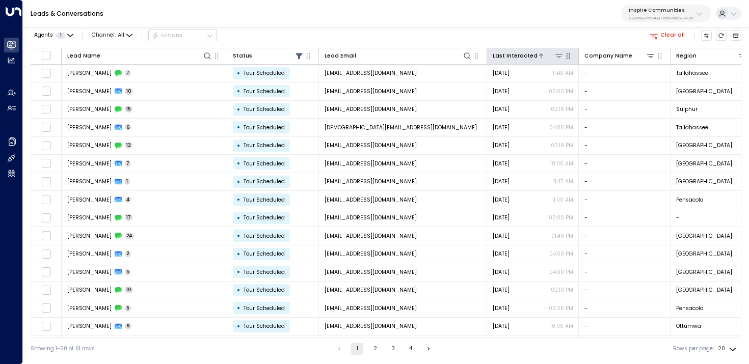
click at [549, 59] on div at bounding box center [550, 56] width 26 height 10
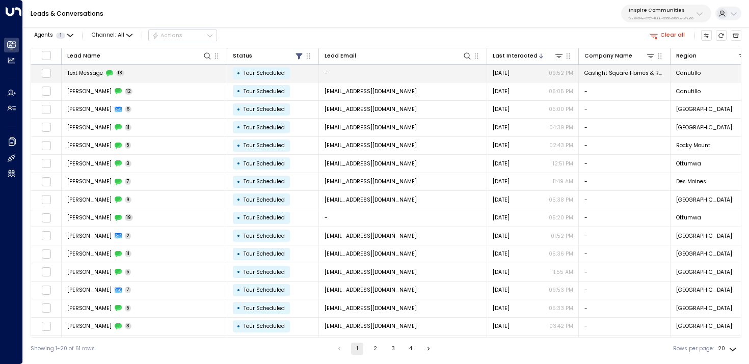
click at [418, 70] on td "-" at bounding box center [403, 74] width 168 height 18
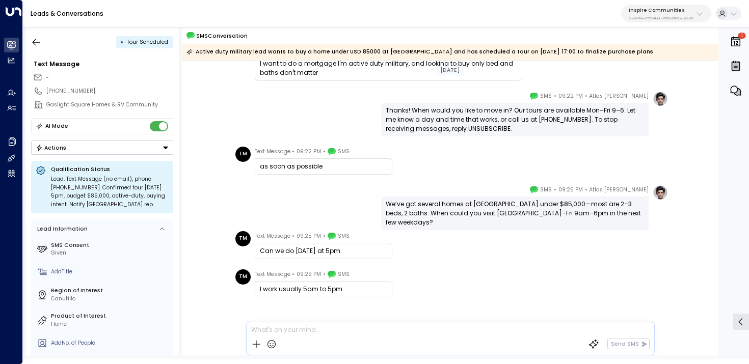
scroll to position [586, 0]
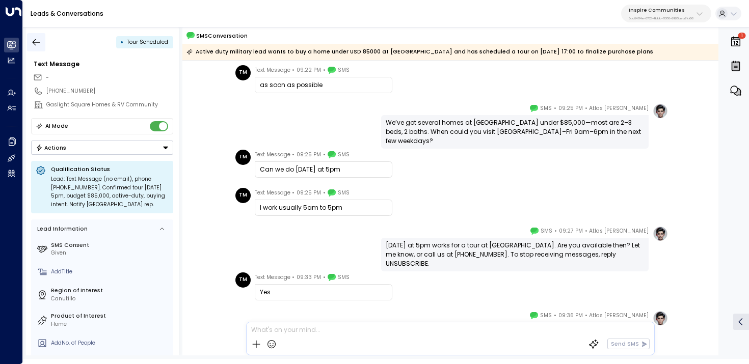
click at [31, 41] on icon "button" at bounding box center [36, 42] width 10 height 10
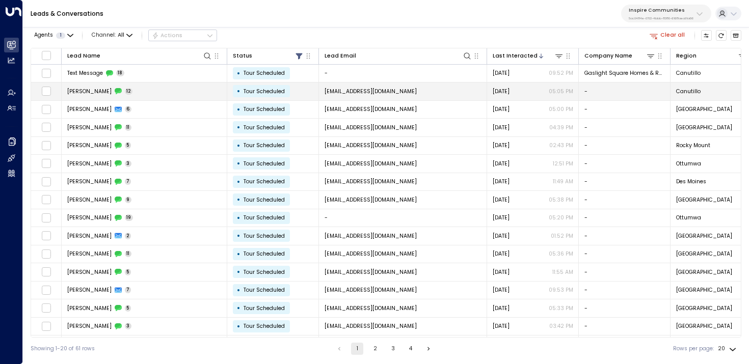
click at [118, 92] on td "Aron Grant 12" at bounding box center [145, 92] width 166 height 18
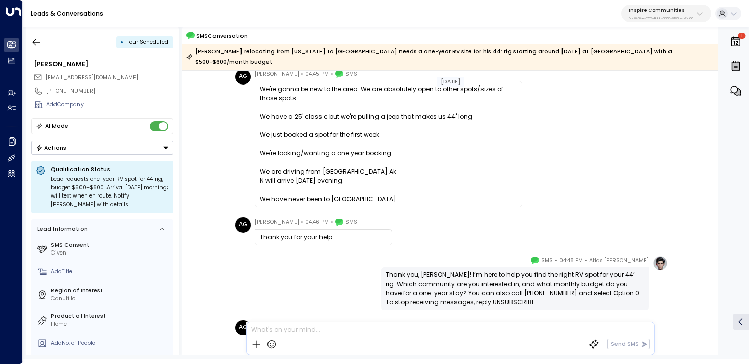
scroll to position [127, 0]
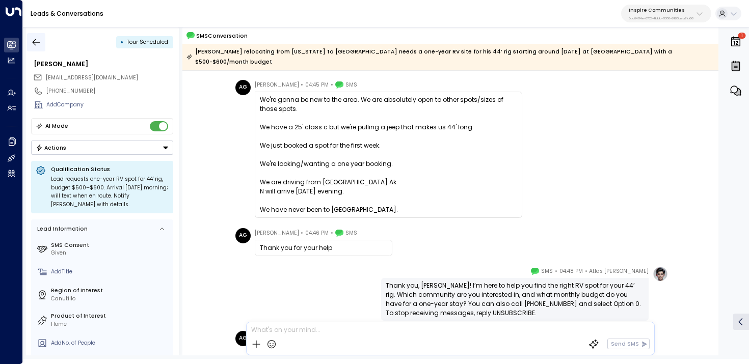
click at [32, 41] on icon "button" at bounding box center [36, 42] width 10 height 10
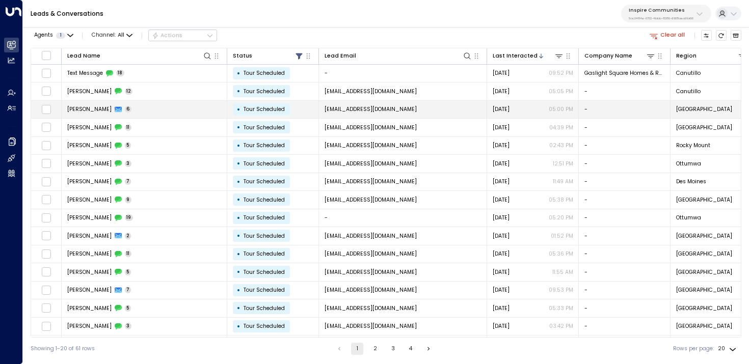
click at [94, 104] on td "Maekayla Chandler 6" at bounding box center [145, 110] width 166 height 18
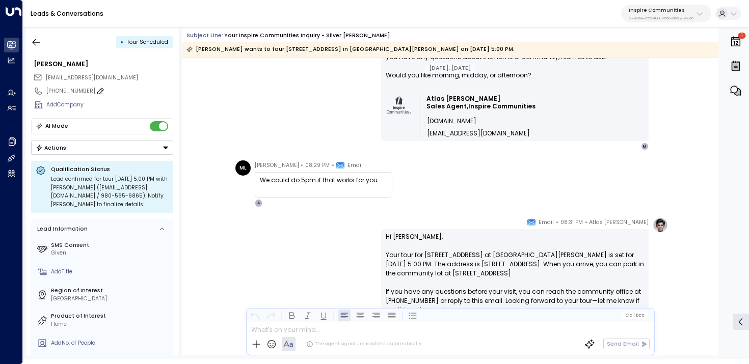
scroll to position [693, 0]
click at [34, 38] on icon "button" at bounding box center [36, 42] width 10 height 10
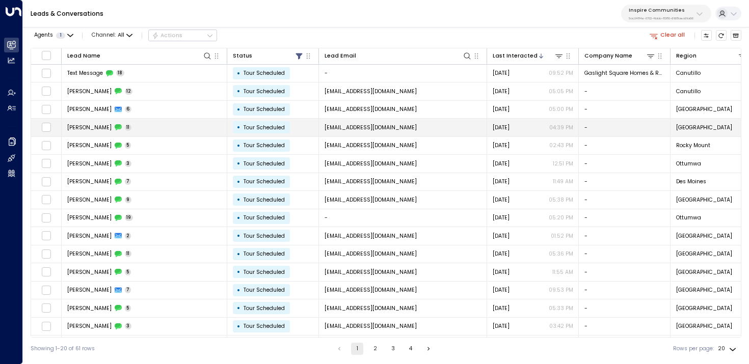
click at [151, 130] on td "Joseph Knotts 11" at bounding box center [145, 128] width 166 height 18
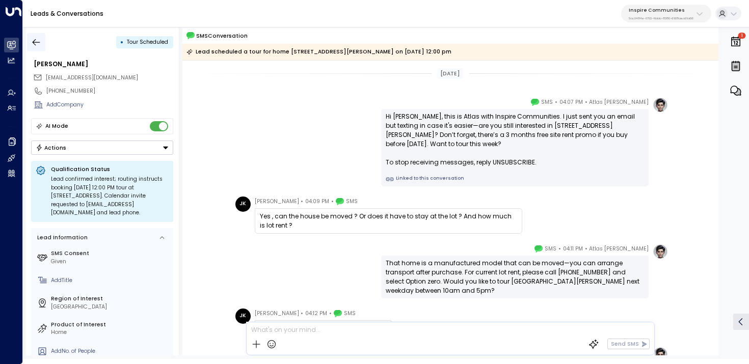
click at [36, 39] on icon "button" at bounding box center [36, 42] width 10 height 10
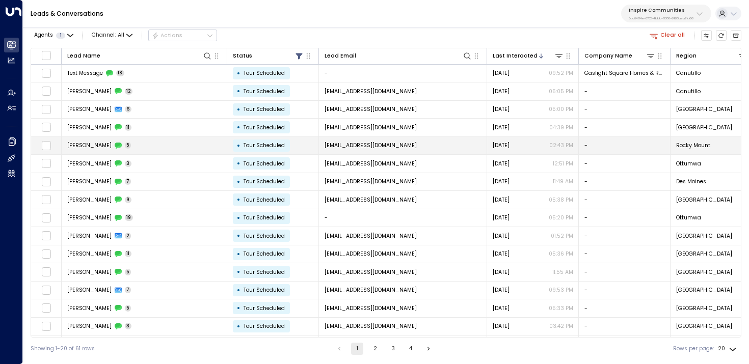
click at [150, 148] on td "Calisa Barnes 5" at bounding box center [145, 146] width 166 height 18
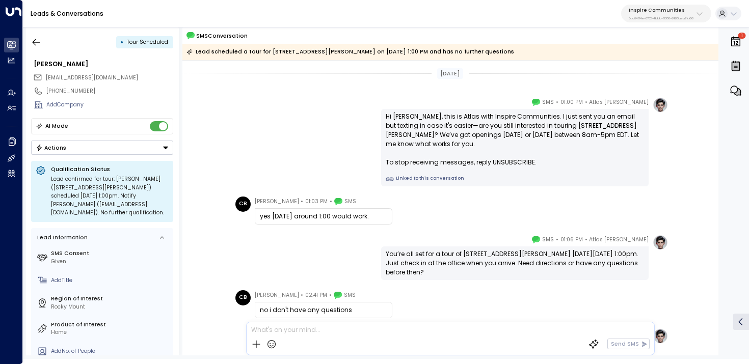
scroll to position [80, 0]
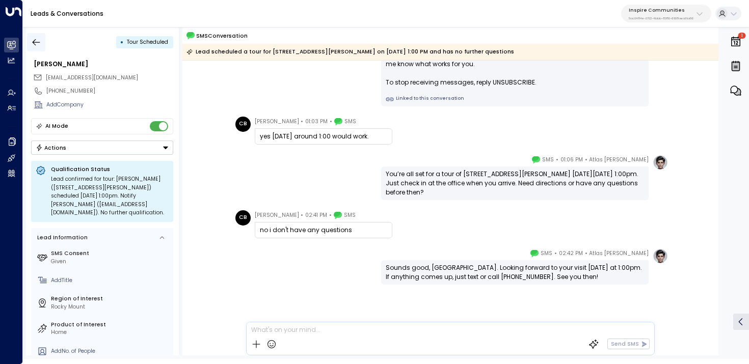
click at [39, 40] on icon "button" at bounding box center [36, 42] width 10 height 10
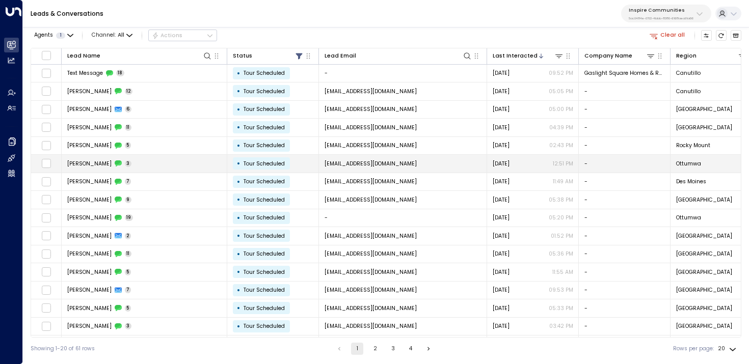
click at [100, 156] on td "Joey Danger 3" at bounding box center [145, 164] width 166 height 18
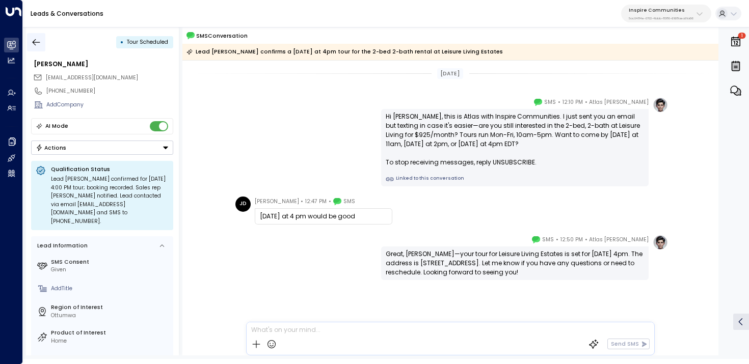
click at [34, 45] on icon "button" at bounding box center [36, 42] width 10 height 10
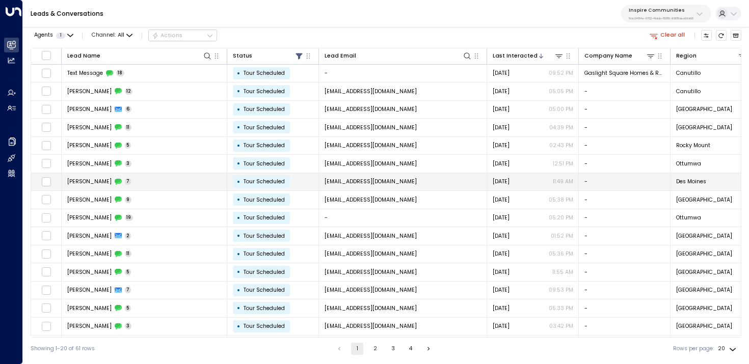
click at [78, 185] on td "Jenna Mowrey Blair 7" at bounding box center [145, 182] width 166 height 18
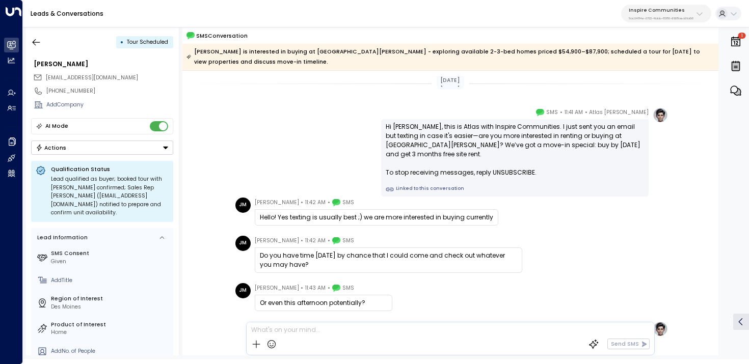
scroll to position [172, 0]
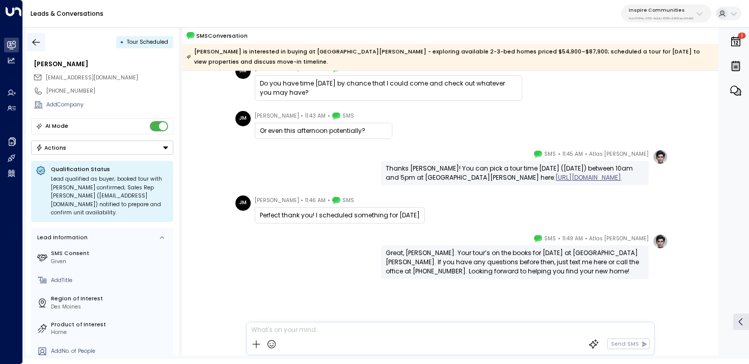
click at [33, 36] on button "button" at bounding box center [36, 42] width 18 height 18
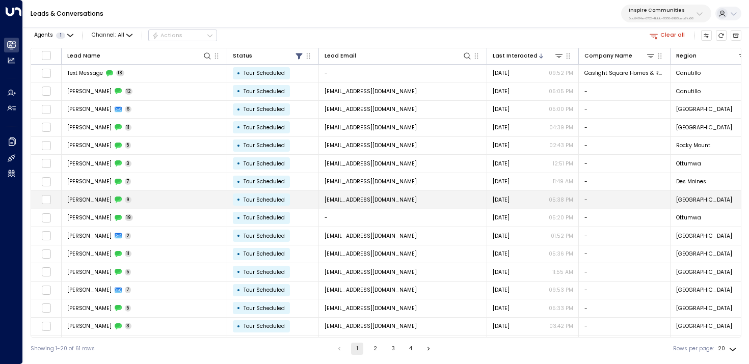
click at [183, 198] on td "Rosetta McKenzie 9" at bounding box center [145, 200] width 166 height 18
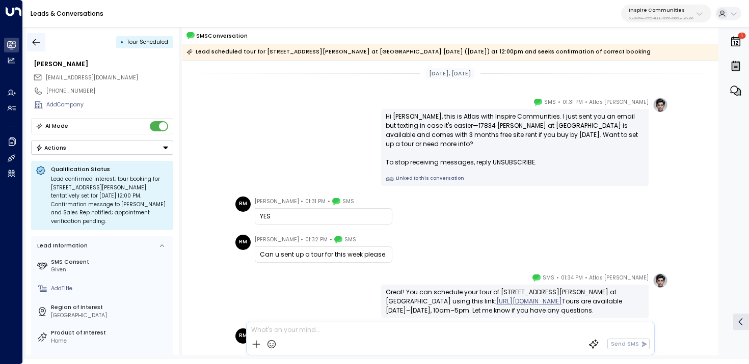
click at [37, 42] on icon "button" at bounding box center [37, 42] width 8 height 7
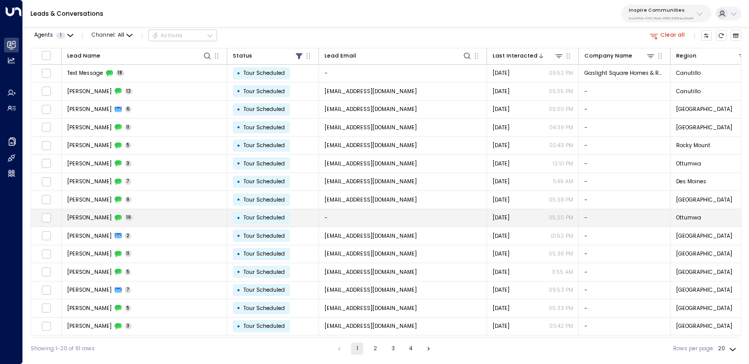
click at [94, 214] on div "Sue Giffey 19" at bounding box center [100, 218] width 66 height 8
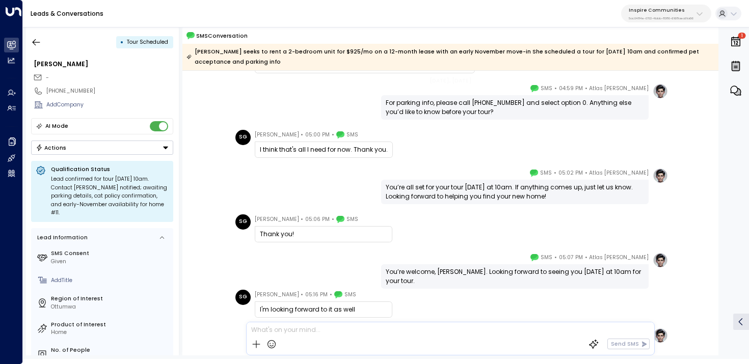
scroll to position [1526, 0]
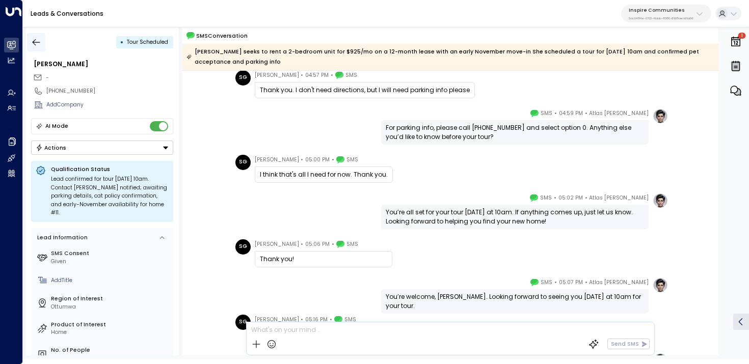
click at [31, 45] on button "button" at bounding box center [36, 42] width 18 height 18
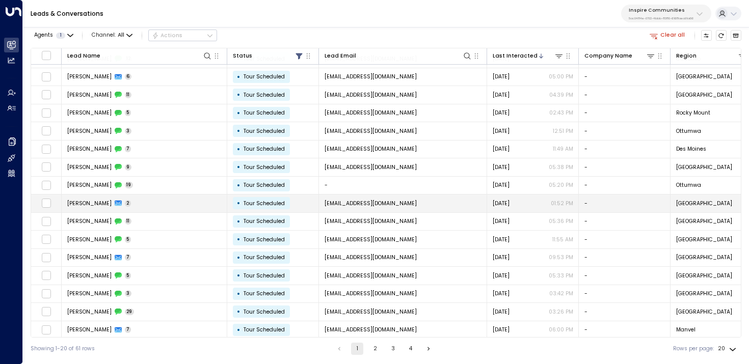
scroll to position [33, 0]
click at [159, 209] on td "Timothy Rutheford 2" at bounding box center [145, 203] width 166 height 18
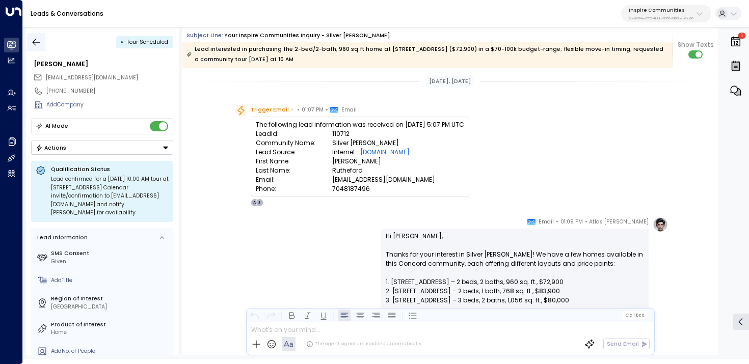
click at [33, 40] on icon "button" at bounding box center [36, 42] width 10 height 10
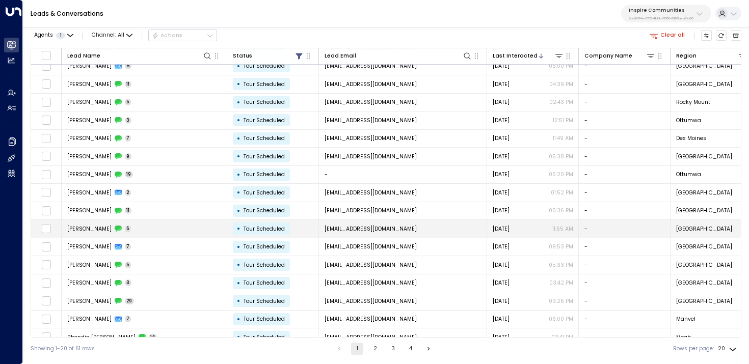
scroll to position [52, 0]
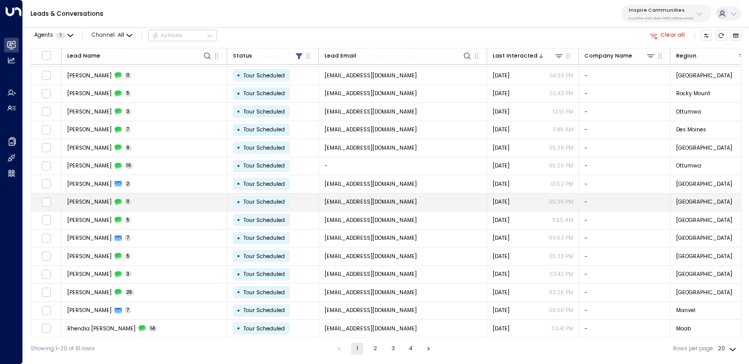
click at [159, 200] on td "Alyssa Beavers 11" at bounding box center [145, 203] width 166 height 18
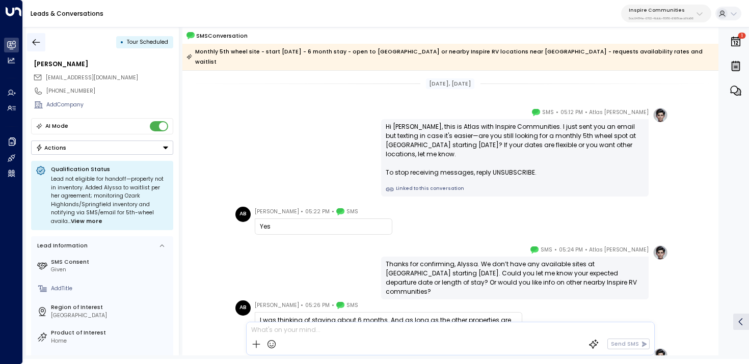
click at [28, 36] on button "button" at bounding box center [36, 42] width 18 height 18
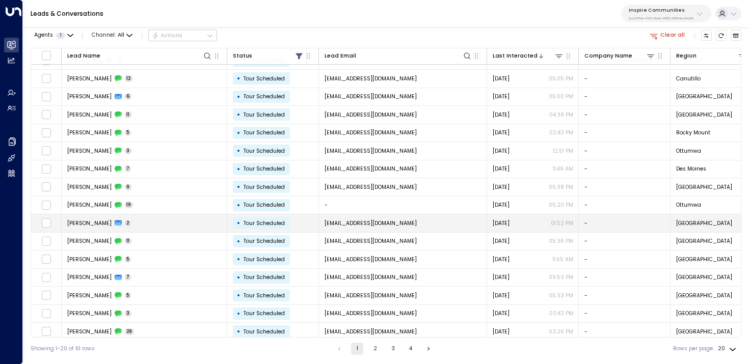
scroll to position [30, 0]
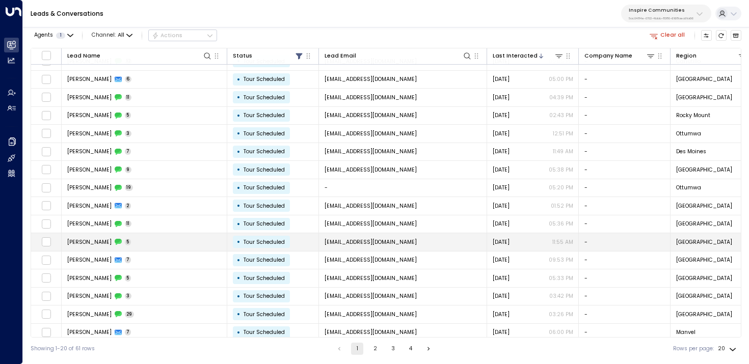
click at [160, 240] on td "Nicole Miles 5" at bounding box center [145, 242] width 166 height 18
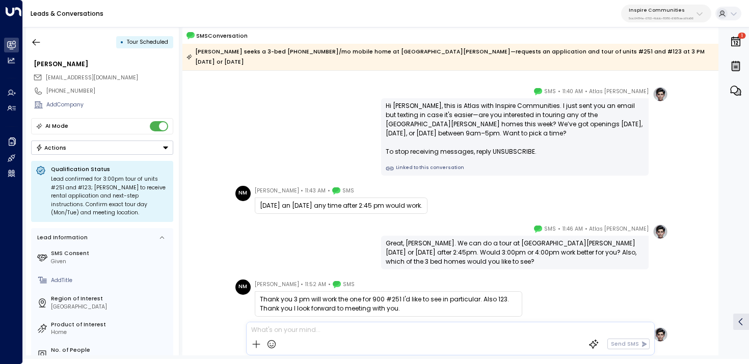
scroll to position [104, 0]
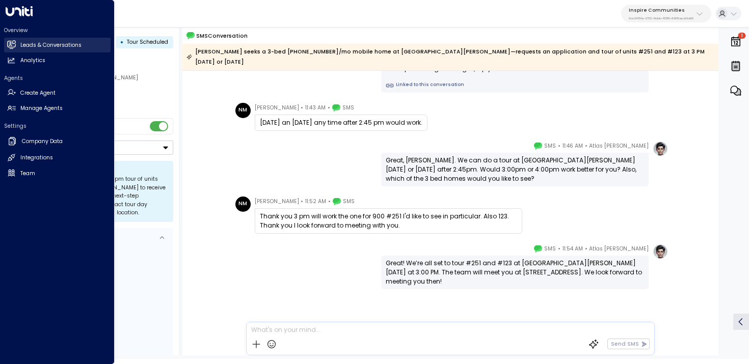
click at [29, 40] on link "Leads & Conversations Leads & Conversations" at bounding box center [57, 45] width 106 height 15
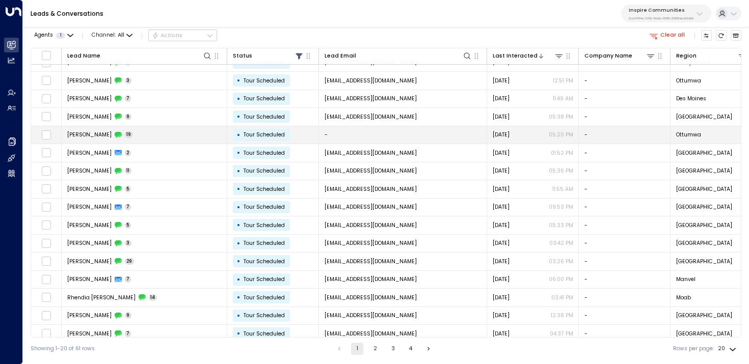
scroll to position [91, 0]
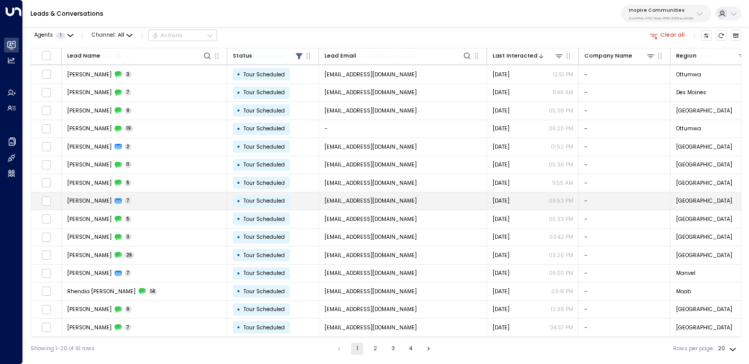
click at [178, 196] on td "Devon Holmes 7" at bounding box center [145, 202] width 166 height 18
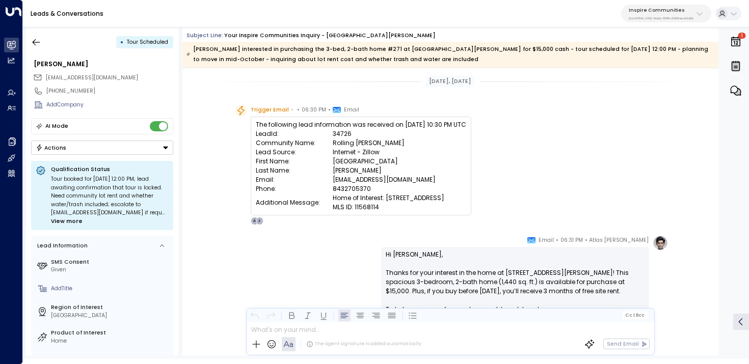
click at [438, 19] on div "Leads & Conversations Inspire Communities 5ac0484e-0702-4bbb-8380-6168aea91a66" at bounding box center [386, 14] width 726 height 28
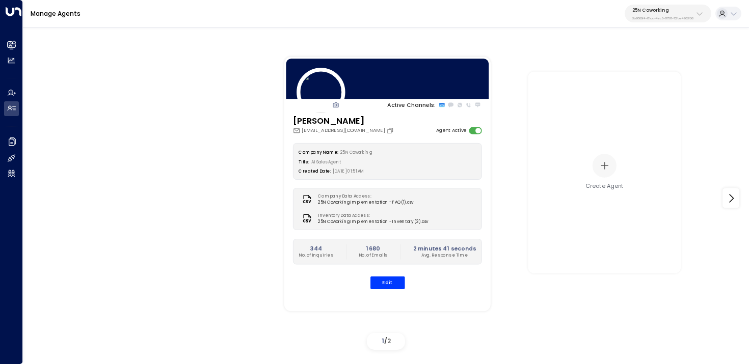
click at [666, 11] on p "25N Coworking" at bounding box center [662, 10] width 61 height 6
type input "*********"
click at [634, 65] on div "Spacemade ID: 0d57b456-76f9-434b-bc82-bf954502d602" at bounding box center [682, 70] width 108 height 16
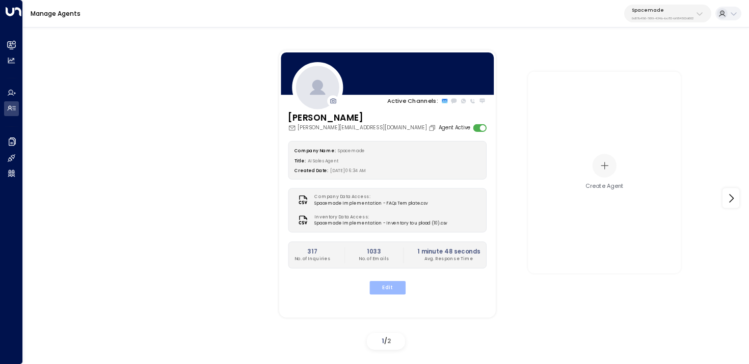
click at [383, 281] on button "Edit" at bounding box center [387, 287] width 36 height 13
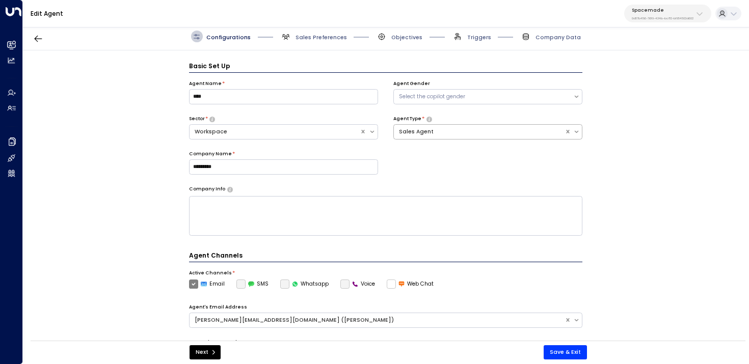
scroll to position [11, 0]
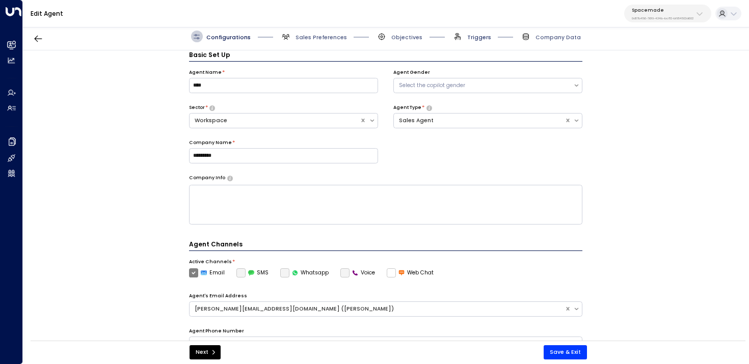
click at [481, 39] on span "Triggers" at bounding box center [479, 38] width 24 height 8
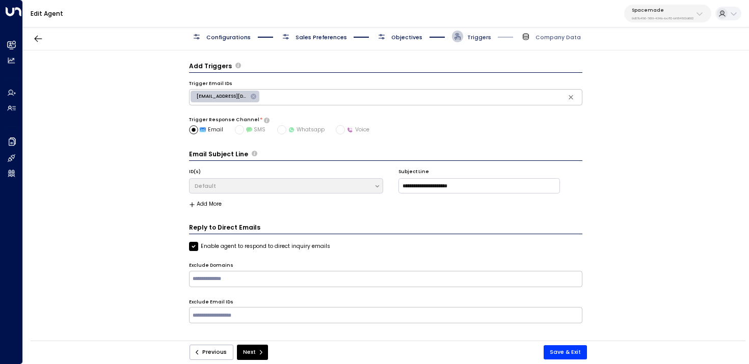
scroll to position [0, 0]
click at [389, 33] on span "Objectives" at bounding box center [399, 37] width 46 height 12
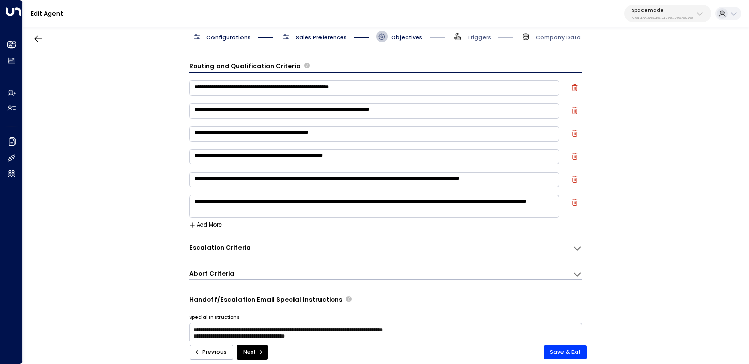
scroll to position [11, 0]
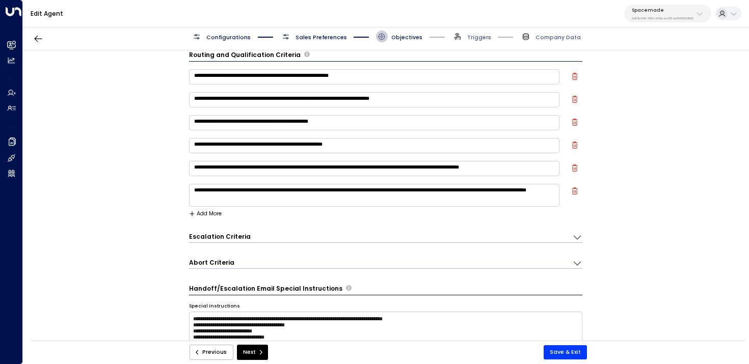
click at [251, 264] on div "Abort Criteria" at bounding box center [380, 263] width 383 height 10
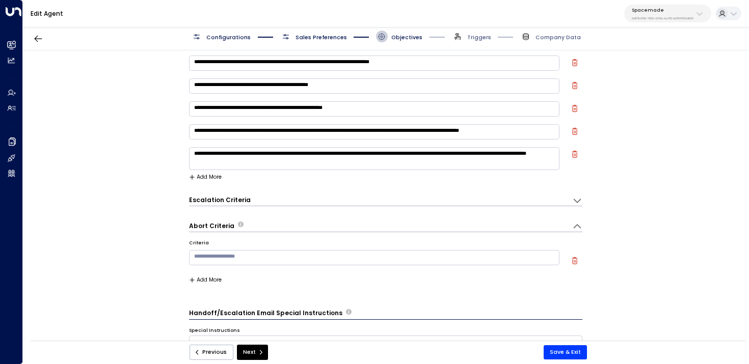
scroll to position [67, 0]
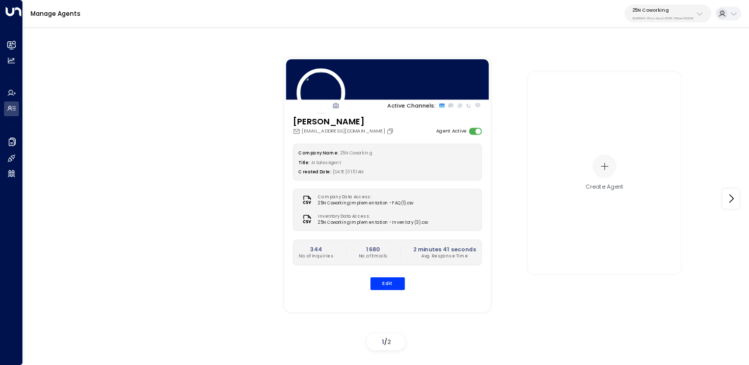
click at [645, 8] on p "25N Coworking" at bounding box center [662, 10] width 61 height 6
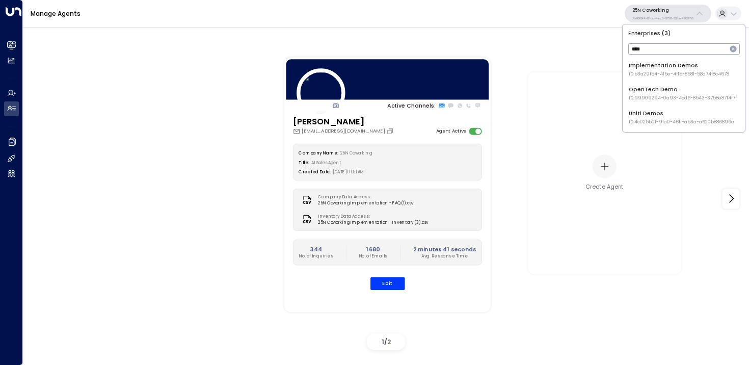
type input "****"
click at [635, 120] on span "ID: 4c025b01-9fa0-46ff-ab3a-a620b886896e" at bounding box center [680, 122] width 105 height 7
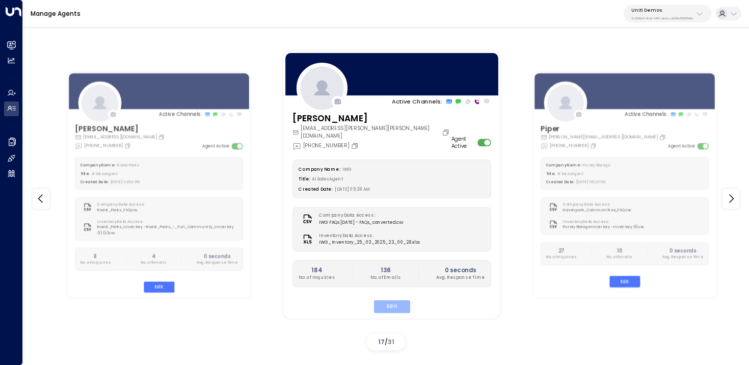
click at [398, 299] on button "Edit" at bounding box center [392, 305] width 36 height 13
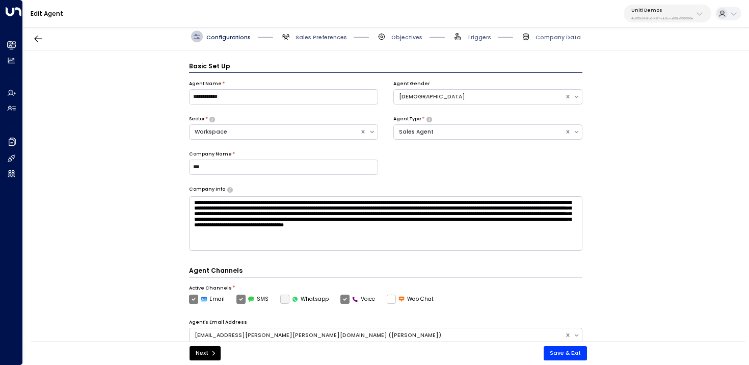
scroll to position [11, 0]
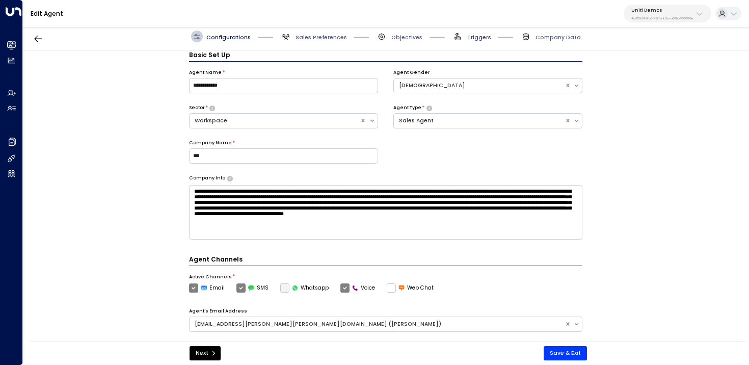
click at [469, 37] on span "Triggers" at bounding box center [479, 38] width 24 height 8
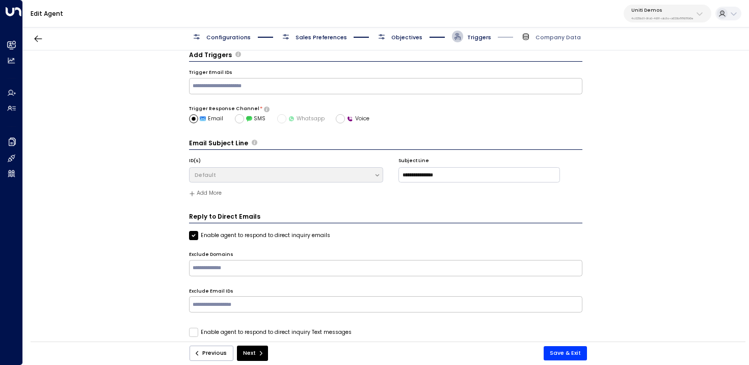
click at [413, 36] on span "Objectives" at bounding box center [406, 38] width 31 height 8
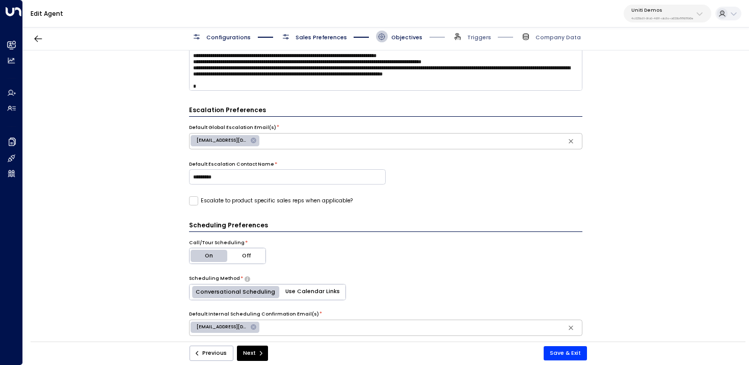
scroll to position [14, 0]
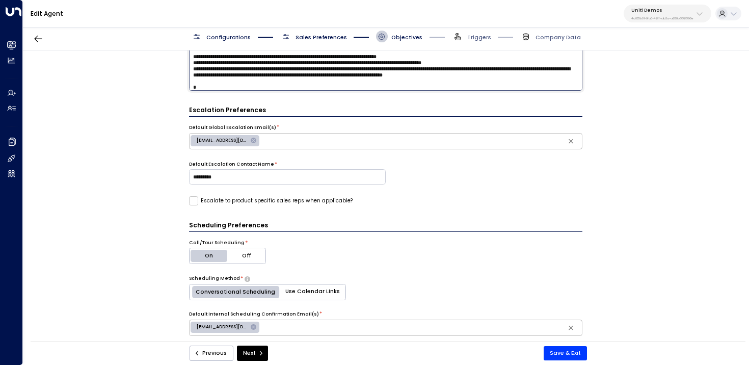
click at [225, 68] on textarea at bounding box center [386, 55] width 394 height 70
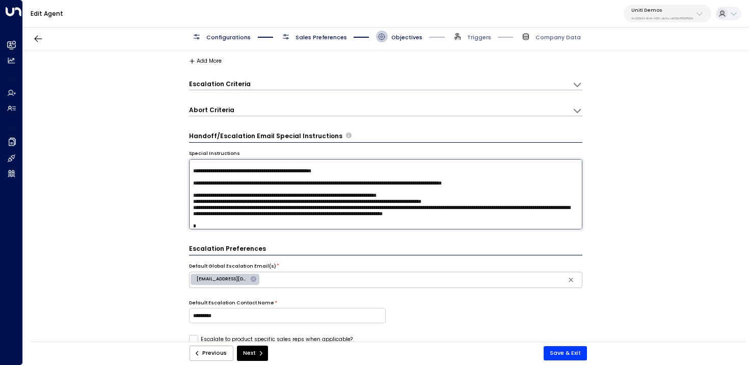
click at [242, 201] on textarea at bounding box center [386, 194] width 394 height 70
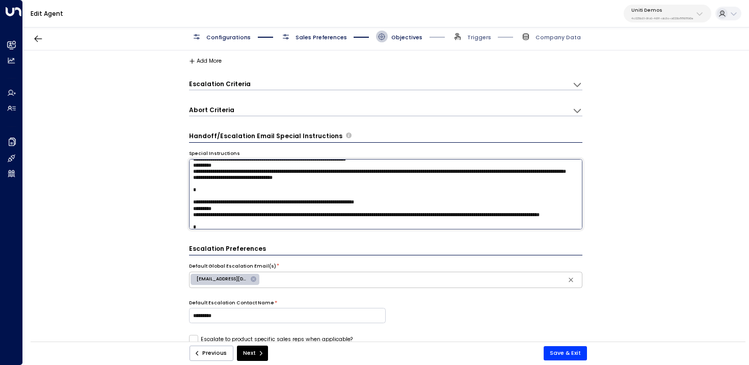
scroll to position [0, 0]
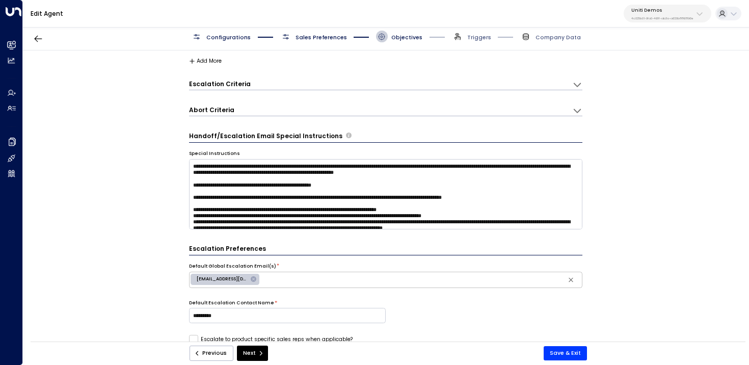
click at [642, 164] on div "**********" at bounding box center [385, 198] width 725 height 296
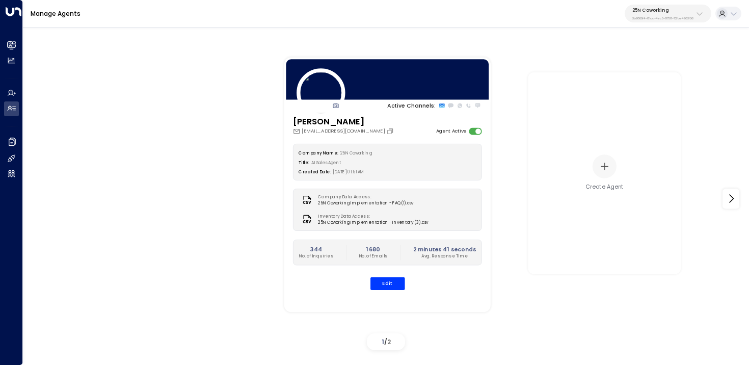
click at [668, 8] on p "25N Coworking" at bounding box center [662, 10] width 61 height 6
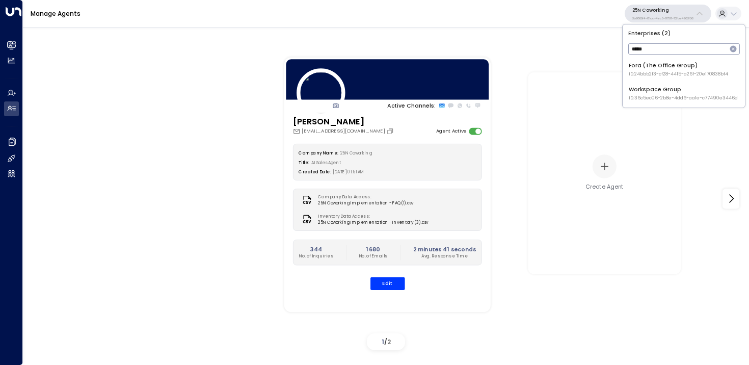
type input "*****"
click at [639, 98] on span "ID: 36c5ec06-2b8e-4dd6-aa1e-c77490e3446d" at bounding box center [682, 98] width 109 height 7
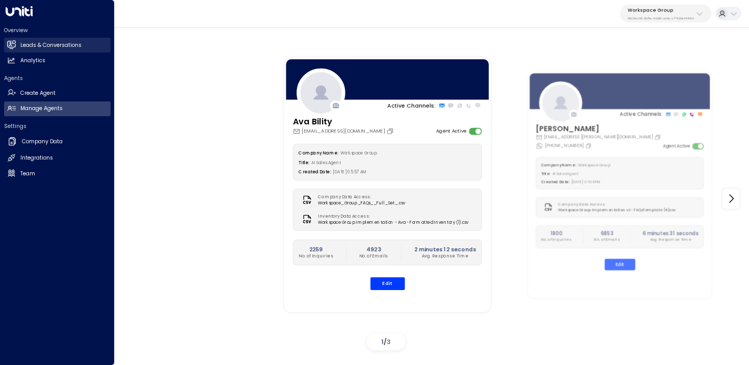
click at [18, 46] on link "Leads & Conversations Leads & Conversations" at bounding box center [57, 45] width 106 height 15
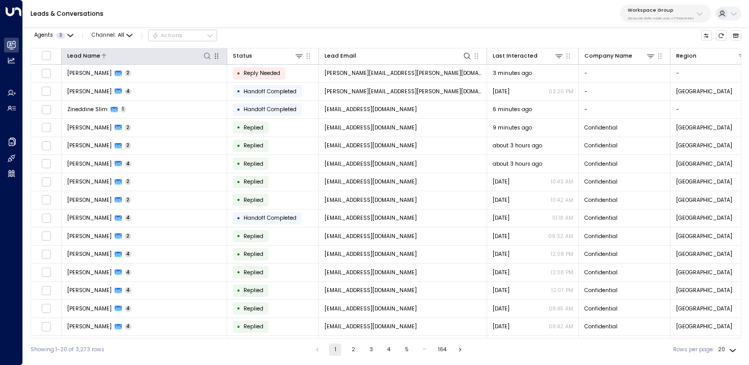
click at [205, 52] on icon at bounding box center [207, 56] width 8 height 8
type input "*****"
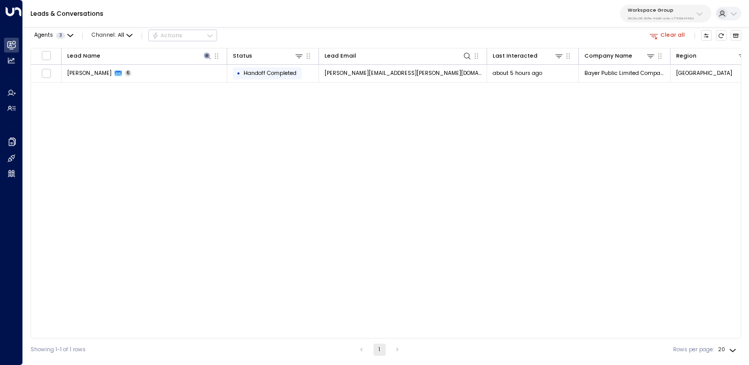
click at [287, 16] on div "Leads & Conversations Workspace Group 36c5ec06-2b8e-4dd6-aa1e-c77490e3446d" at bounding box center [386, 14] width 726 height 28
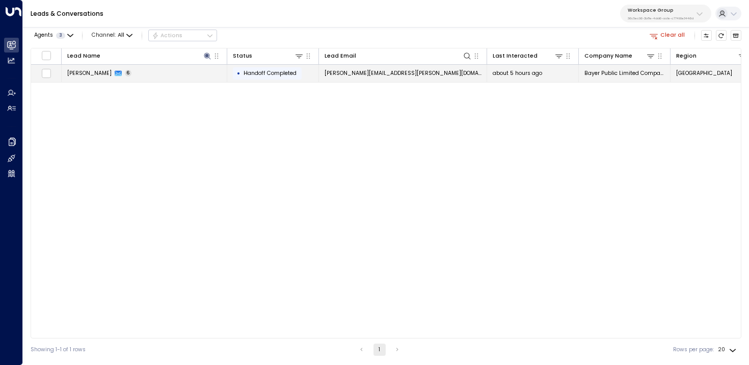
click at [306, 70] on td "• Handoff Completed" at bounding box center [273, 74] width 92 height 18
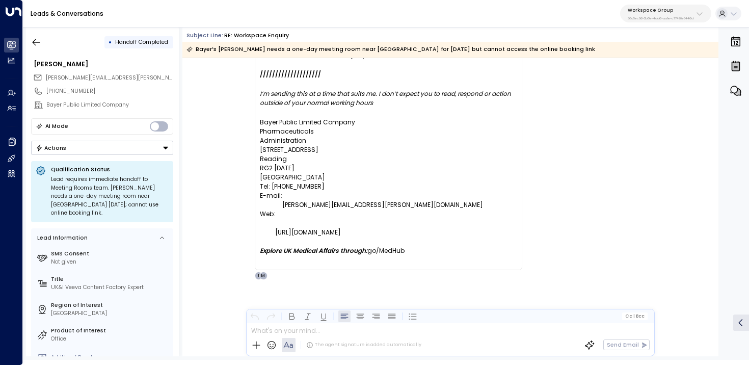
scroll to position [2446, 0]
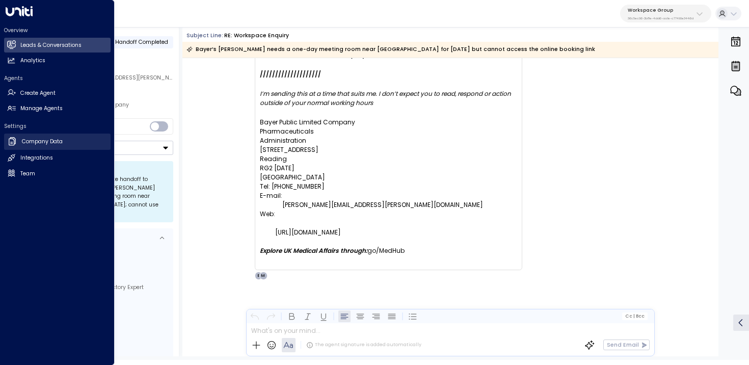
click at [13, 141] on icon at bounding box center [12, 141] width 10 height 10
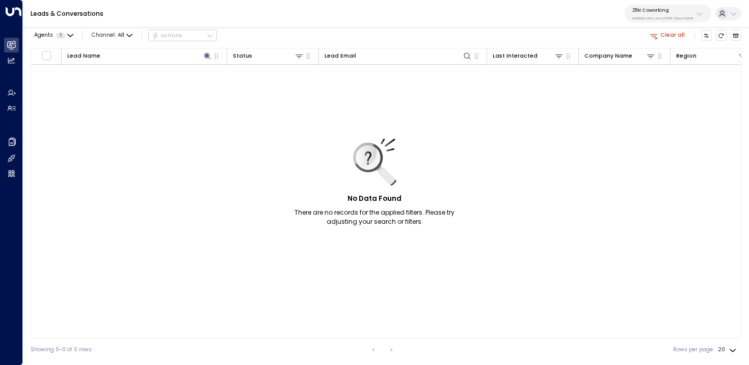
click at [659, 16] on p "3b9800f4-81ca-4ec0-8758-72fbe4763f36" at bounding box center [662, 18] width 61 height 4
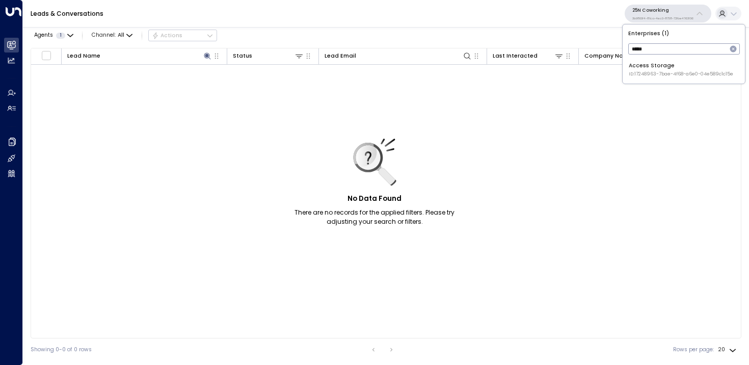
type input "*****"
click at [646, 69] on div "Access Storage ID: 17248963-7bae-4f68-a6e0-04e589c1c15e" at bounding box center [680, 70] width 104 height 16
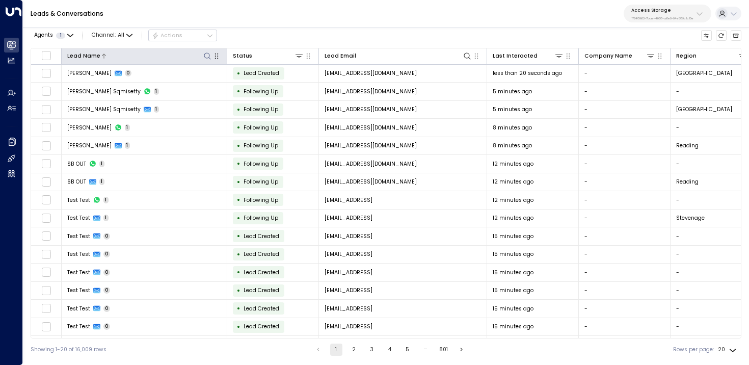
click at [206, 54] on icon at bounding box center [207, 56] width 8 height 8
type input "*******"
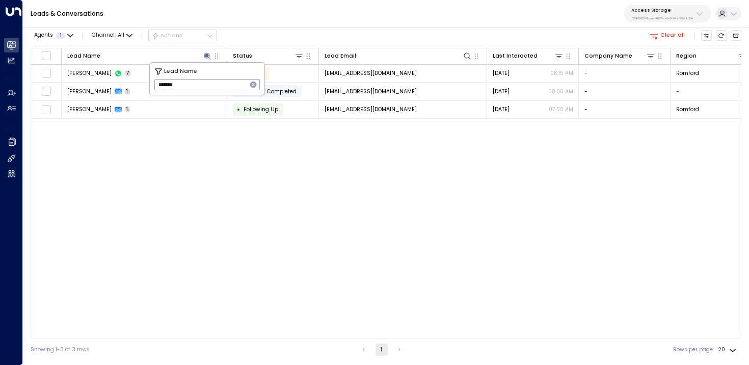
click at [289, 30] on div "Agents 1 Channel: All Actions Clear all" at bounding box center [386, 35] width 710 height 17
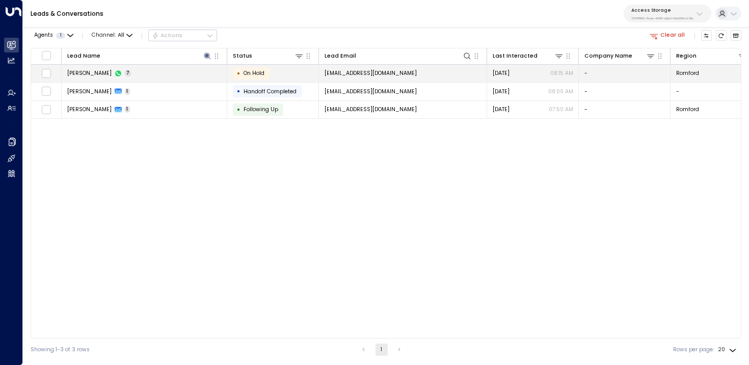
click at [185, 73] on td "[PERSON_NAME] 7" at bounding box center [145, 74] width 166 height 18
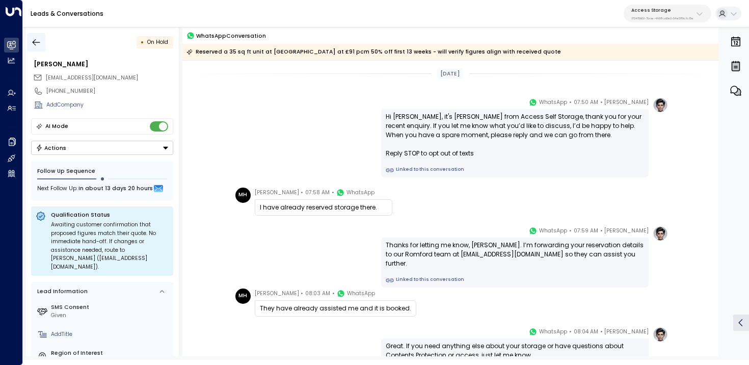
click at [30, 37] on button "button" at bounding box center [36, 42] width 18 height 18
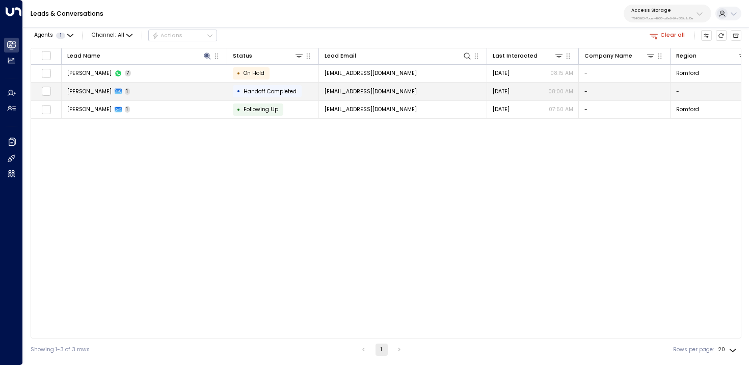
click at [175, 93] on td "Marleen Haye 1" at bounding box center [145, 92] width 166 height 18
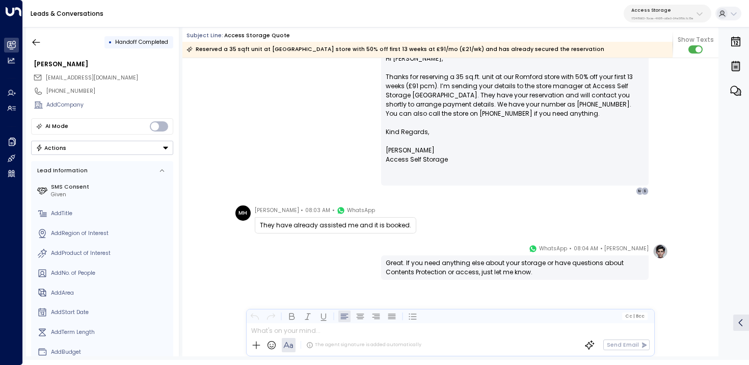
scroll to position [246, 0]
click at [39, 42] on icon "button" at bounding box center [37, 42] width 8 height 7
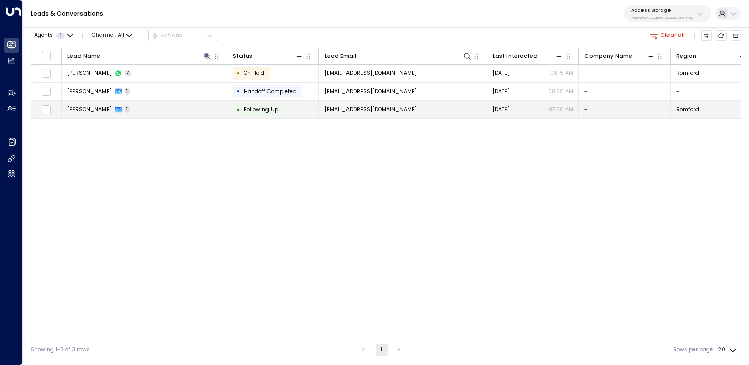
click at [171, 107] on td "Marleen Haye 1" at bounding box center [145, 110] width 166 height 18
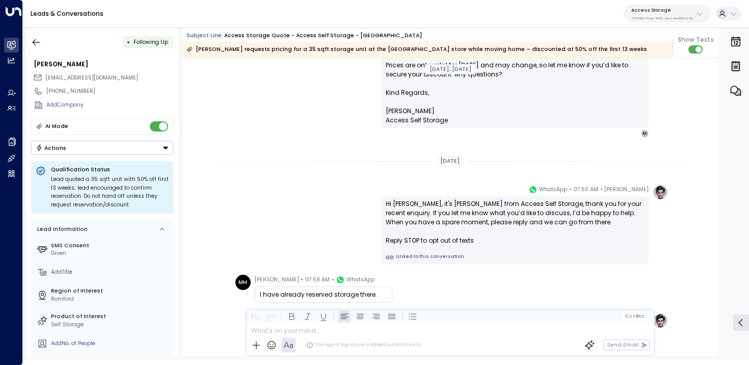
scroll to position [572, 0]
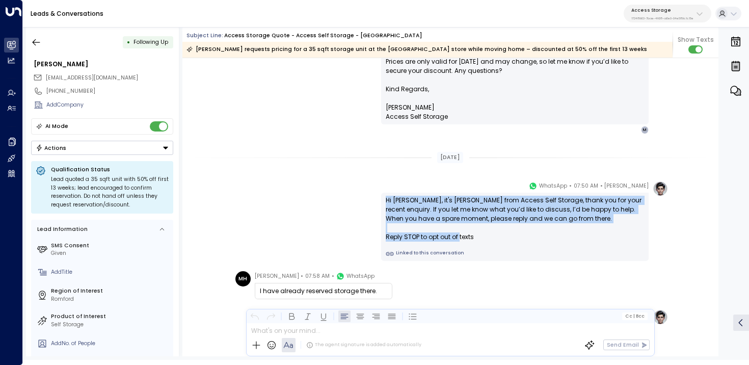
drag, startPoint x: 383, startPoint y: 198, endPoint x: 499, endPoint y: 235, distance: 121.0
click at [499, 235] on div "Hi Marleen, it's Laura Chambers from Access Self Storage, thank you for your re…" at bounding box center [514, 227] width 267 height 68
click at [643, 13] on div "Access Storage 17248963-7bae-4f68-a6e0-04e589c1c15e" at bounding box center [662, 13] width 62 height 13
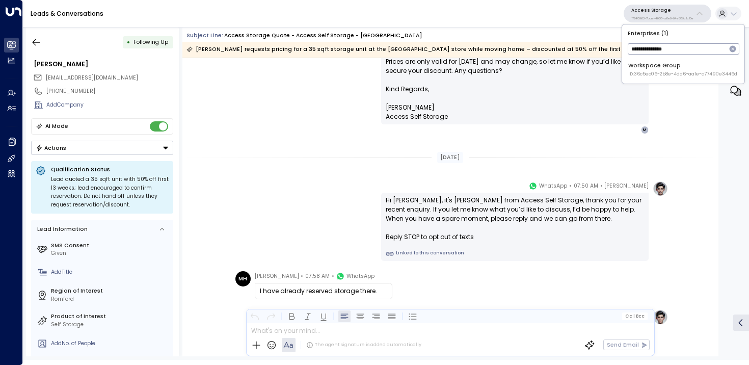
type input "**********"
click at [636, 70] on div "Workspace Group ID: 36c5ec06-2b8e-4dd6-aa1e-c77490e3446d" at bounding box center [682, 70] width 109 height 16
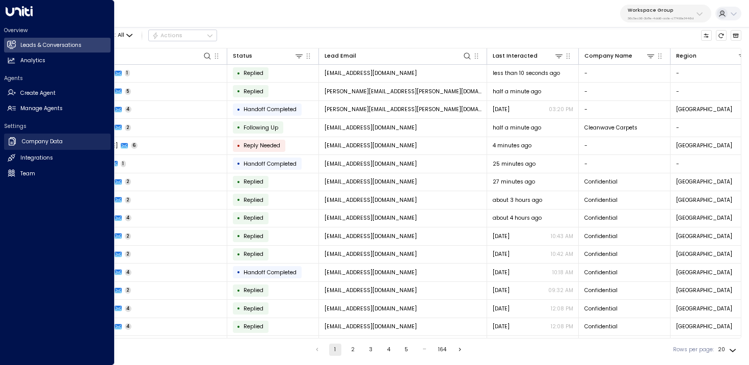
click at [15, 143] on icon at bounding box center [12, 141] width 7 height 8
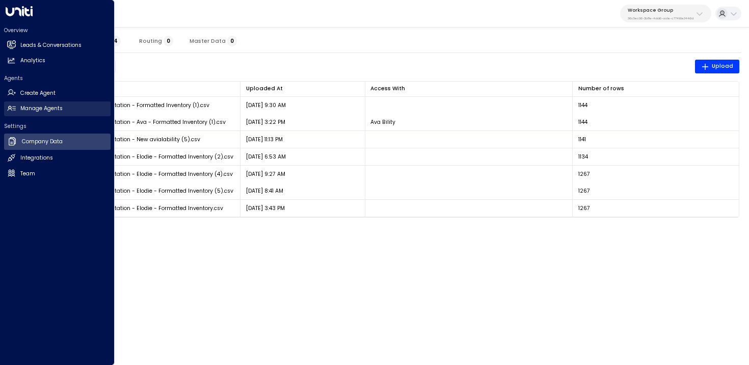
click at [14, 109] on icon at bounding box center [11, 108] width 9 height 9
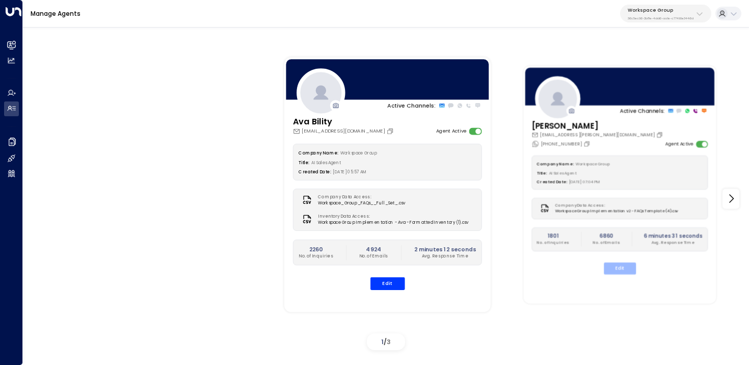
click at [623, 266] on button "Edit" at bounding box center [619, 268] width 32 height 12
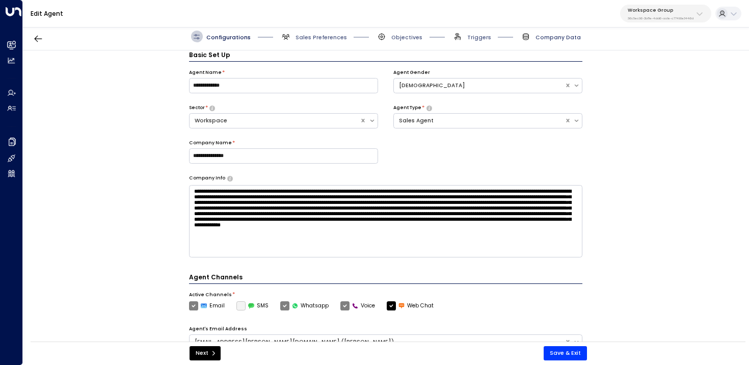
click at [551, 40] on span "Company Data" at bounding box center [557, 38] width 45 height 8
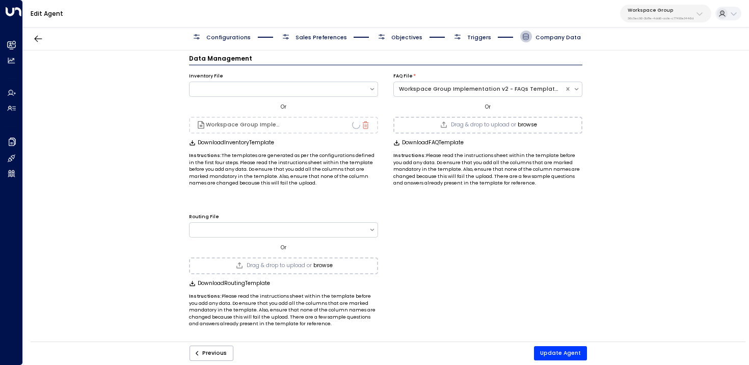
scroll to position [11, 0]
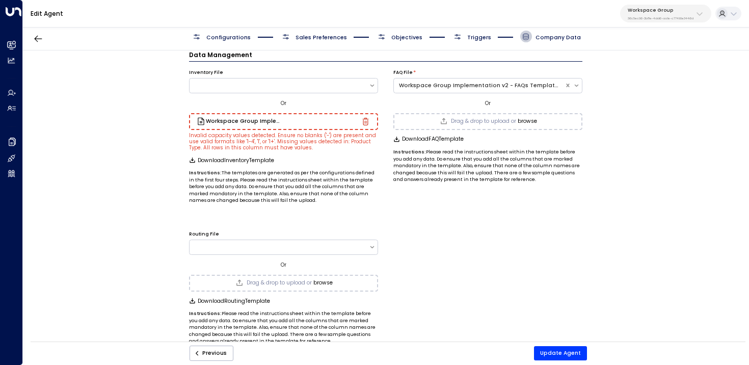
click at [363, 121] on icon "button" at bounding box center [366, 122] width 8 height 8
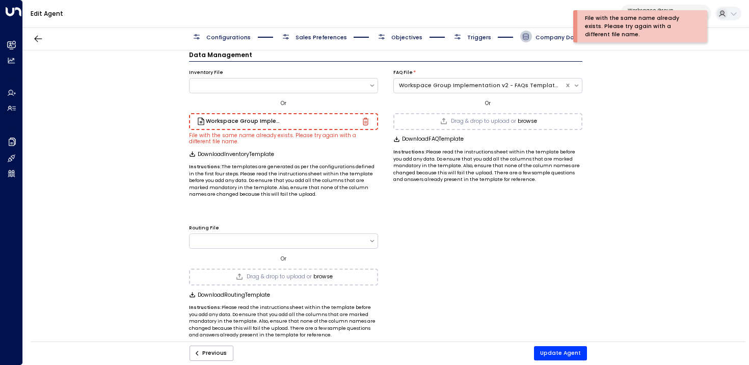
click at [362, 120] on icon "button" at bounding box center [365, 122] width 6 height 8
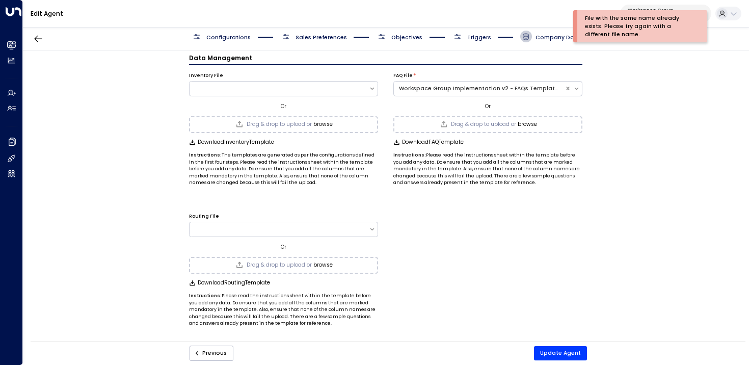
scroll to position [8, 0]
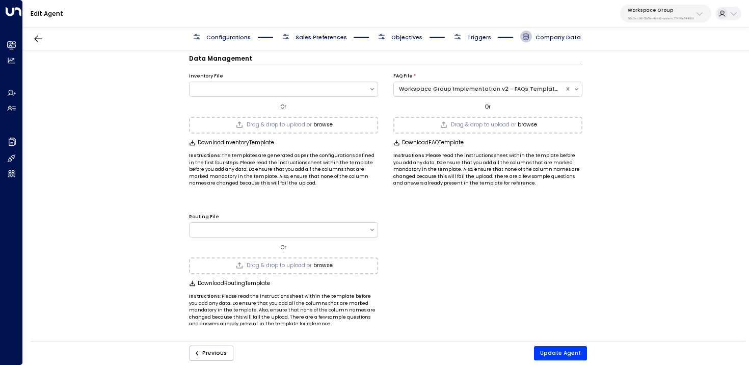
click at [674, 283] on div "Data Management Inventory File Or Drag & drop to upload or browse Download Inve…" at bounding box center [385, 198] width 725 height 296
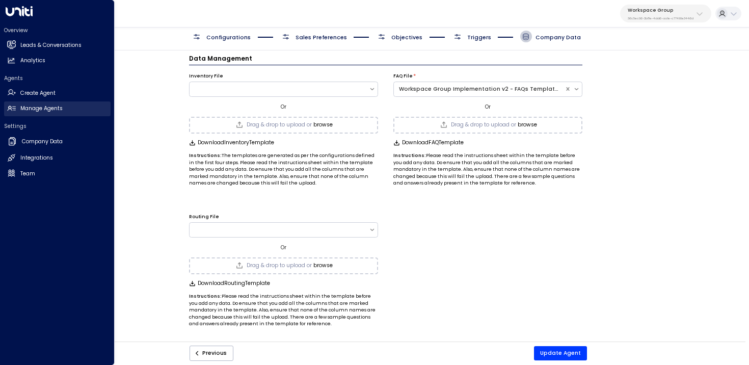
click at [28, 108] on h2 "Manage Agents" at bounding box center [41, 108] width 42 height 8
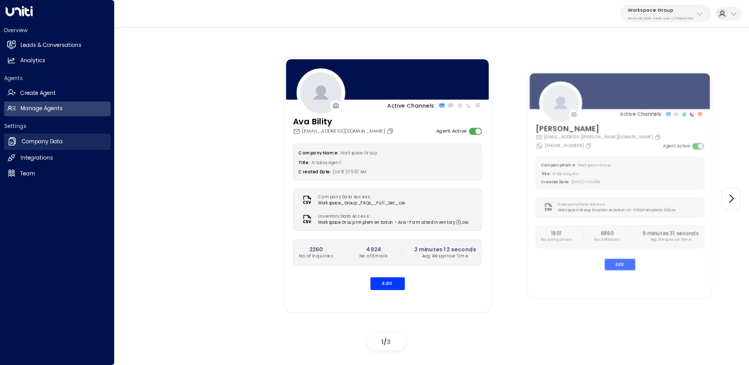
click at [13, 143] on icon at bounding box center [12, 141] width 10 height 10
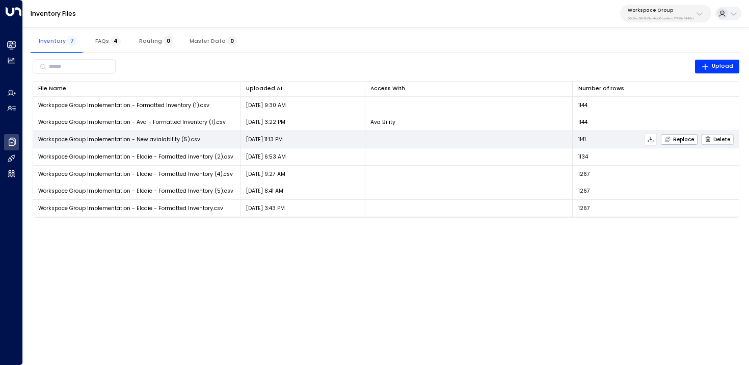
click at [728, 139] on span "Delete" at bounding box center [716, 139] width 25 height 7
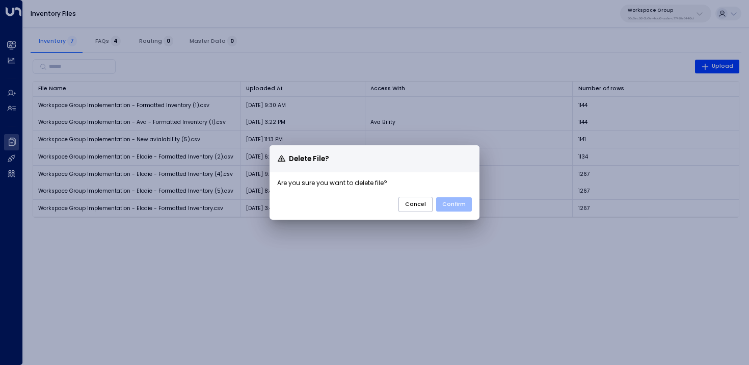
click at [464, 208] on button "Confirm" at bounding box center [454, 204] width 36 height 14
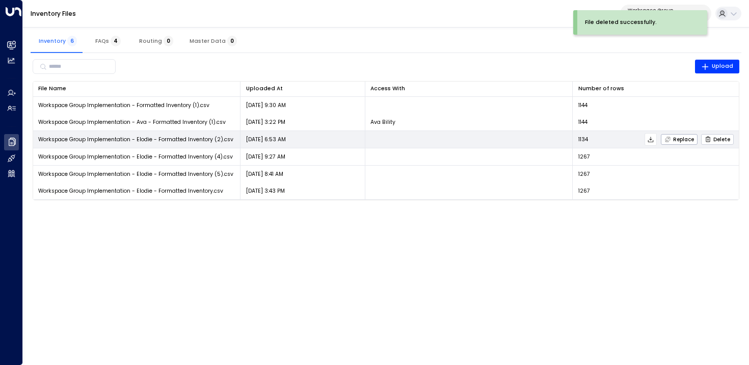
click at [723, 138] on span "Delete" at bounding box center [716, 139] width 25 height 7
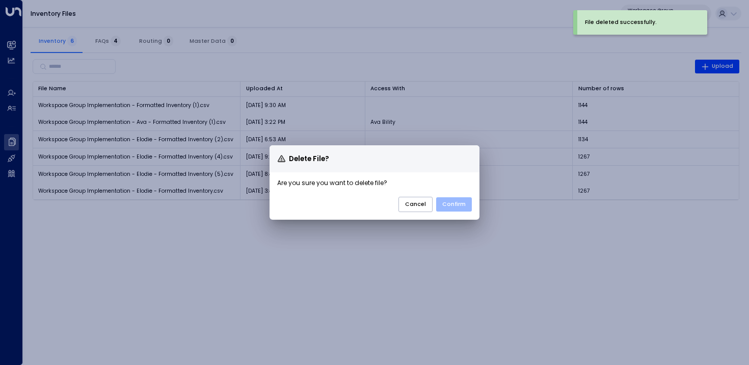
click at [451, 205] on button "Confirm" at bounding box center [454, 204] width 36 height 14
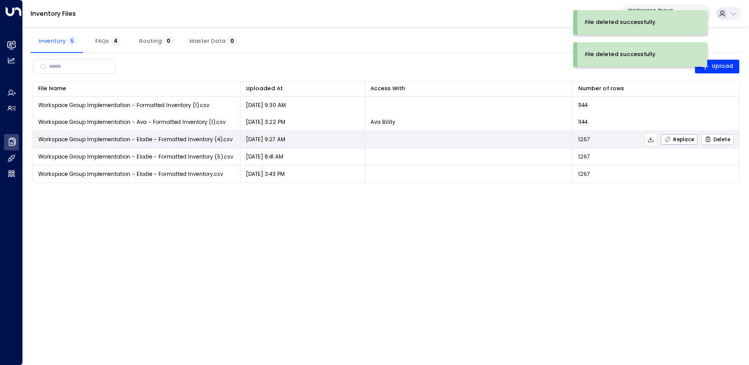
click at [719, 138] on span "Delete" at bounding box center [716, 139] width 25 height 7
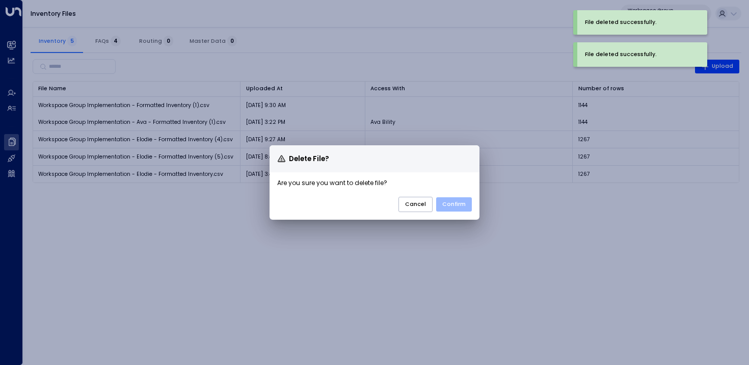
click at [444, 201] on button "Confirm" at bounding box center [454, 204] width 36 height 14
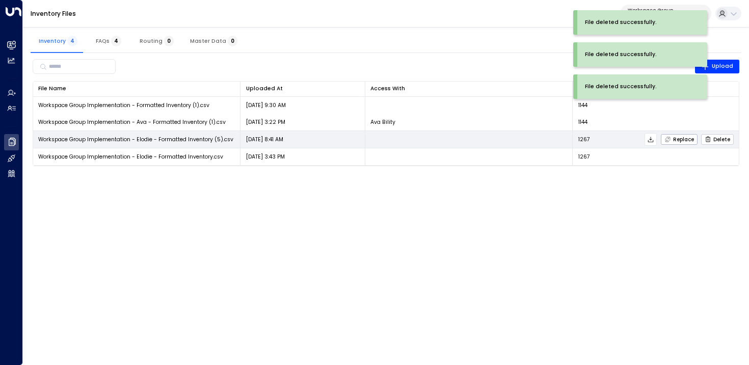
click at [725, 138] on span "Delete" at bounding box center [716, 139] width 25 height 7
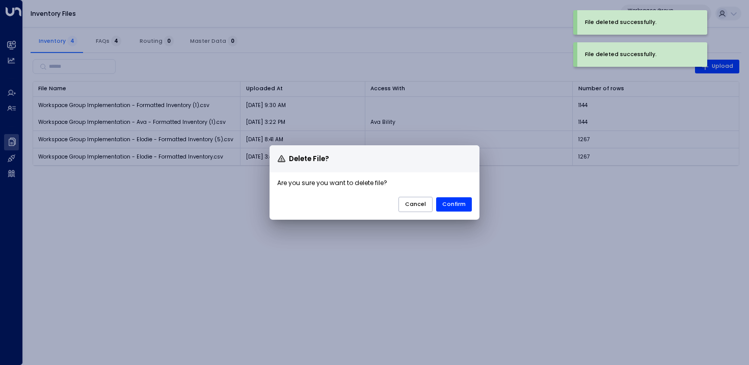
click at [457, 205] on button "Confirm" at bounding box center [454, 204] width 36 height 14
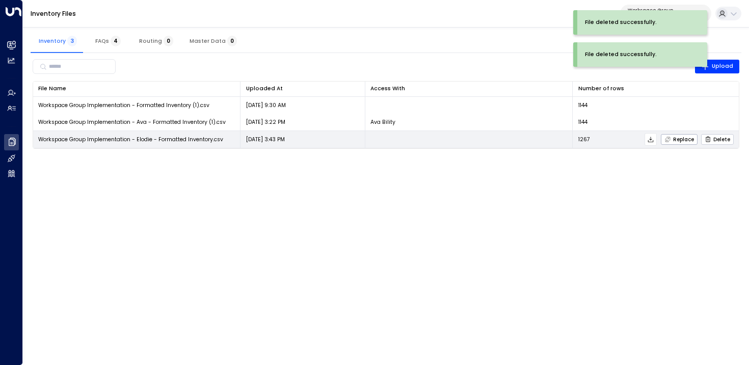
click at [726, 140] on span "Delete" at bounding box center [716, 139] width 25 height 7
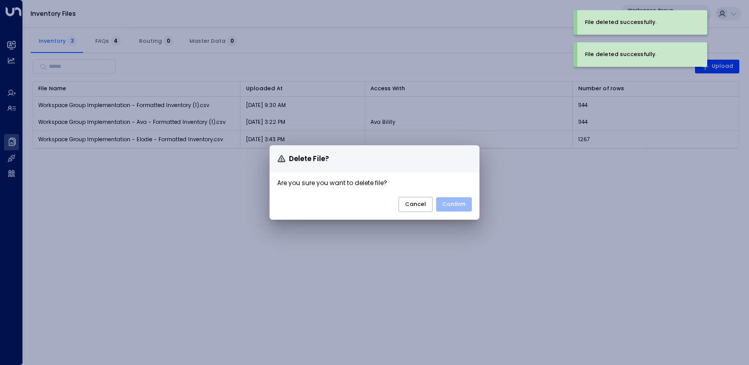
click at [469, 210] on button "Confirm" at bounding box center [454, 204] width 36 height 14
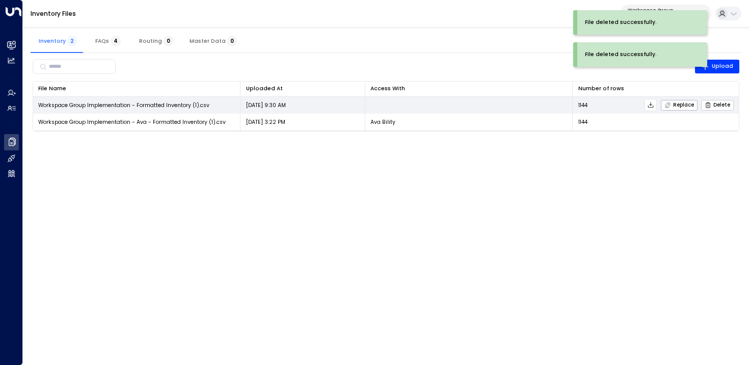
click at [724, 105] on span "Delete" at bounding box center [716, 105] width 25 height 7
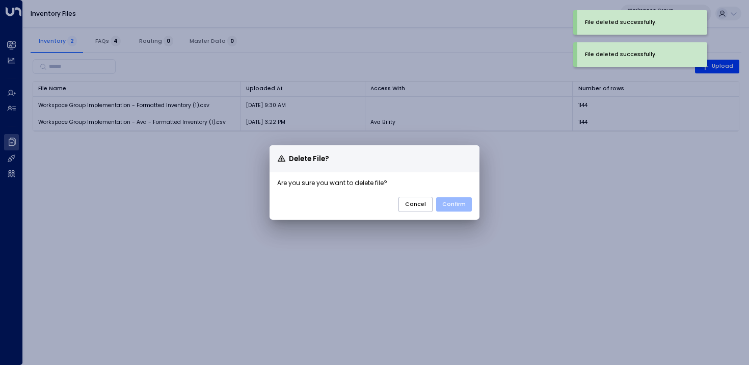
click at [463, 200] on button "Confirm" at bounding box center [454, 204] width 36 height 14
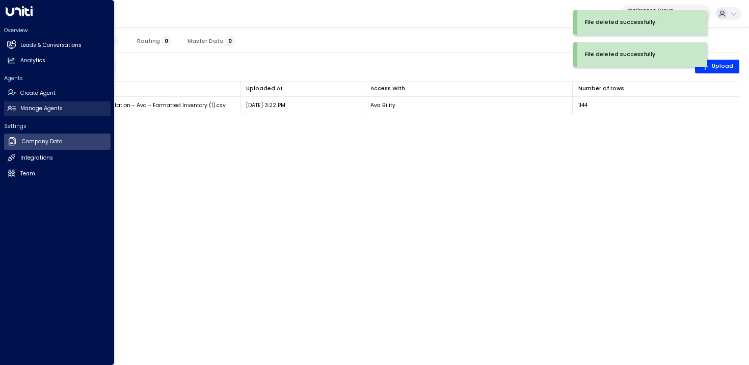
click at [10, 108] on icon at bounding box center [9, 107] width 3 height 3
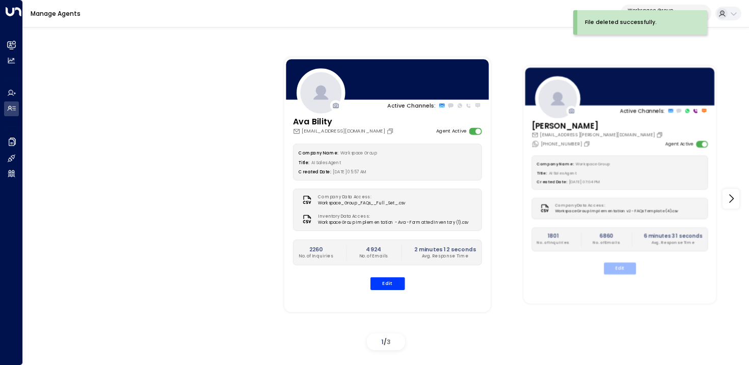
click at [621, 270] on button "Edit" at bounding box center [619, 268] width 32 height 12
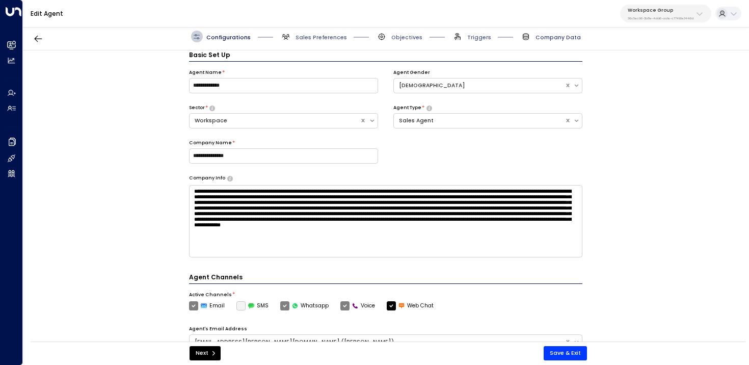
click at [545, 41] on span "Company Data" at bounding box center [557, 38] width 45 height 8
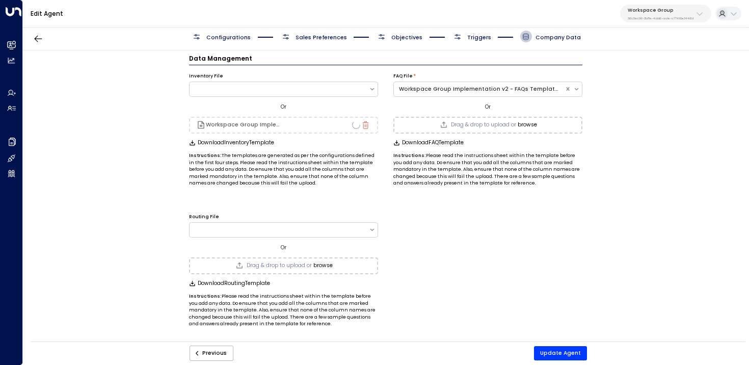
scroll to position [11, 0]
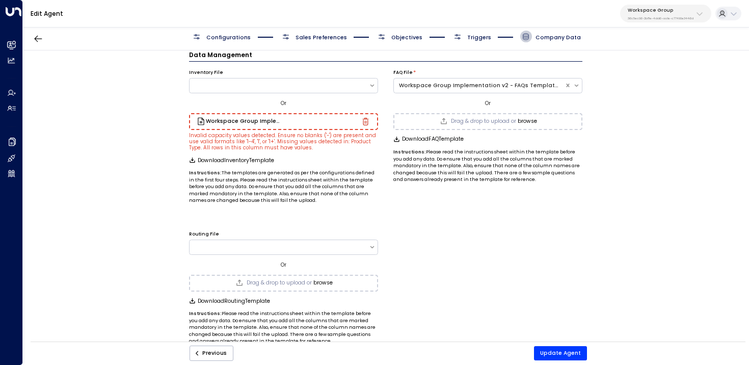
click at [367, 125] on div "Workspace Group Implementation - Elodie - Formatted Inventory (3).csv" at bounding box center [283, 121] width 189 height 17
click at [366, 120] on icon "button" at bounding box center [365, 122] width 6 height 8
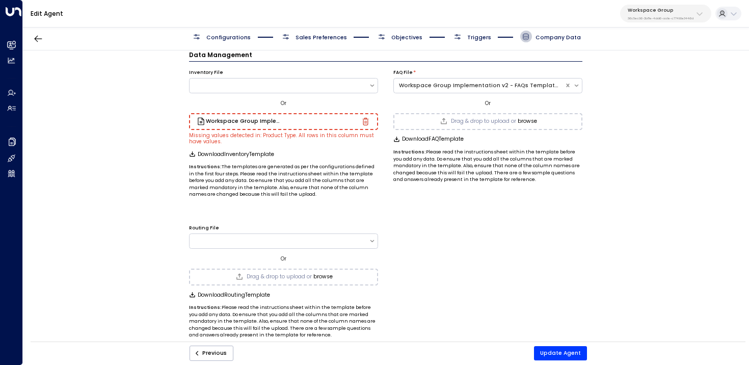
click at [331, 159] on div "Inventory File Or Workspace Group Implementation - Elodie - Formatted Inventory…" at bounding box center [283, 130] width 189 height 136
click at [366, 119] on icon "button" at bounding box center [366, 122] width 8 height 8
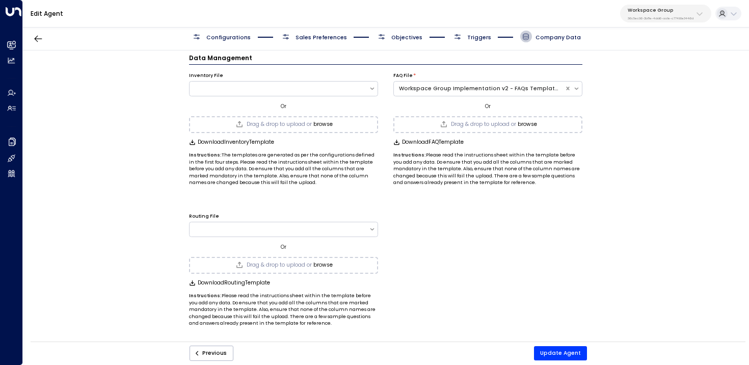
scroll to position [8, 0]
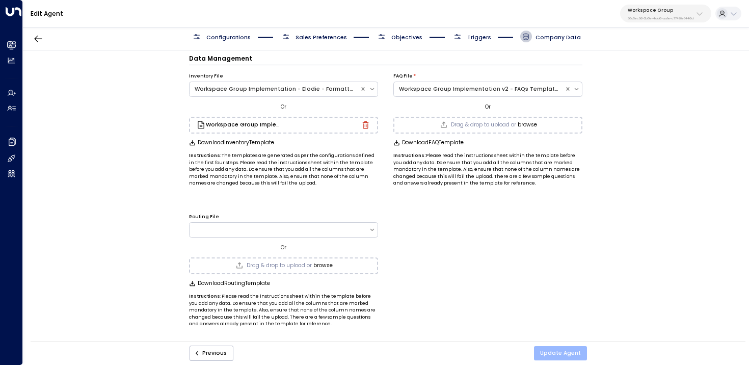
click at [567, 352] on button "Update Agent" at bounding box center [560, 353] width 53 height 14
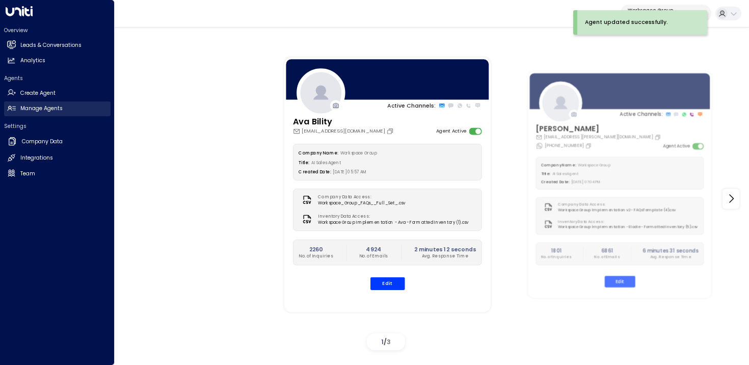
click at [44, 109] on h2 "Manage Agents" at bounding box center [41, 108] width 42 height 8
click at [21, 109] on h2 "Manage Agents" at bounding box center [41, 108] width 42 height 8
click at [42, 42] on h2 "Leads & Conversations" at bounding box center [50, 45] width 61 height 8
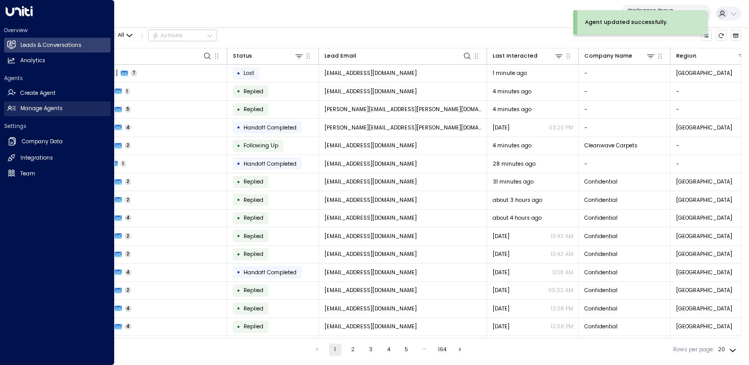
click at [52, 111] on h2 "Manage Agents" at bounding box center [41, 108] width 42 height 8
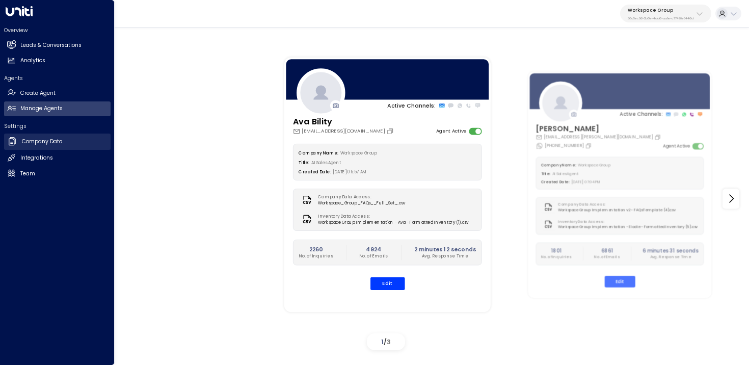
click at [10, 144] on icon at bounding box center [12, 141] width 10 height 10
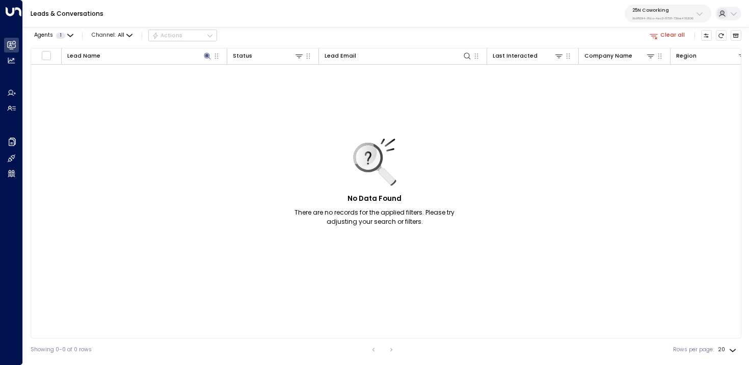
drag, startPoint x: 523, startPoint y: 15, endPoint x: 536, endPoint y: 2, distance: 18.4
click at [524, 15] on div "Leads & Conversations 25N Coworking 3b9800f4-81ca-4ec0-8758-72fbe4763f36" at bounding box center [386, 14] width 726 height 28
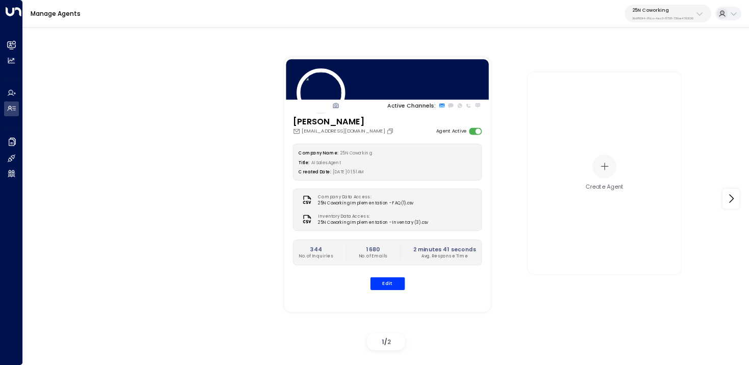
click at [639, 8] on p "25N Coworking" at bounding box center [662, 10] width 61 height 6
type input "*******"
click at [632, 75] on span "ID: 58c4b32c-92b1-4356-be9b-1247e2c02228" at bounding box center [680, 74] width 105 height 7
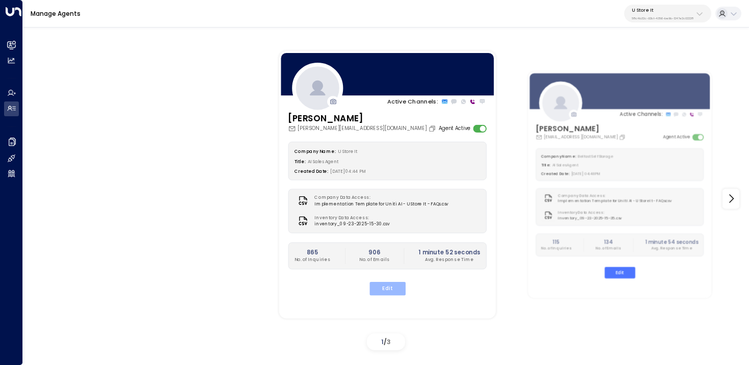
click at [392, 289] on button "Edit" at bounding box center [387, 288] width 36 height 13
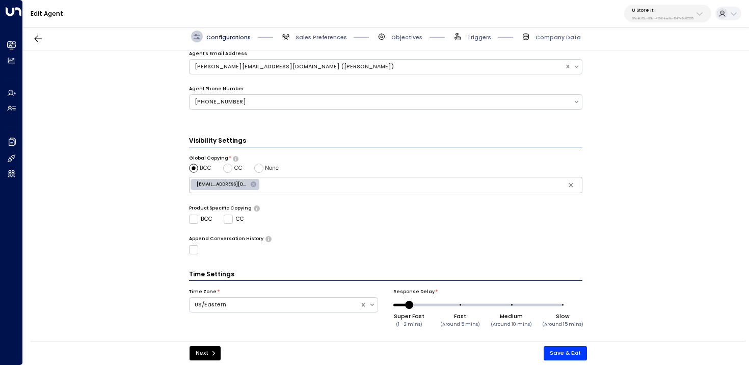
scroll to position [289, 0]
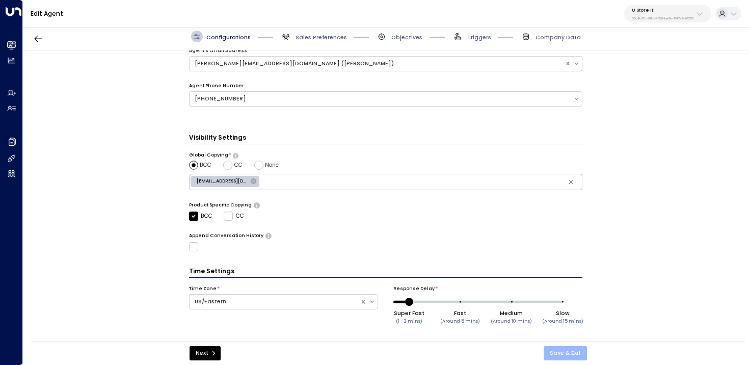
click at [564, 353] on button "Save & Exit" at bounding box center [564, 353] width 43 height 14
click at [658, 206] on div "**********" at bounding box center [385, 198] width 725 height 296
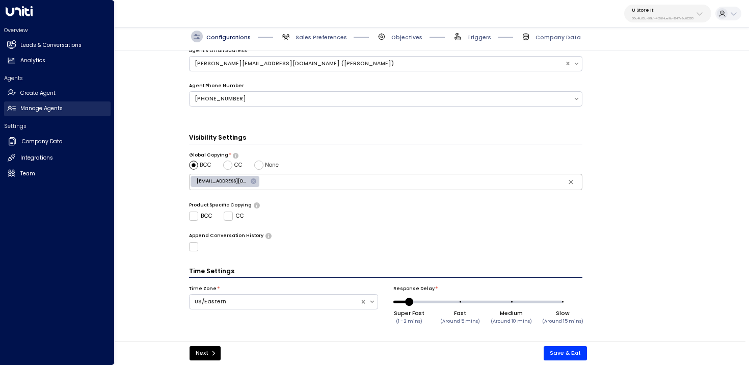
click at [13, 111] on icon at bounding box center [11, 108] width 9 height 9
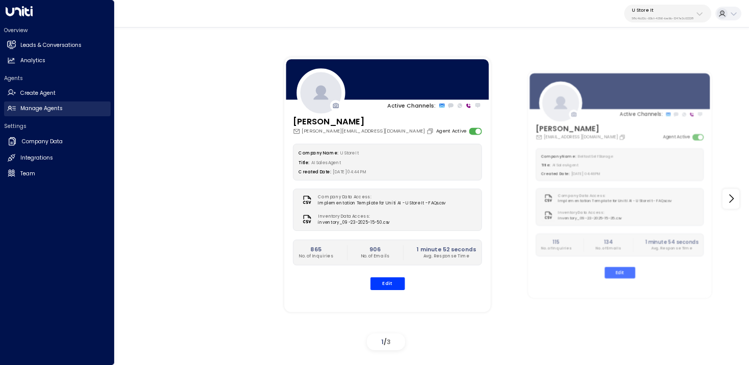
click at [15, 112] on icon at bounding box center [11, 108] width 9 height 9
click at [37, 144] on h2 "Company Data" at bounding box center [42, 142] width 41 height 8
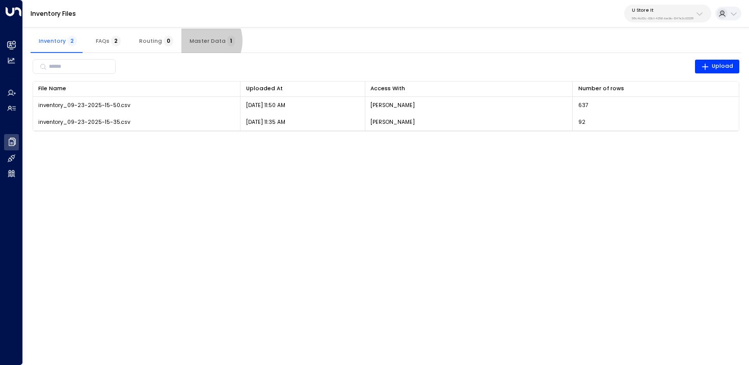
click at [197, 41] on span "Master Data 1" at bounding box center [211, 41] width 45 height 7
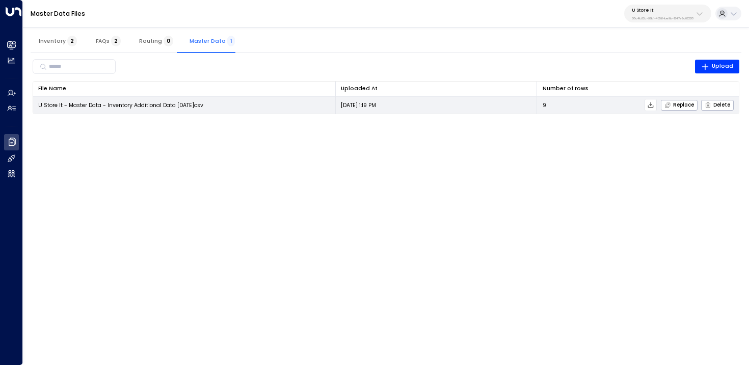
click at [314, 101] on td "U Store It - Master Data - Inventory Additional Data [DATE]csv" at bounding box center [184, 105] width 303 height 17
click at [420, 105] on td "[DATE] 1:19 PM" at bounding box center [437, 105] width 202 height 17
click at [650, 104] on icon at bounding box center [650, 104] width 7 height 7
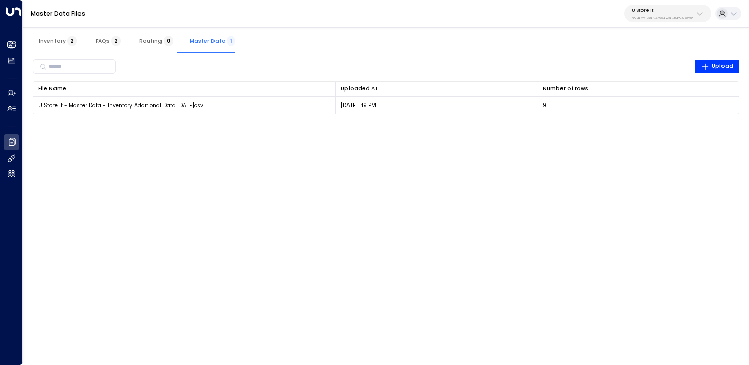
click at [423, 124] on html "Overview Leads & Conversations Leads & Conversations Analytics Analytics Agents…" at bounding box center [374, 62] width 749 height 124
click at [50, 44] on span "Inventory 2" at bounding box center [58, 41] width 38 height 7
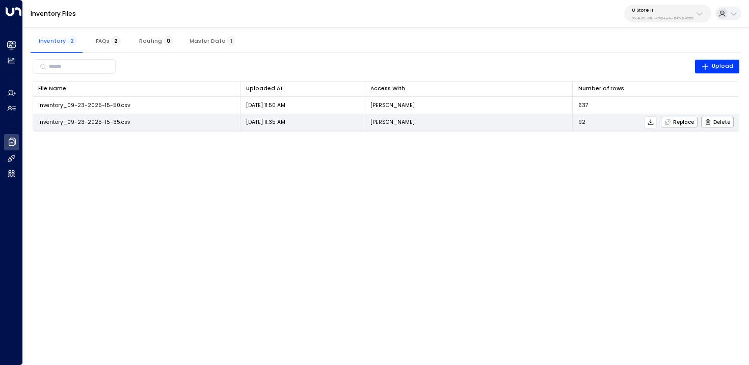
click at [147, 120] on td "inventory_09-23-2025-15-35.csv" at bounding box center [137, 122] width 208 height 17
click at [653, 123] on icon at bounding box center [650, 122] width 7 height 7
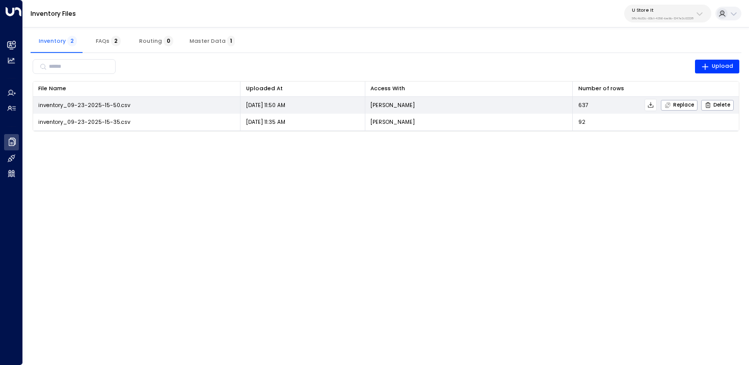
click at [650, 105] on icon at bounding box center [650, 104] width 7 height 7
click at [653, 104] on icon at bounding box center [650, 104] width 7 height 7
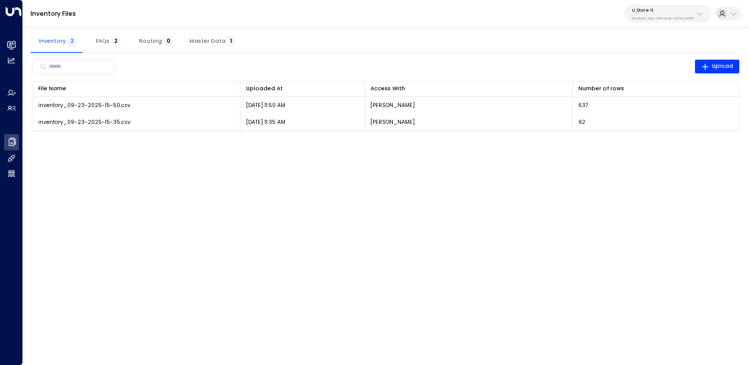
click at [211, 35] on button "Master Data 1" at bounding box center [212, 41] width 62 height 24
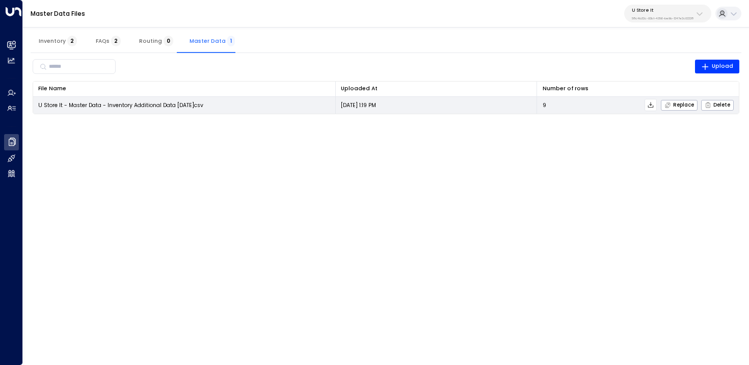
click at [650, 103] on icon at bounding box center [650, 104] width 7 height 7
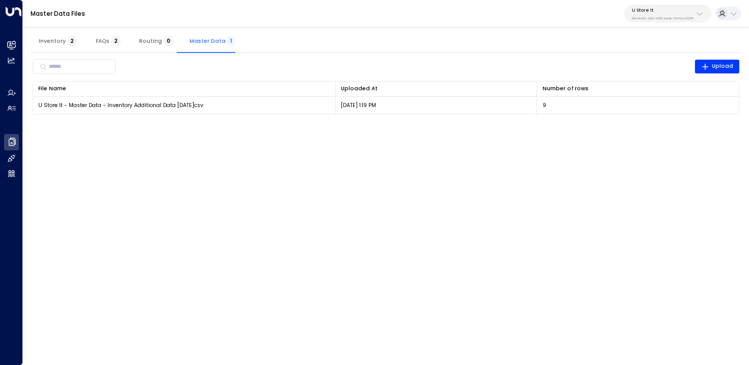
click at [492, 124] on html "Overview Leads & Conversations Leads & Conversations Analytics Analytics Agents…" at bounding box center [374, 62] width 749 height 124
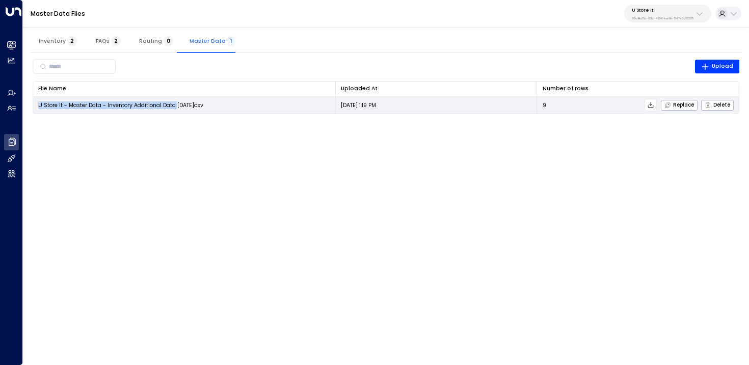
copy span "U Store It - Master Data - Inventory Additional Data"
drag, startPoint x: 176, startPoint y: 107, endPoint x: 38, endPoint y: 105, distance: 138.0
click at [38, 105] on span "U Store It - Master Data - Inventory Additional Data [DATE]csv" at bounding box center [120, 105] width 165 height 8
click at [666, 104] on icon "button" at bounding box center [667, 105] width 7 height 7
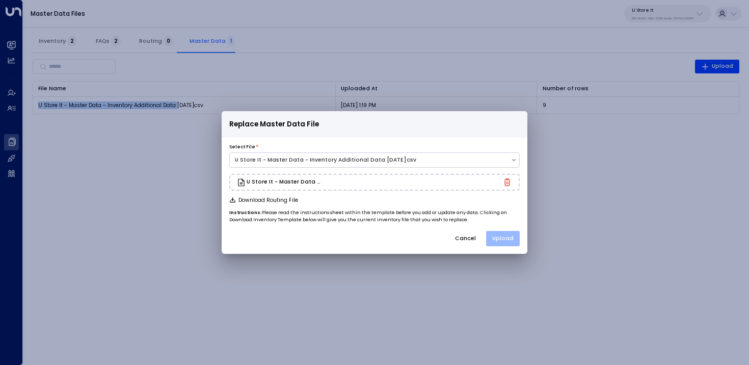
click at [513, 238] on button "Upload" at bounding box center [503, 238] width 34 height 15
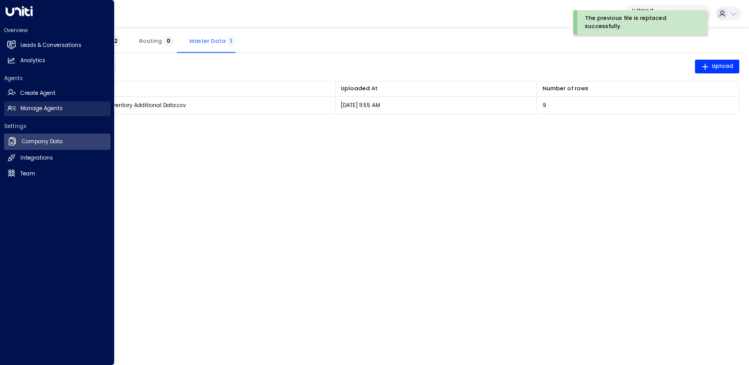
click at [11, 112] on icon at bounding box center [11, 108] width 9 height 9
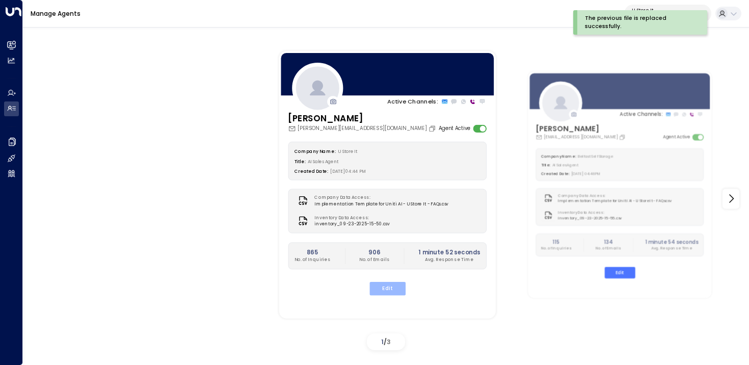
click at [393, 290] on button "Edit" at bounding box center [387, 288] width 36 height 13
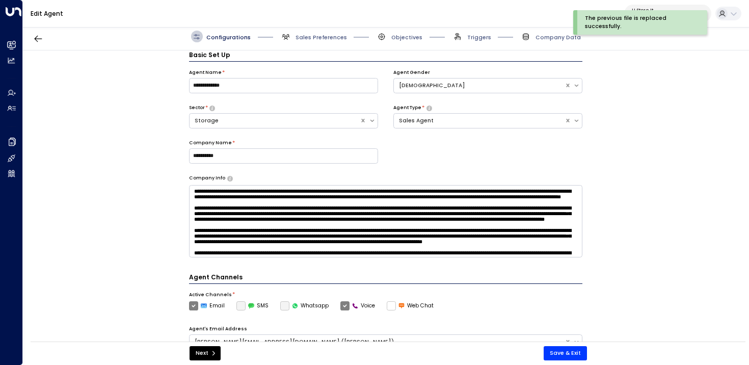
scroll to position [289, 0]
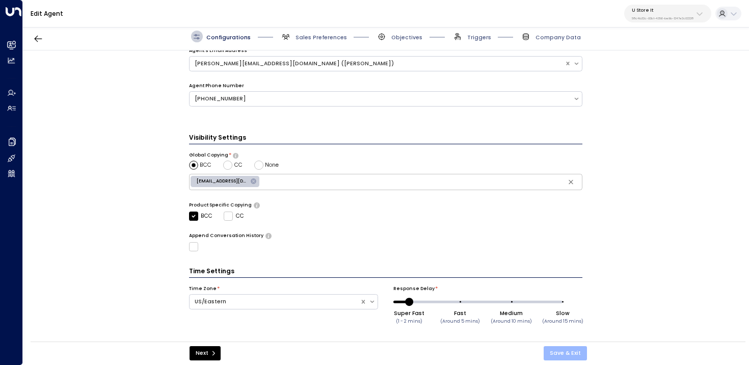
click at [560, 349] on button "Save & Exit" at bounding box center [564, 353] width 43 height 14
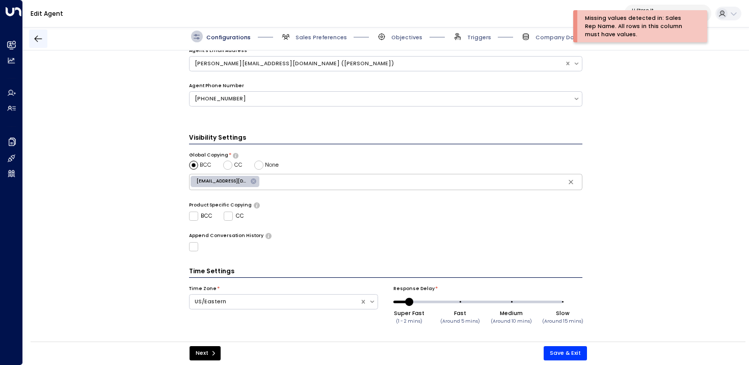
click at [34, 40] on icon "button" at bounding box center [38, 39] width 10 height 10
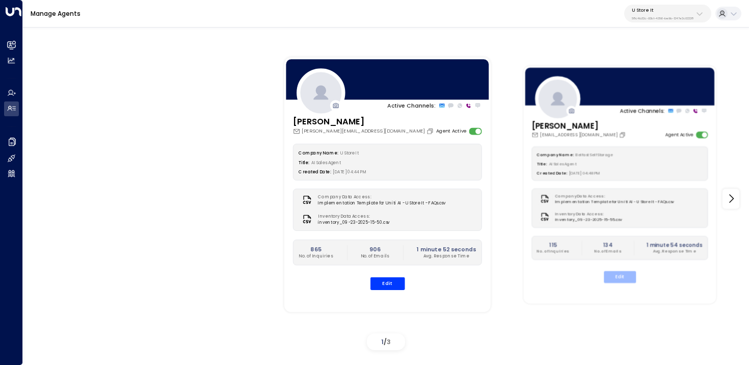
click at [624, 279] on button "Edit" at bounding box center [619, 277] width 32 height 12
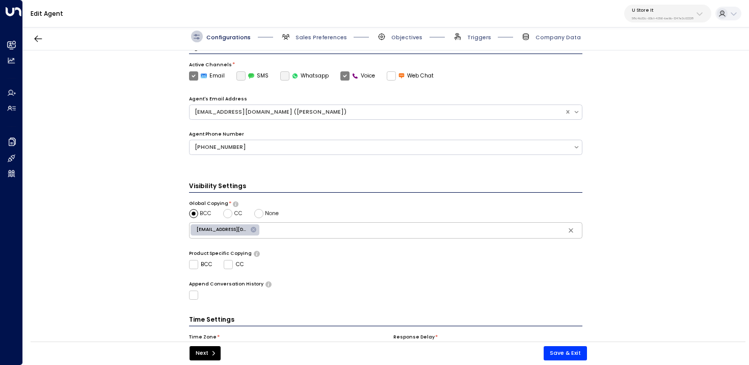
scroll to position [269, 0]
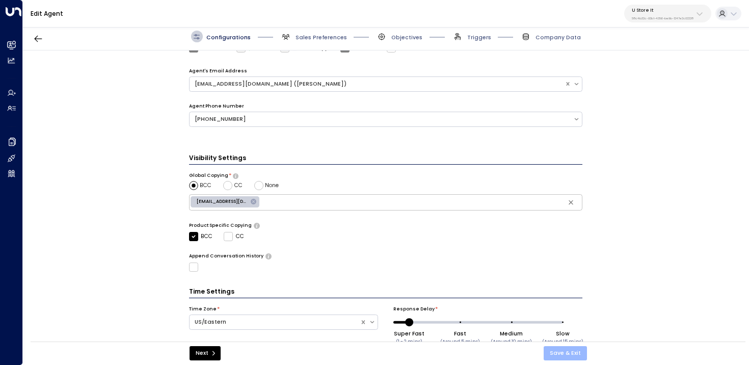
click at [565, 350] on button "Save & Exit" at bounding box center [564, 353] width 43 height 14
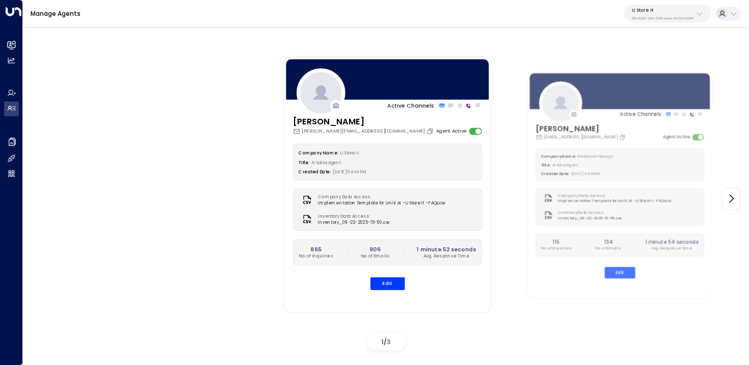
click at [679, 12] on p "U Store It" at bounding box center [663, 10] width 62 height 6
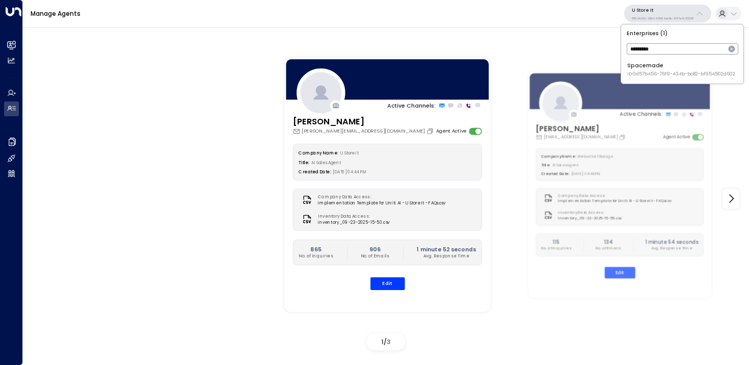
type input "*********"
click at [657, 76] on span "ID: 0d57b456-76f9-434b-bc82-bf954502d602" at bounding box center [681, 74] width 108 height 7
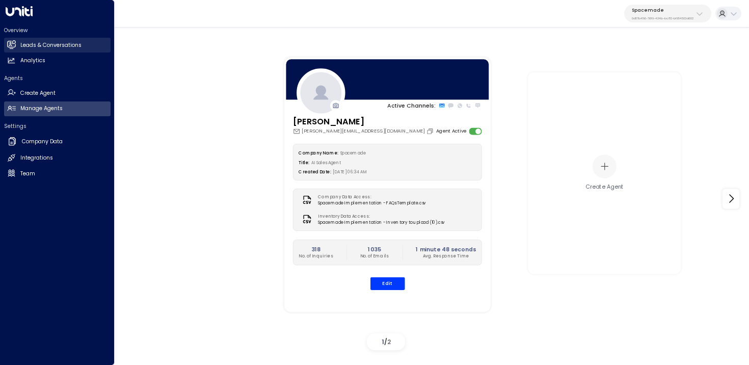
drag, startPoint x: 10, startPoint y: 46, endPoint x: 50, endPoint y: 50, distance: 41.0
click at [10, 46] on icon at bounding box center [11, 44] width 8 height 6
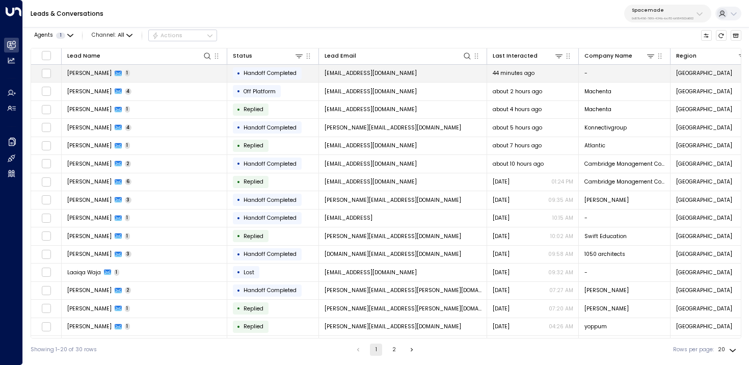
click at [162, 76] on td "[PERSON_NAME] 1" at bounding box center [145, 74] width 166 height 18
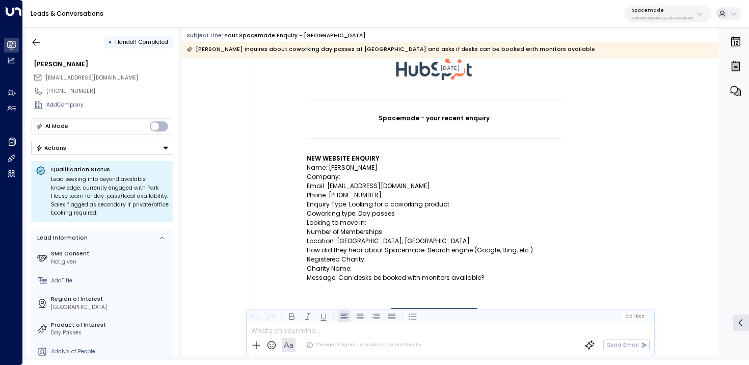
scroll to position [90, 0]
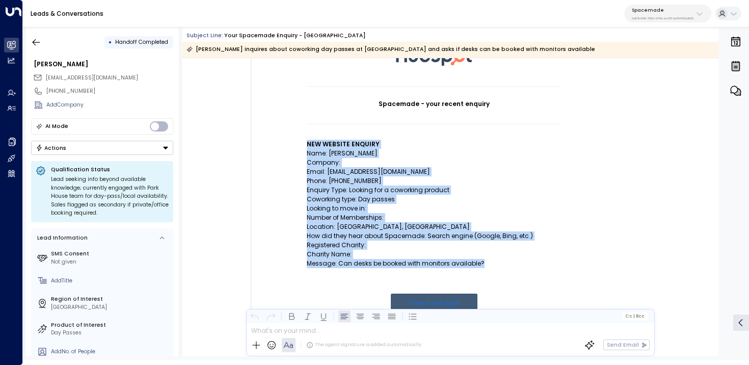
drag, startPoint x: 307, startPoint y: 144, endPoint x: 485, endPoint y: 260, distance: 213.0
click at [485, 260] on td "Spacemade - your recent enquiry NEW WEBSITE ENQUIRY Name: [PERSON_NAME] Company…" at bounding box center [434, 221] width 255 height 271
click at [415, 220] on p "Number of Memberships:" at bounding box center [434, 217] width 255 height 9
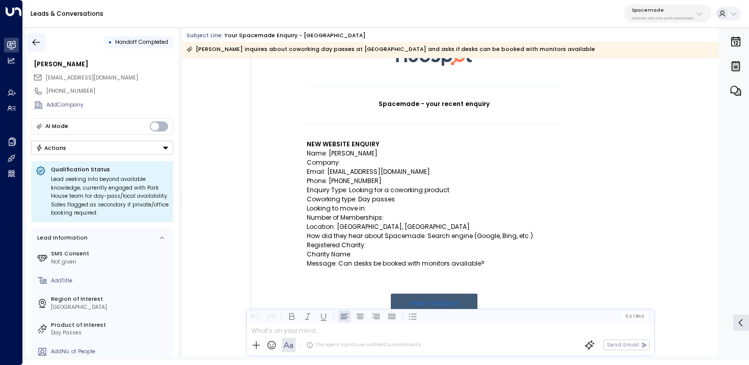
click at [34, 38] on icon "button" at bounding box center [36, 42] width 10 height 10
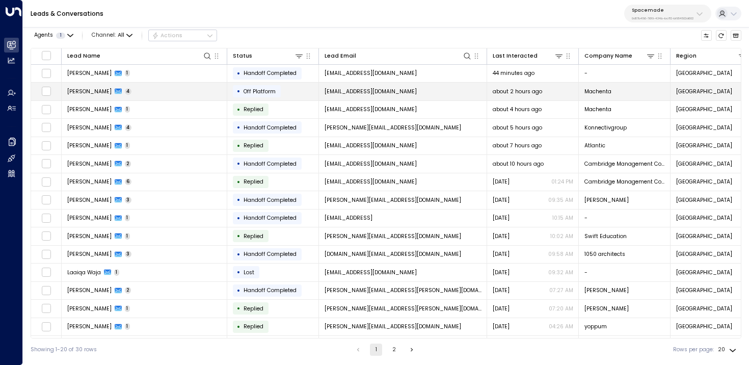
click at [131, 97] on td "Edward Johns 4" at bounding box center [145, 92] width 166 height 18
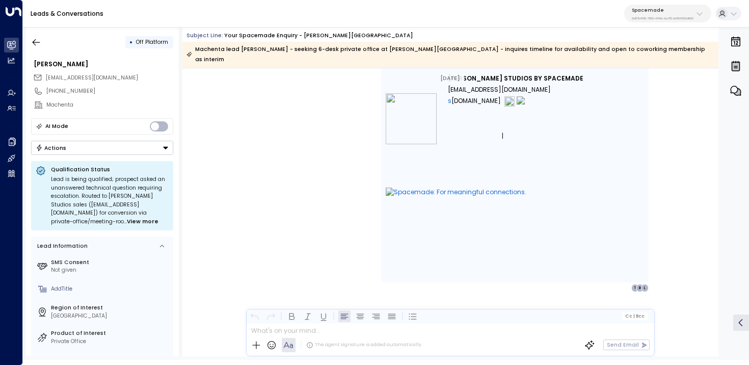
scroll to position [1379, 0]
click at [37, 41] on icon "button" at bounding box center [36, 42] width 10 height 10
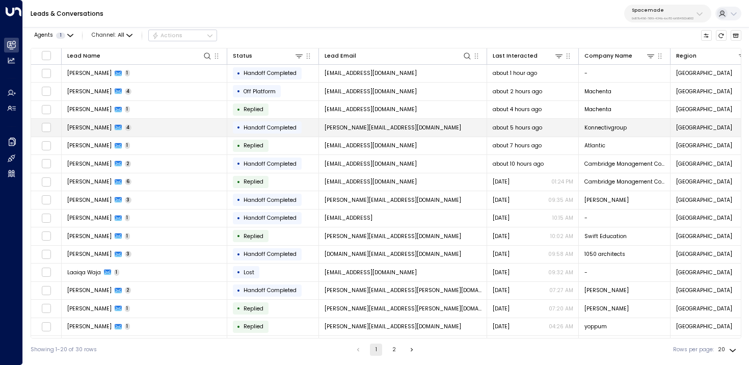
click at [158, 133] on td "Tom Maton 4" at bounding box center [145, 128] width 166 height 18
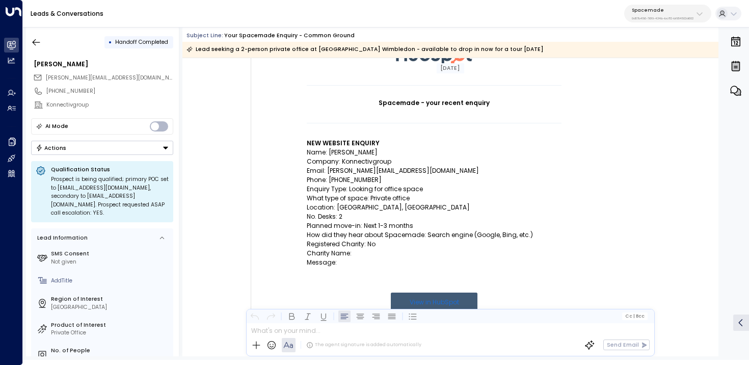
scroll to position [92, 0]
click at [39, 43] on icon "button" at bounding box center [36, 42] width 10 height 10
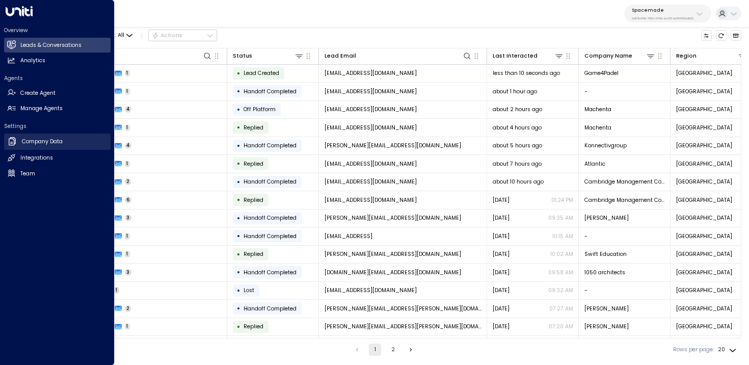
click at [35, 142] on h2 "Company Data" at bounding box center [42, 142] width 41 height 8
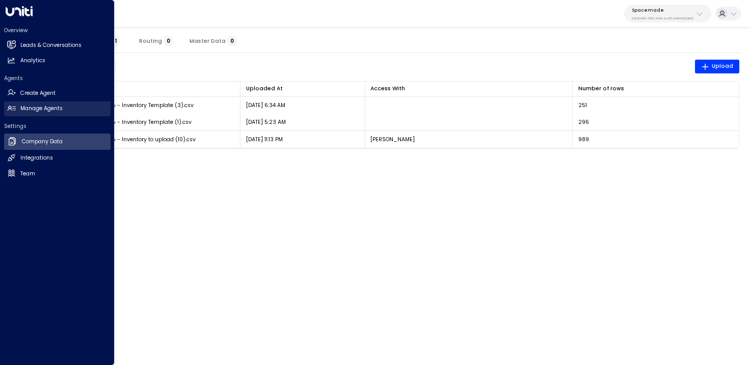
click at [37, 105] on h2 "Manage Agents" at bounding box center [41, 108] width 42 height 8
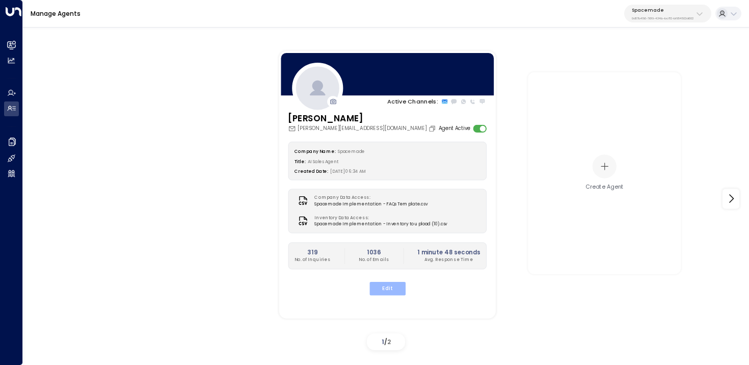
click at [392, 288] on button "Edit" at bounding box center [387, 288] width 36 height 13
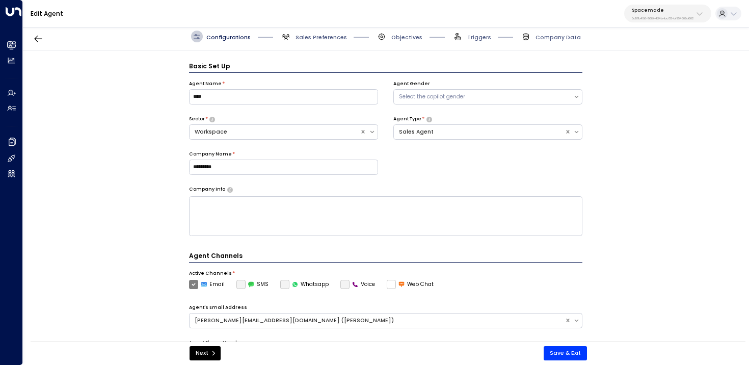
scroll to position [11, 0]
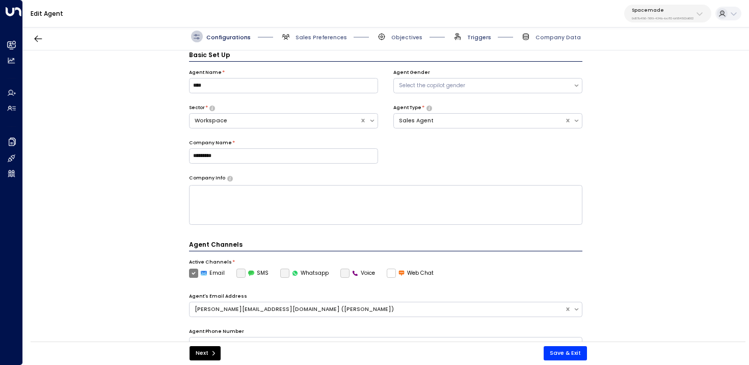
click at [481, 39] on span "Triggers" at bounding box center [479, 38] width 24 height 8
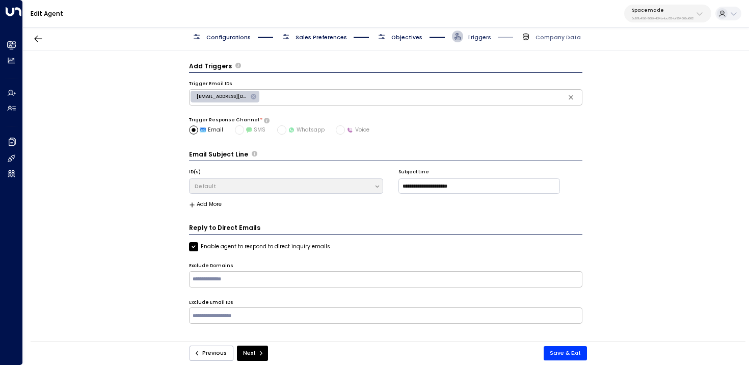
scroll to position [0, 0]
click at [392, 39] on span "Objectives" at bounding box center [406, 38] width 31 height 8
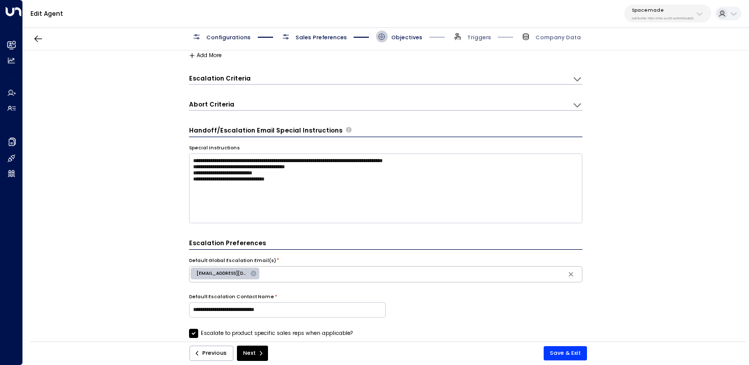
scroll to position [138, 0]
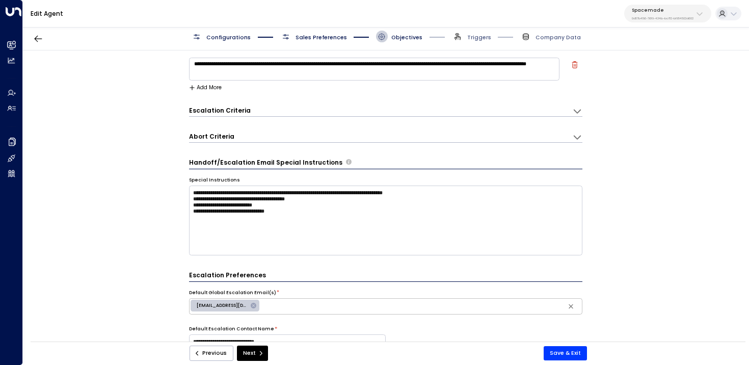
click at [232, 139] on div "Abort Criteria" at bounding box center [213, 136] width 49 height 9
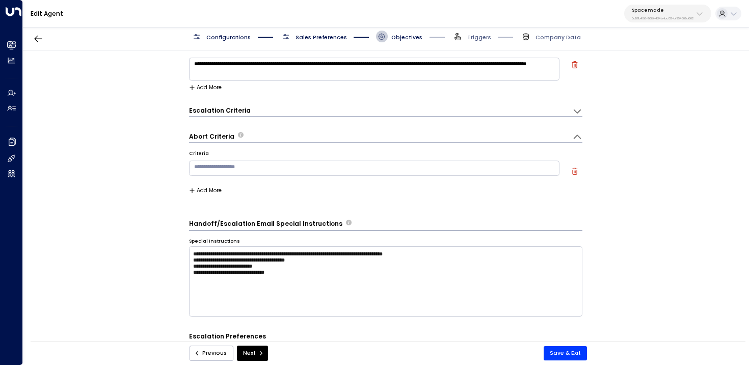
click at [281, 159] on div "* ​" at bounding box center [374, 169] width 371 height 21
click at [282, 170] on textarea at bounding box center [374, 167] width 371 height 15
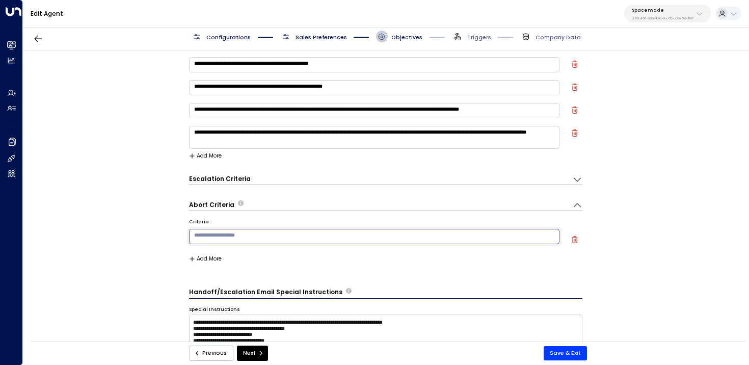
scroll to position [72, 0]
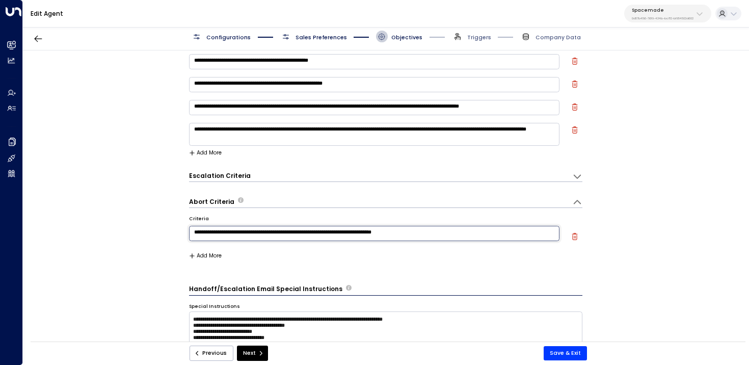
click at [353, 236] on textarea "**********" at bounding box center [374, 233] width 371 height 15
type textarea "**********"
click at [578, 349] on button "Save & Exit" at bounding box center [564, 353] width 43 height 14
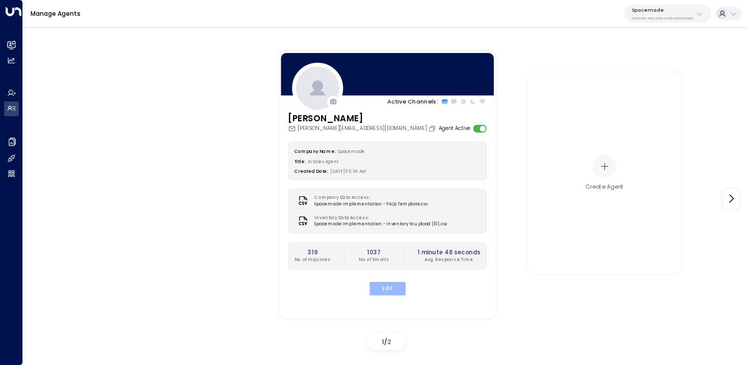
click at [390, 289] on button "Edit" at bounding box center [387, 288] width 36 height 13
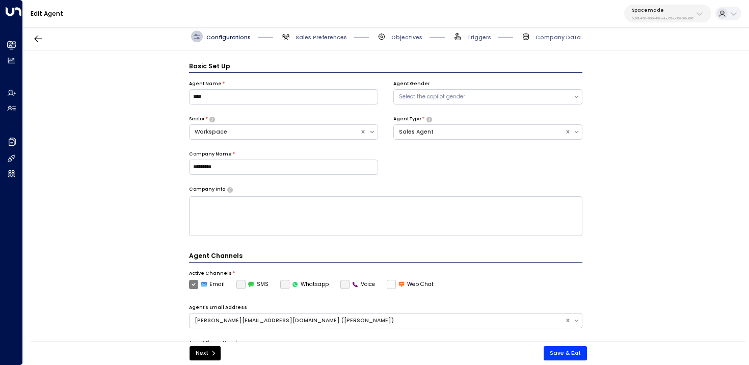
scroll to position [11, 0]
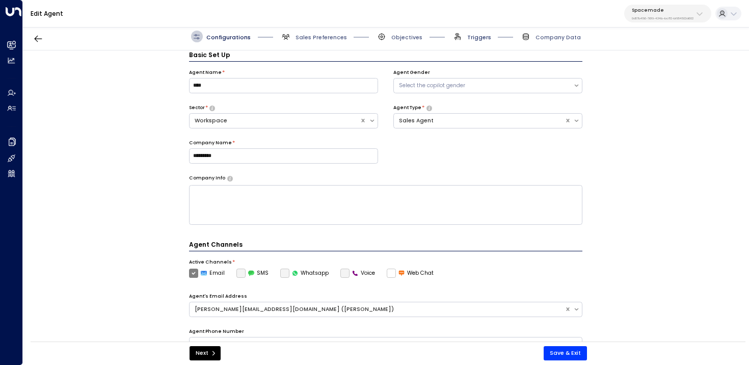
click at [475, 40] on span "Triggers" at bounding box center [479, 38] width 24 height 8
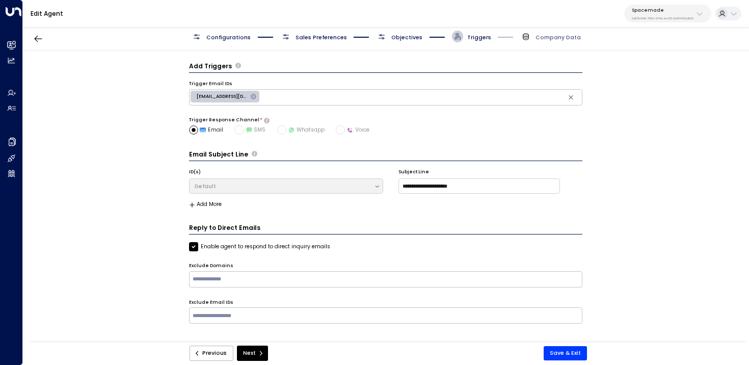
click at [407, 28] on div "Configurations Sales Preferences Objectives Triggers Company Data" at bounding box center [386, 37] width 726 height 28
click at [403, 37] on span "Objectives" at bounding box center [406, 38] width 31 height 8
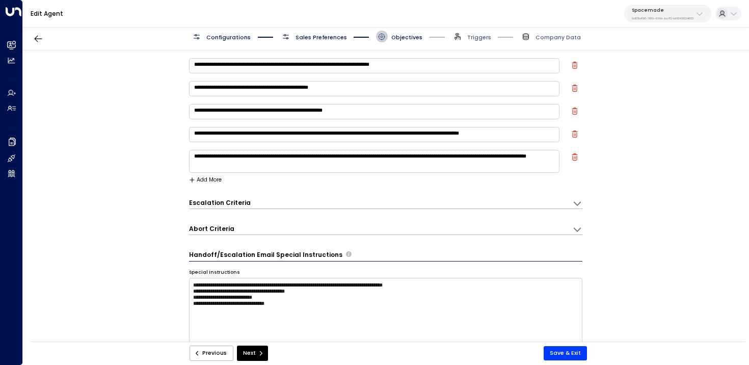
scroll to position [186, 0]
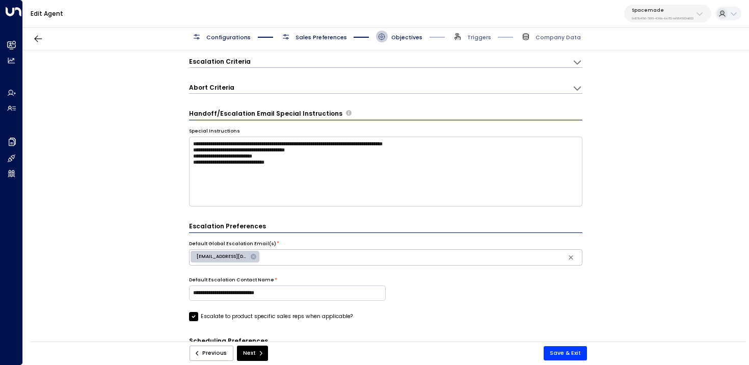
click at [251, 64] on div "Escalation Criteria Reset" at bounding box center [376, 61] width 375 height 9
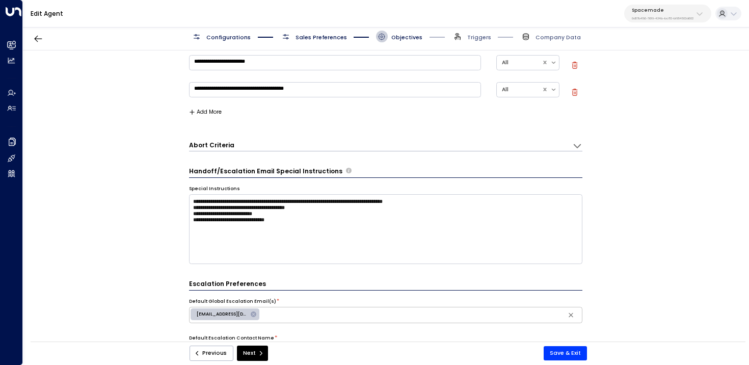
scroll to position [510, 0]
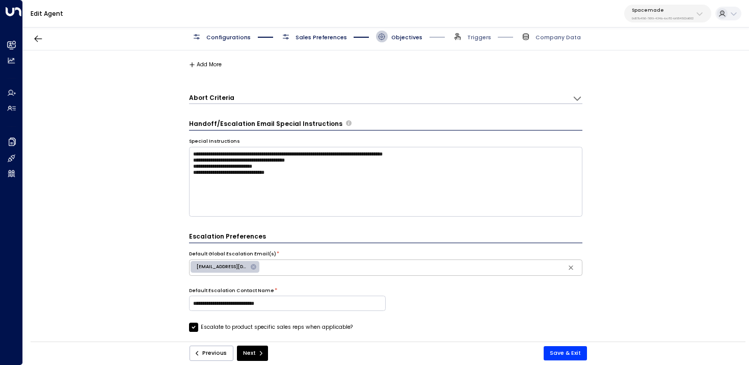
click at [255, 95] on div "Abort Criteria" at bounding box center [380, 98] width 383 height 10
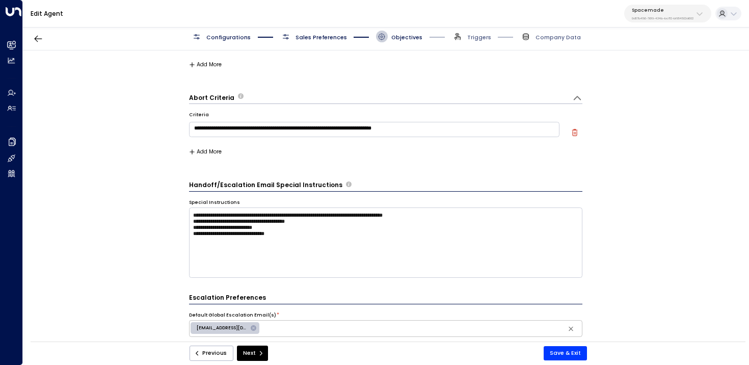
click at [432, 128] on textarea "**********" at bounding box center [374, 129] width 371 height 15
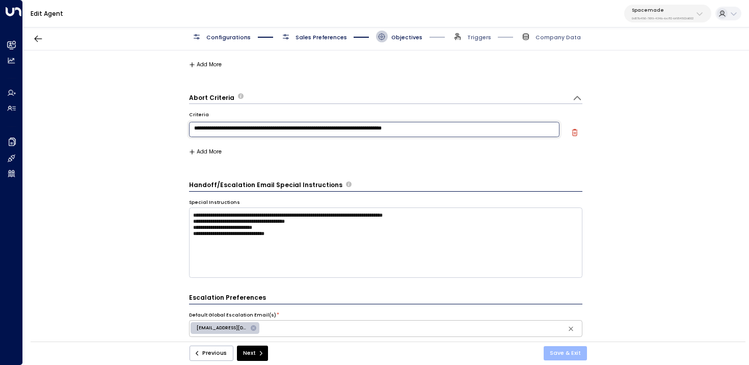
type textarea "**********"
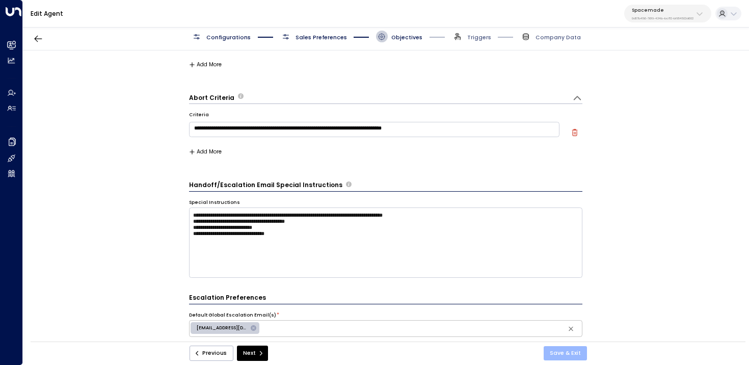
click at [564, 356] on button "Save & Exit" at bounding box center [564, 353] width 43 height 14
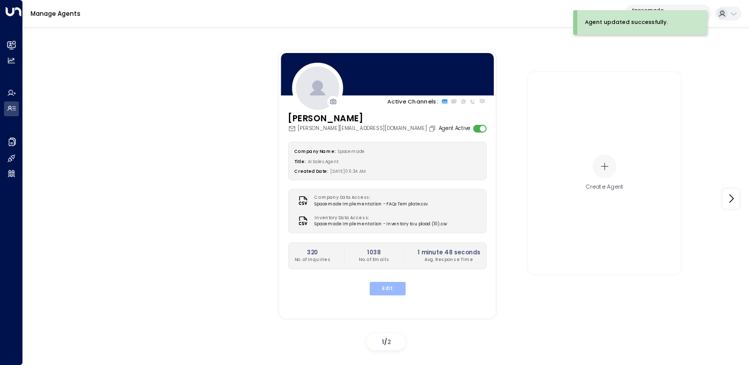
click at [399, 290] on button "Edit" at bounding box center [387, 288] width 36 height 13
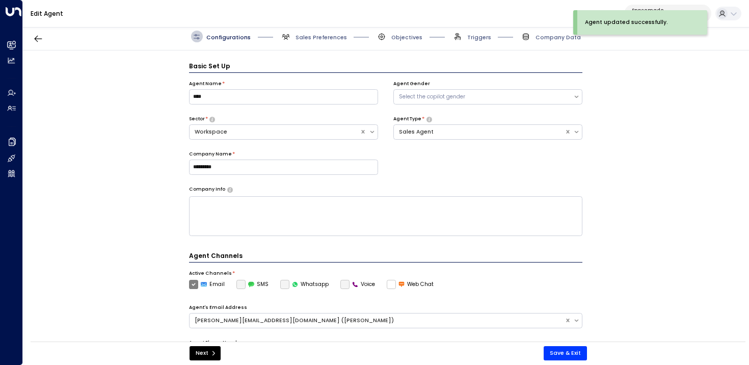
scroll to position [11, 0]
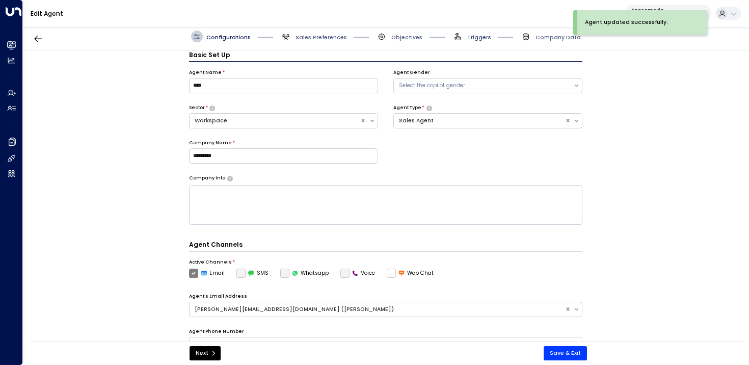
click at [471, 38] on span "Triggers" at bounding box center [479, 38] width 24 height 8
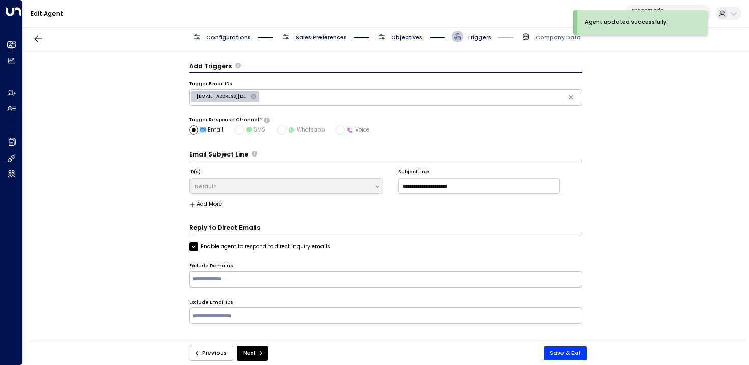
click at [401, 37] on span "Objectives" at bounding box center [406, 38] width 31 height 8
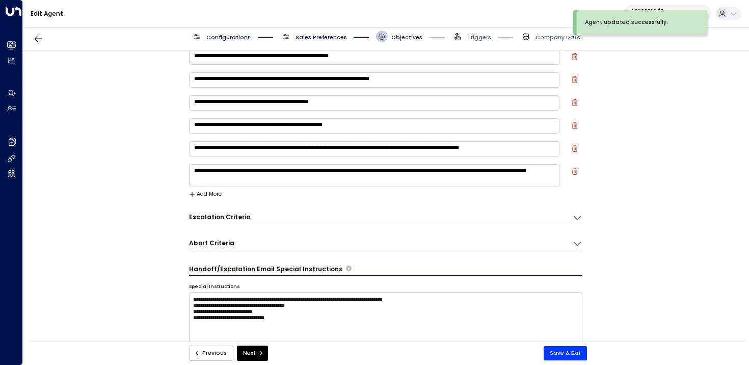
scroll to position [168, 0]
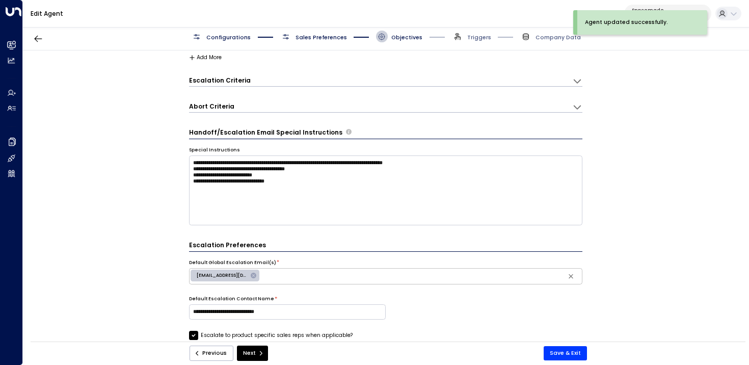
click at [335, 105] on div "Abort Criteria" at bounding box center [380, 107] width 383 height 10
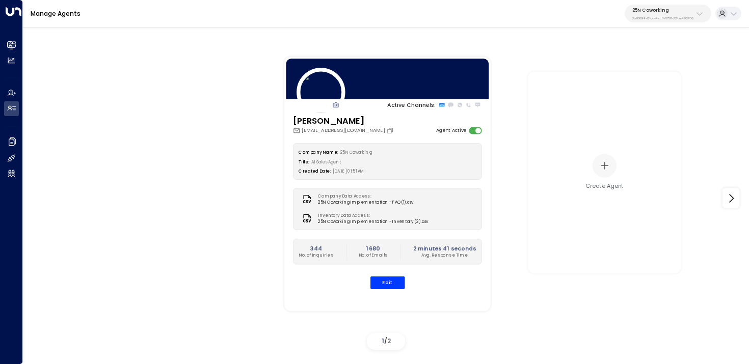
click at [671, 8] on p "25N Coworking" at bounding box center [662, 10] width 61 height 6
type input "*********"
click at [647, 69] on div "Spacemade ID: 0d57b456-76f9-434b-bc82-bf954502d602" at bounding box center [682, 70] width 108 height 16
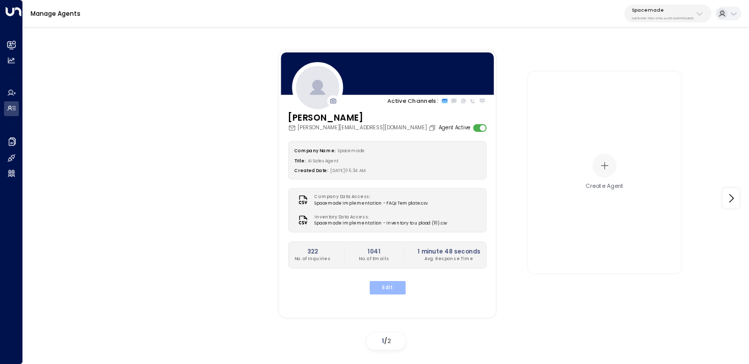
click at [381, 289] on button "Edit" at bounding box center [387, 287] width 36 height 13
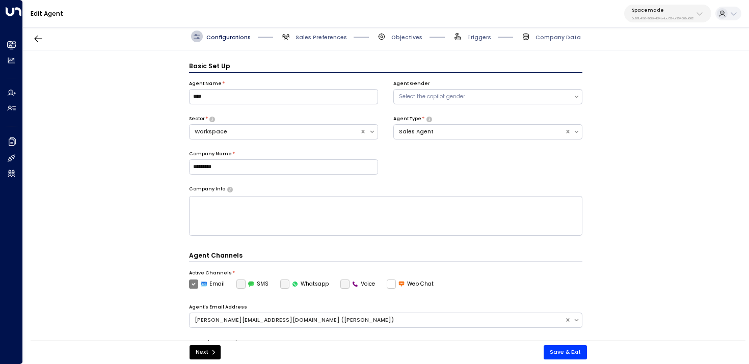
scroll to position [11, 0]
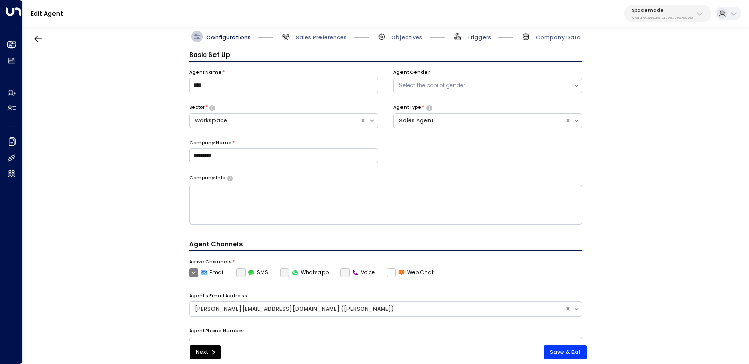
click at [480, 34] on span "Triggers" at bounding box center [479, 38] width 24 height 8
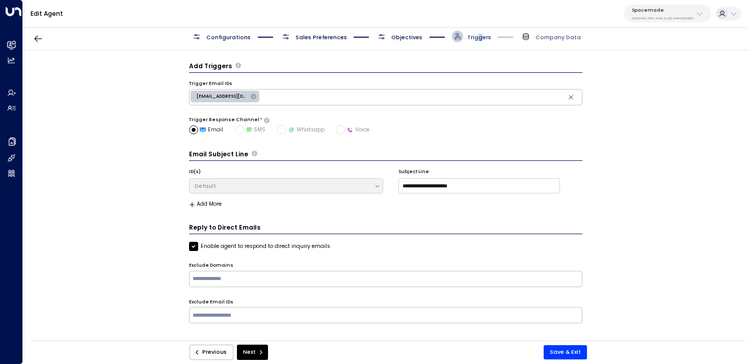
scroll to position [0, 0]
click at [402, 32] on span "Objectives" at bounding box center [399, 37] width 46 height 12
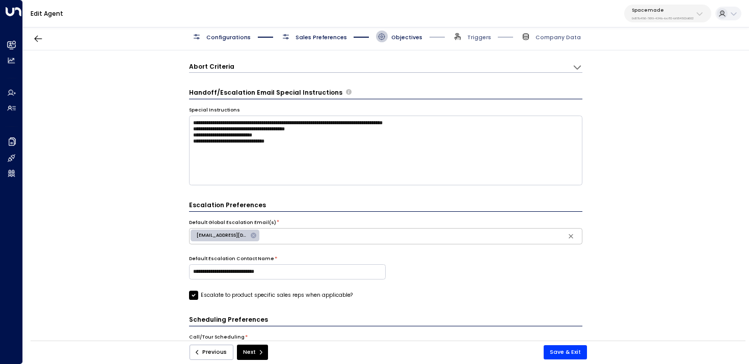
scroll to position [205, 0]
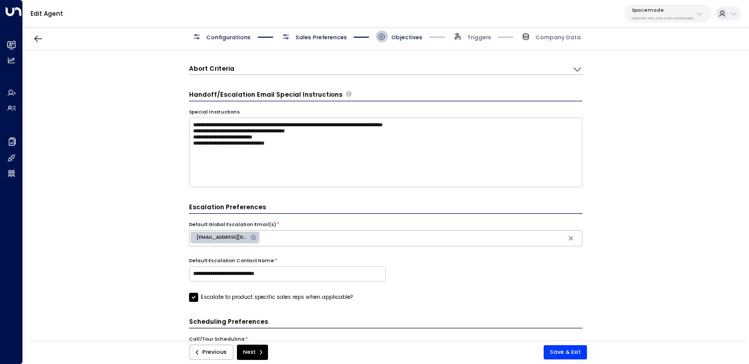
click at [264, 63] on div "**********" at bounding box center [386, 67] width 394 height 15
click at [264, 70] on div "Abort Criteria" at bounding box center [380, 69] width 383 height 10
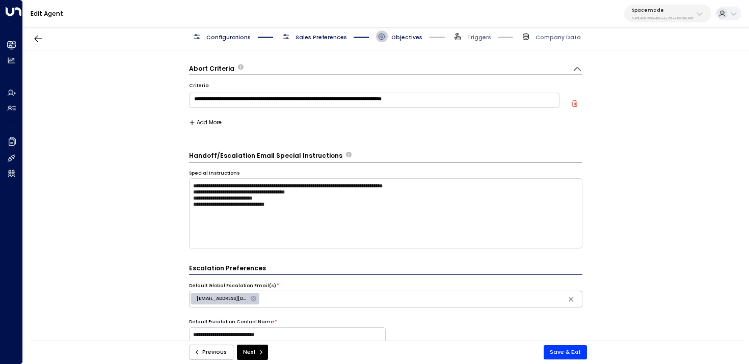
click at [399, 98] on textarea "**********" at bounding box center [374, 100] width 371 height 15
type textarea "**********"
click at [572, 352] on button "Save & Exit" at bounding box center [564, 352] width 43 height 14
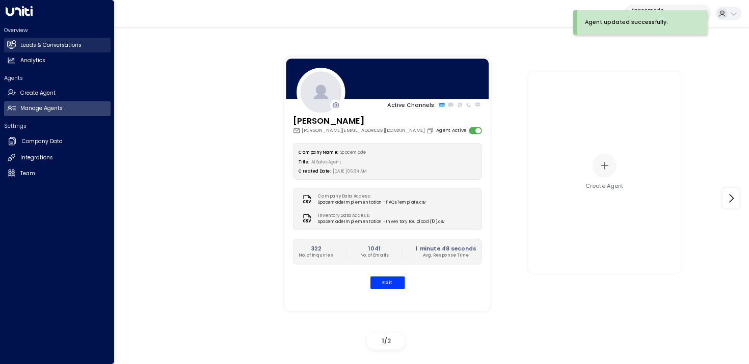
click at [16, 42] on link "Leads & Conversations Leads & Conversations" at bounding box center [57, 45] width 106 height 15
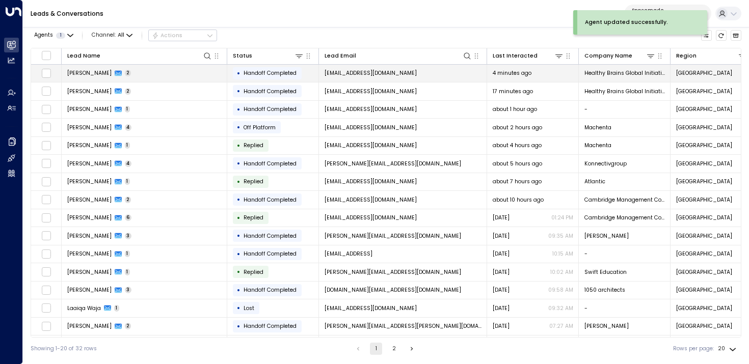
click at [168, 70] on td "[PERSON_NAME] 2" at bounding box center [145, 74] width 166 height 18
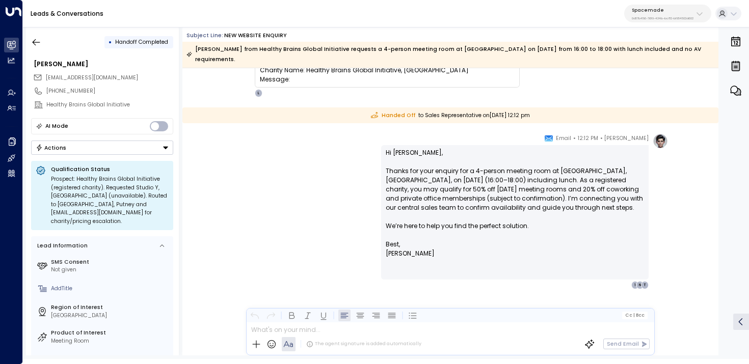
scroll to position [232, 0]
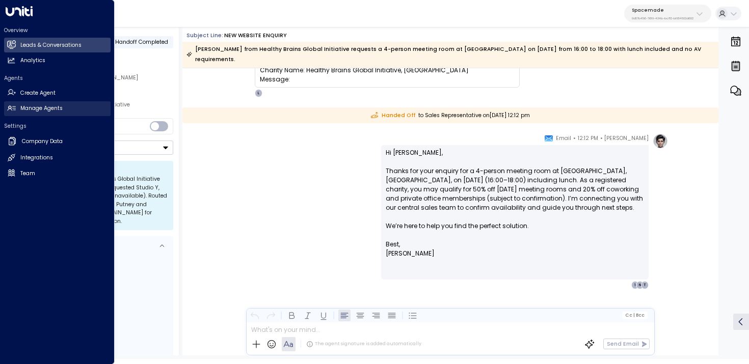
click at [21, 108] on h2 "Manage Agents" at bounding box center [41, 108] width 42 height 8
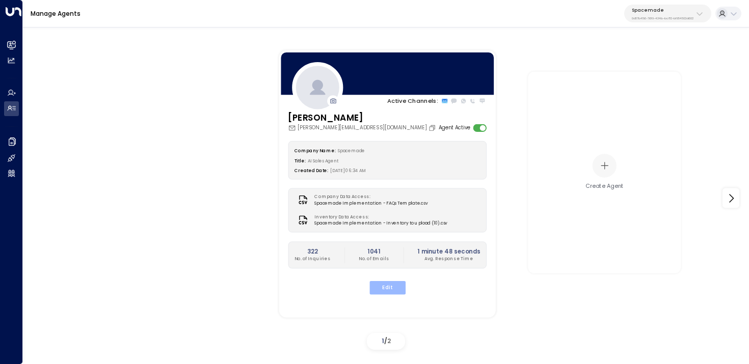
click at [392, 288] on button "Edit" at bounding box center [387, 287] width 36 height 13
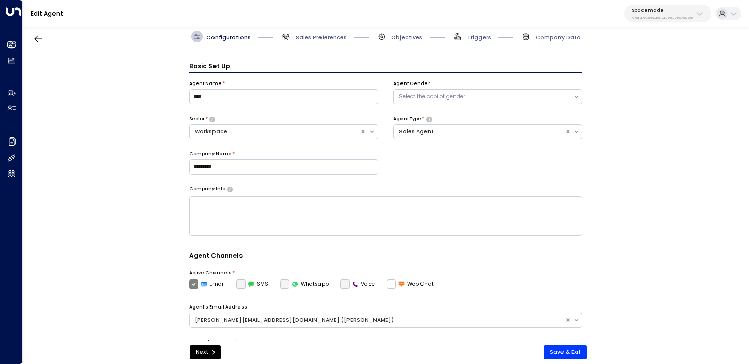
scroll to position [11, 0]
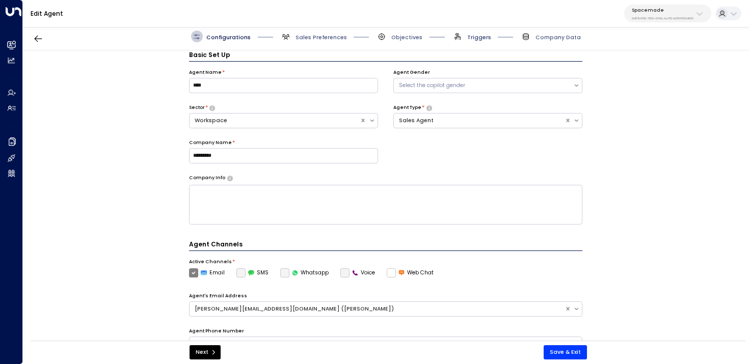
click at [482, 35] on span "Triggers" at bounding box center [479, 38] width 24 height 8
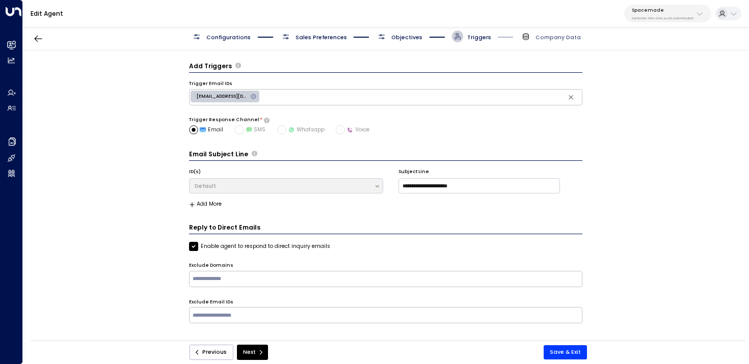
click at [393, 39] on span "Objectives" at bounding box center [406, 38] width 31 height 8
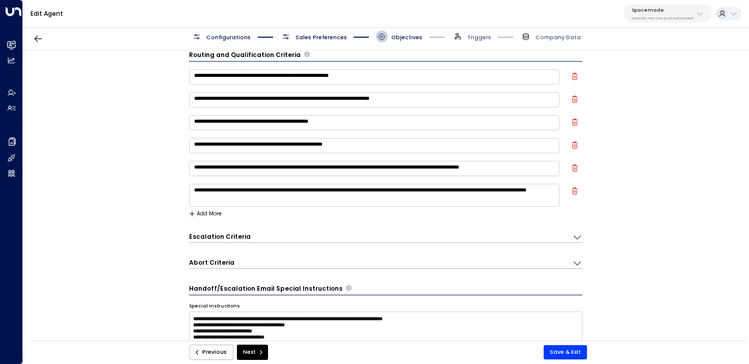
click at [245, 236] on div "Escalation Criteria" at bounding box center [222, 236] width 66 height 9
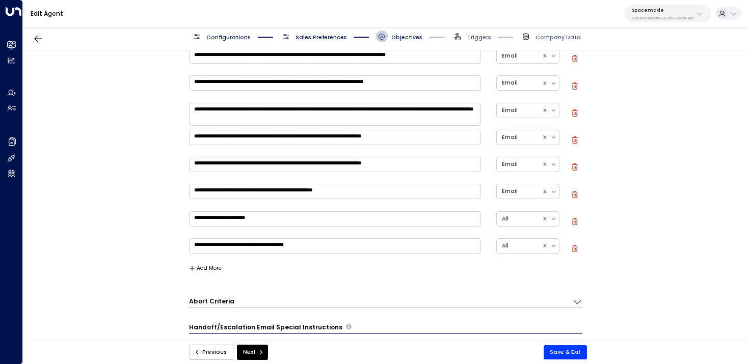
scroll to position [347, 0]
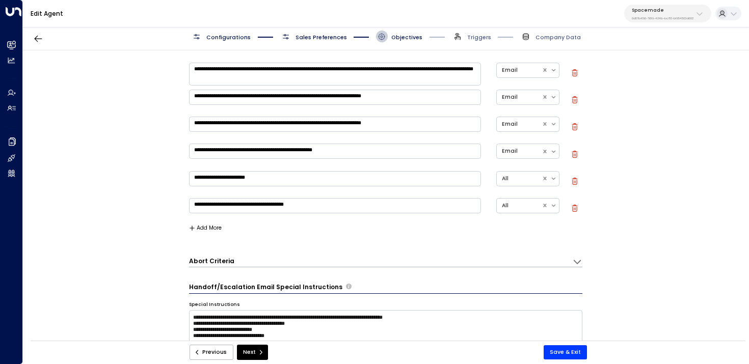
click at [240, 261] on div "Abort Criteria" at bounding box center [380, 262] width 383 height 10
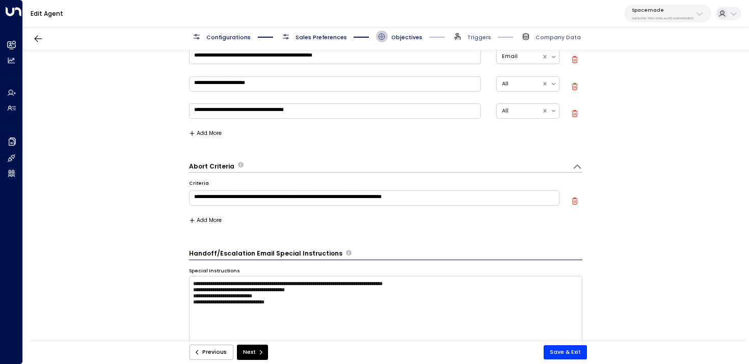
scroll to position [432, 0]
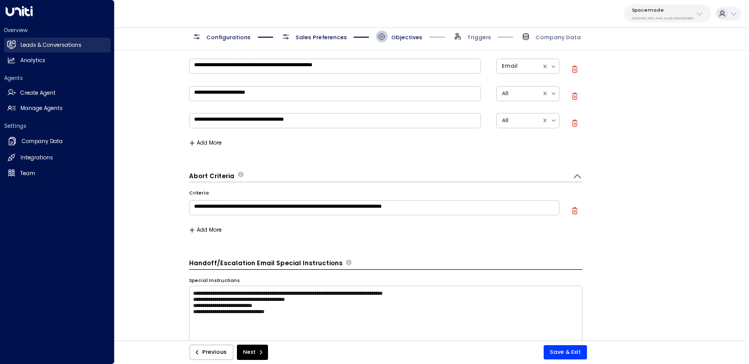
click at [9, 43] on icon at bounding box center [11, 44] width 8 height 6
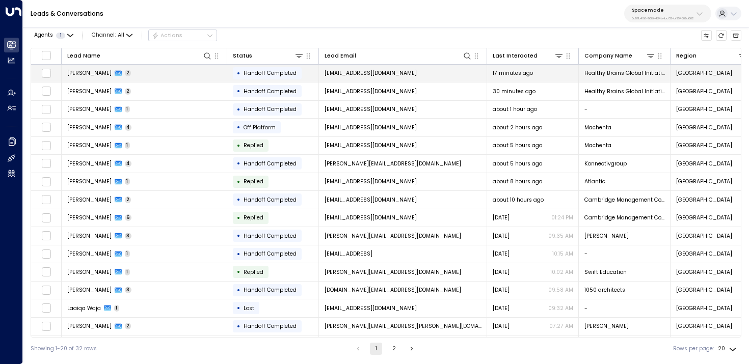
click at [163, 76] on td "[PERSON_NAME] 2" at bounding box center [145, 74] width 166 height 18
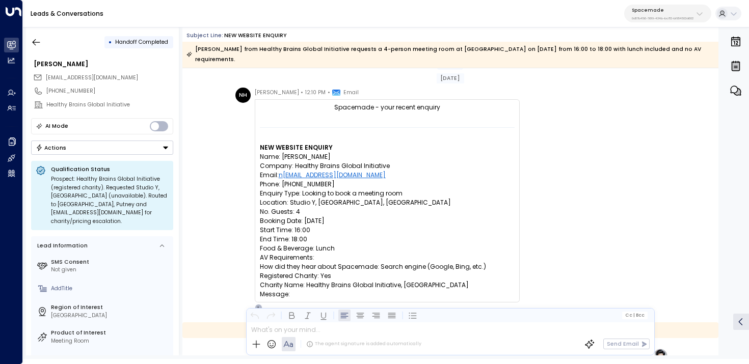
scroll to position [19, 0]
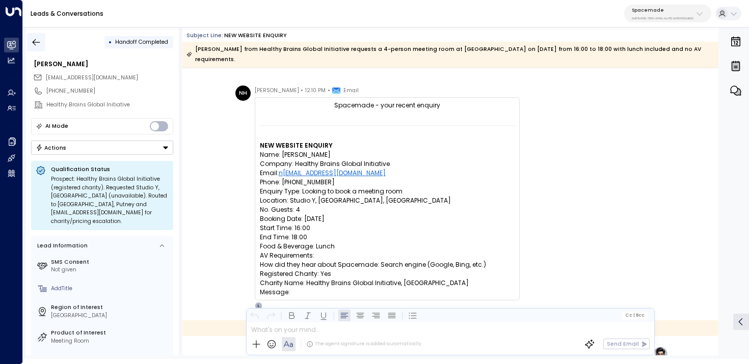
click at [34, 39] on icon "button" at bounding box center [36, 42] width 10 height 10
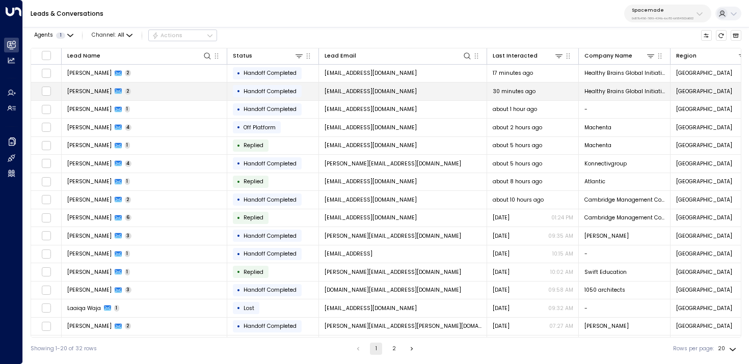
click at [130, 91] on td "[PERSON_NAME] 2" at bounding box center [145, 92] width 166 height 18
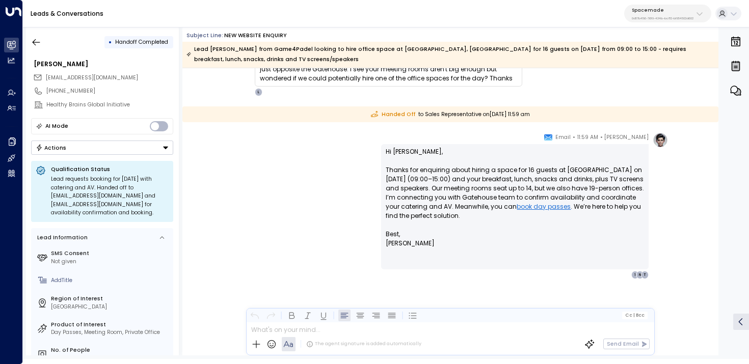
scroll to position [211, 0]
